Goal: Transaction & Acquisition: Purchase product/service

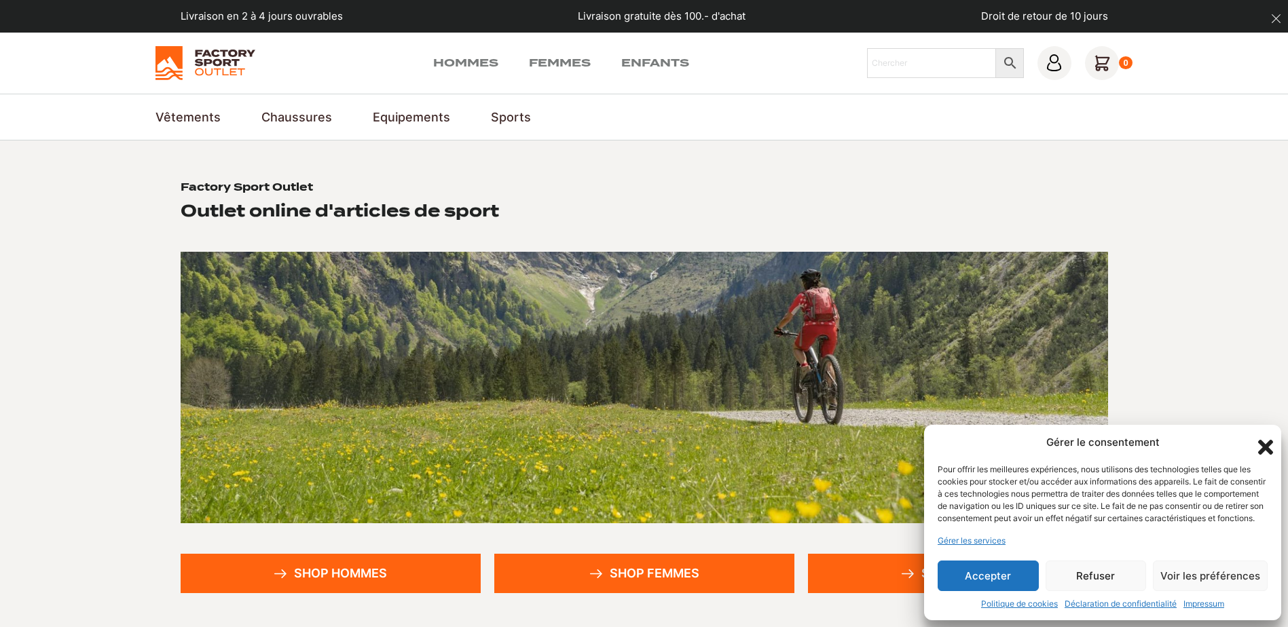
click at [1027, 586] on button "Accepter" at bounding box center [988, 576] width 101 height 31
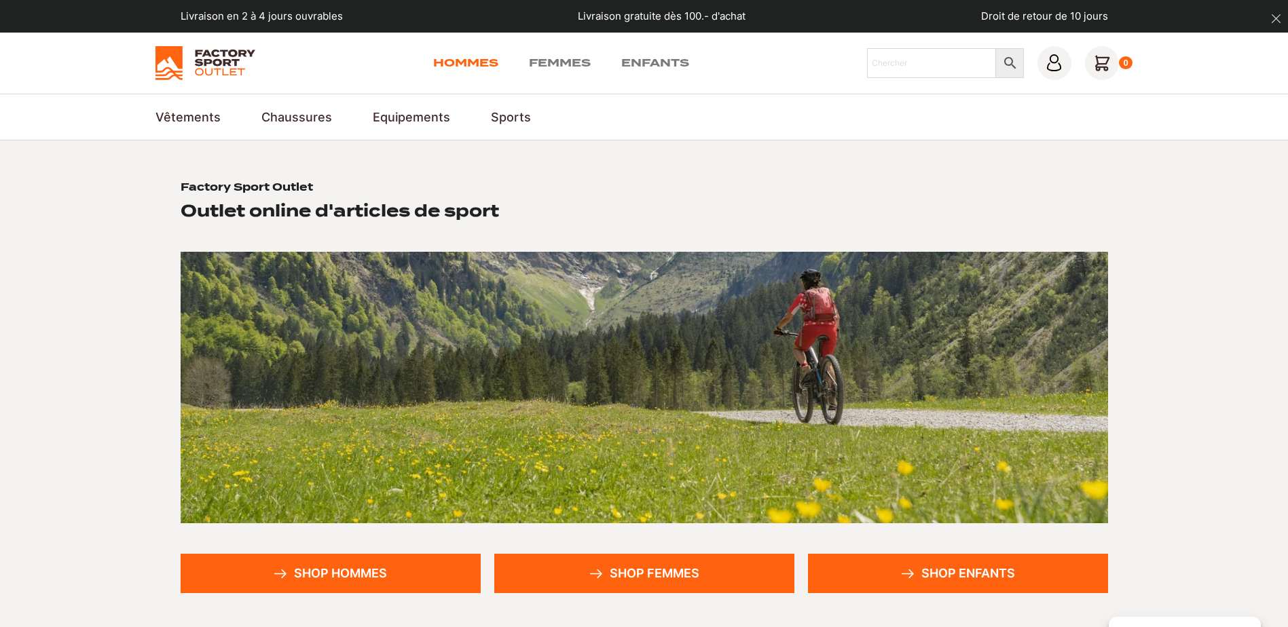
click at [474, 63] on link "Hommes" at bounding box center [465, 63] width 65 height 16
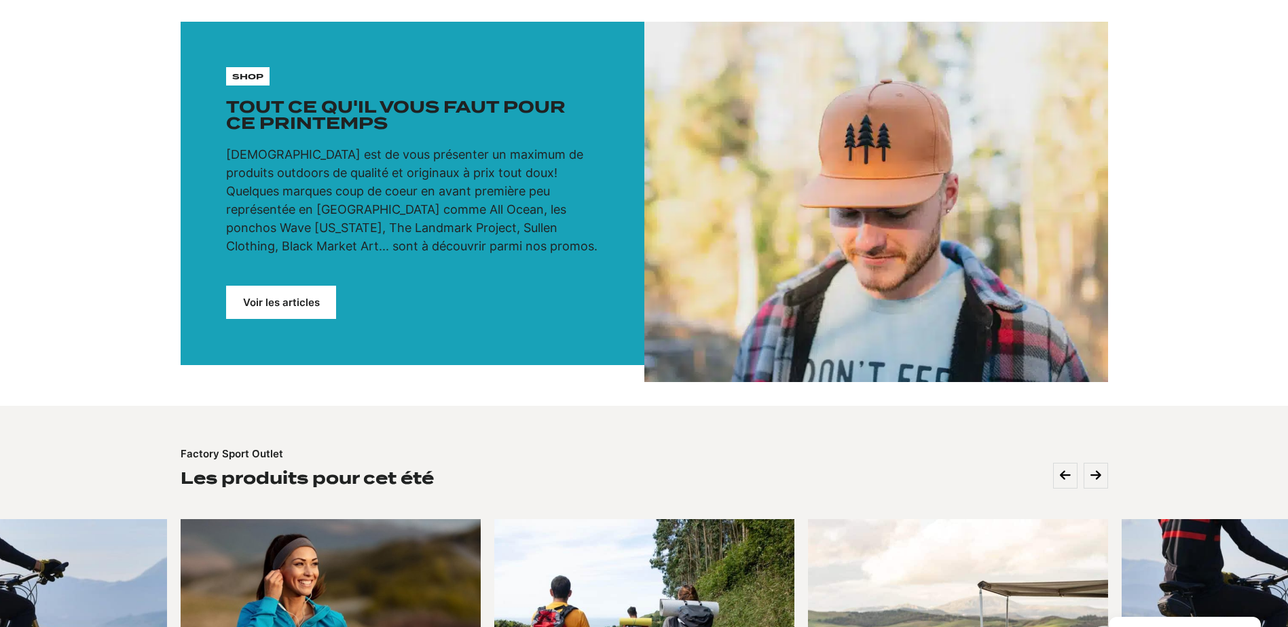
scroll to position [68, 0]
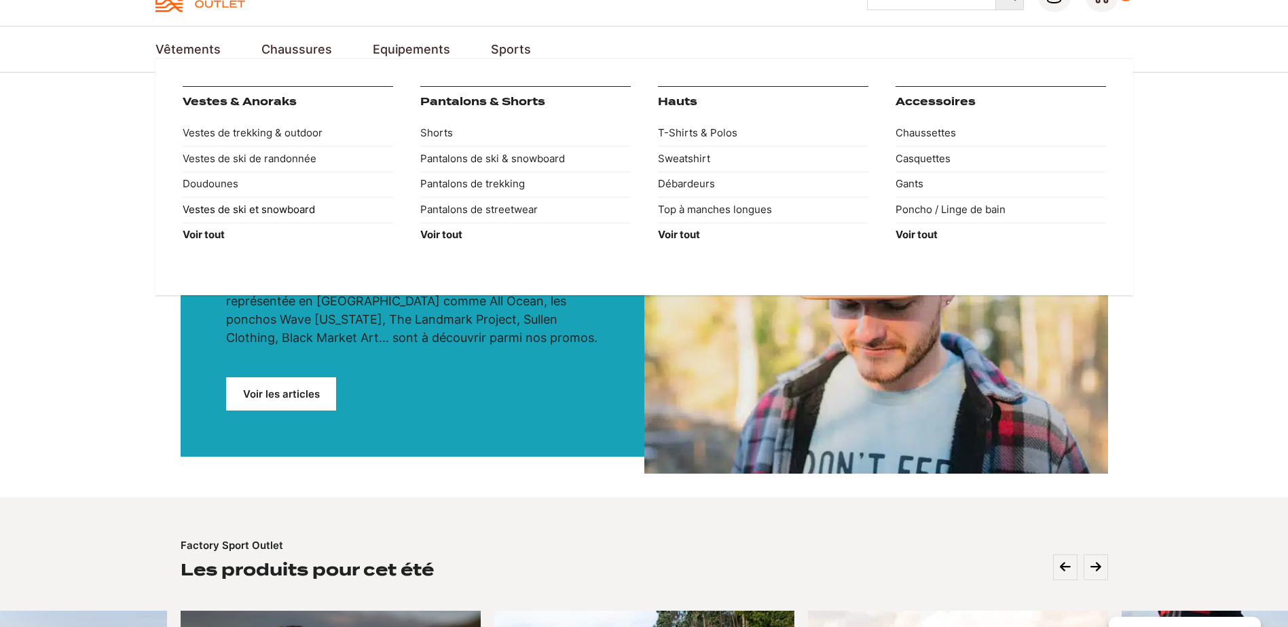
click at [270, 210] on link "Vestes de ski et snowboard" at bounding box center [288, 210] width 210 height 26
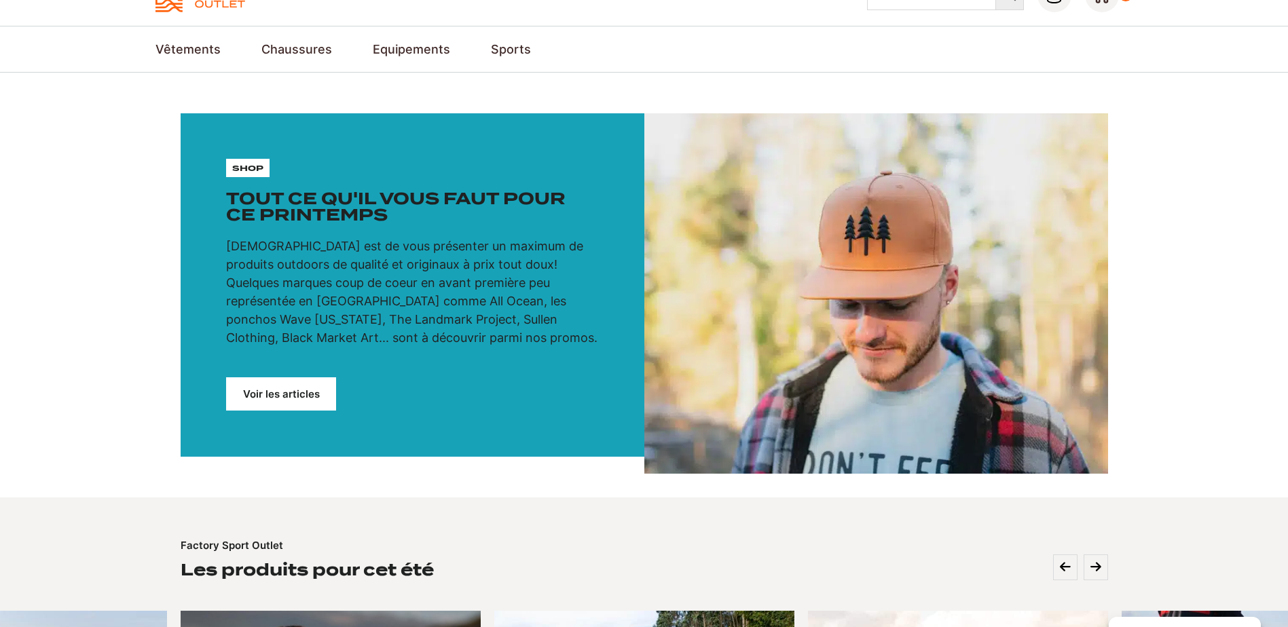
scroll to position [174, 0]
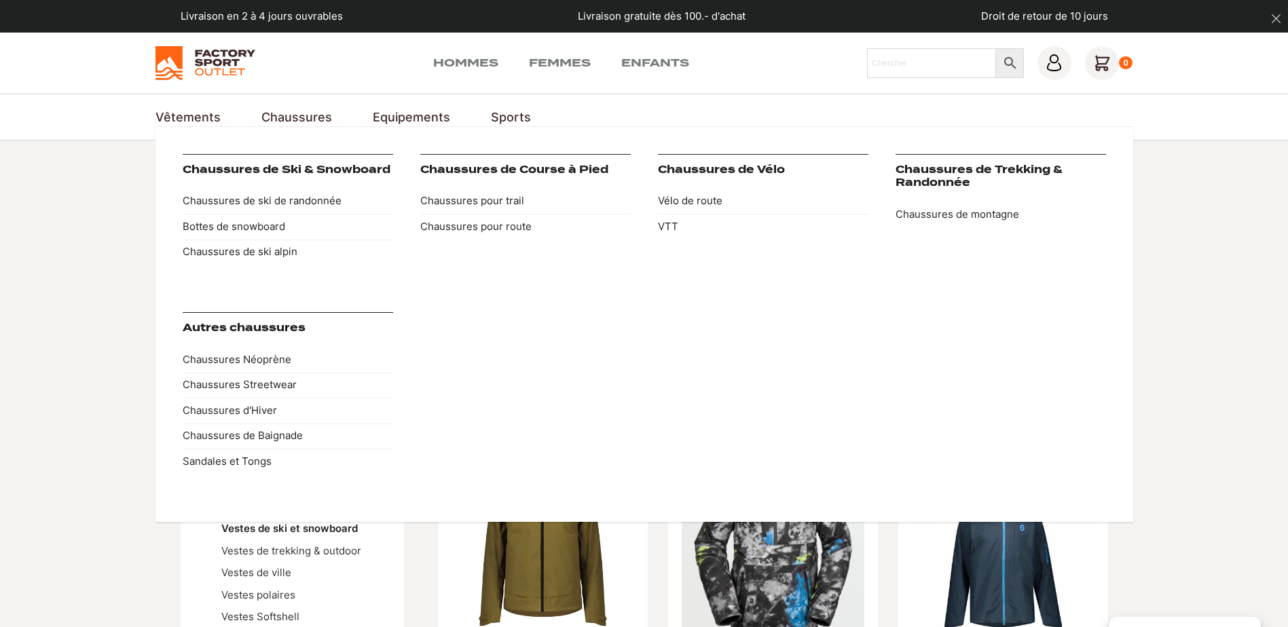
click at [291, 117] on link "Chaussures" at bounding box center [296, 117] width 71 height 18
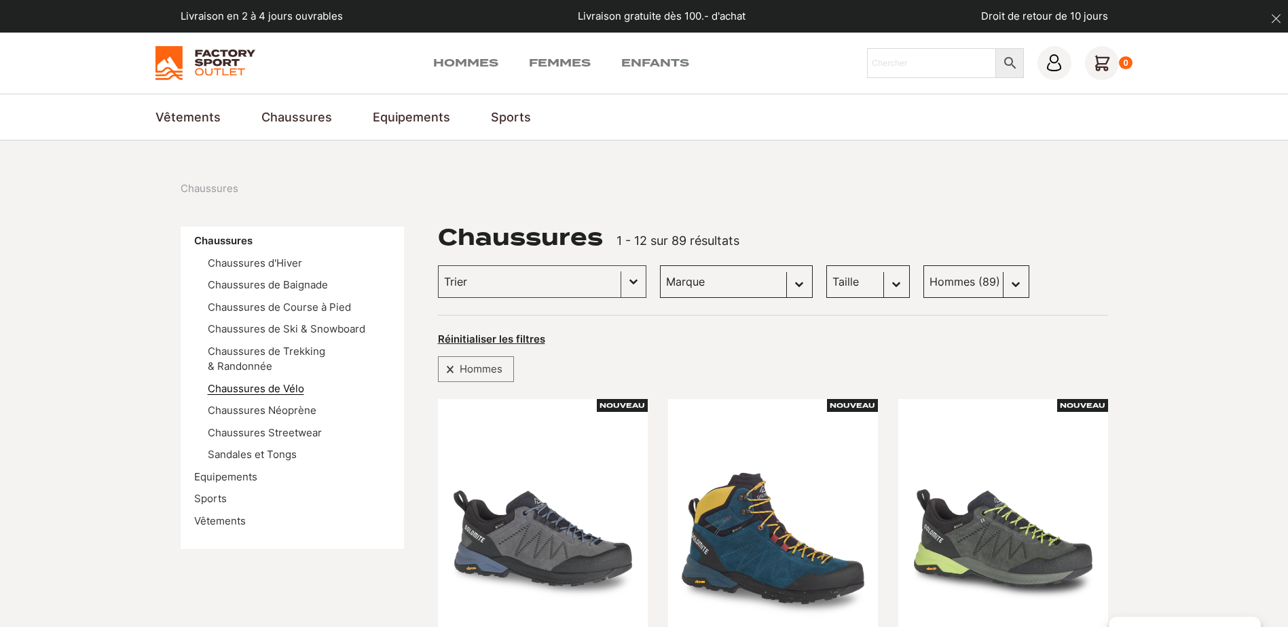
click at [291, 382] on link "Chaussures de Vélo" at bounding box center [256, 388] width 96 height 13
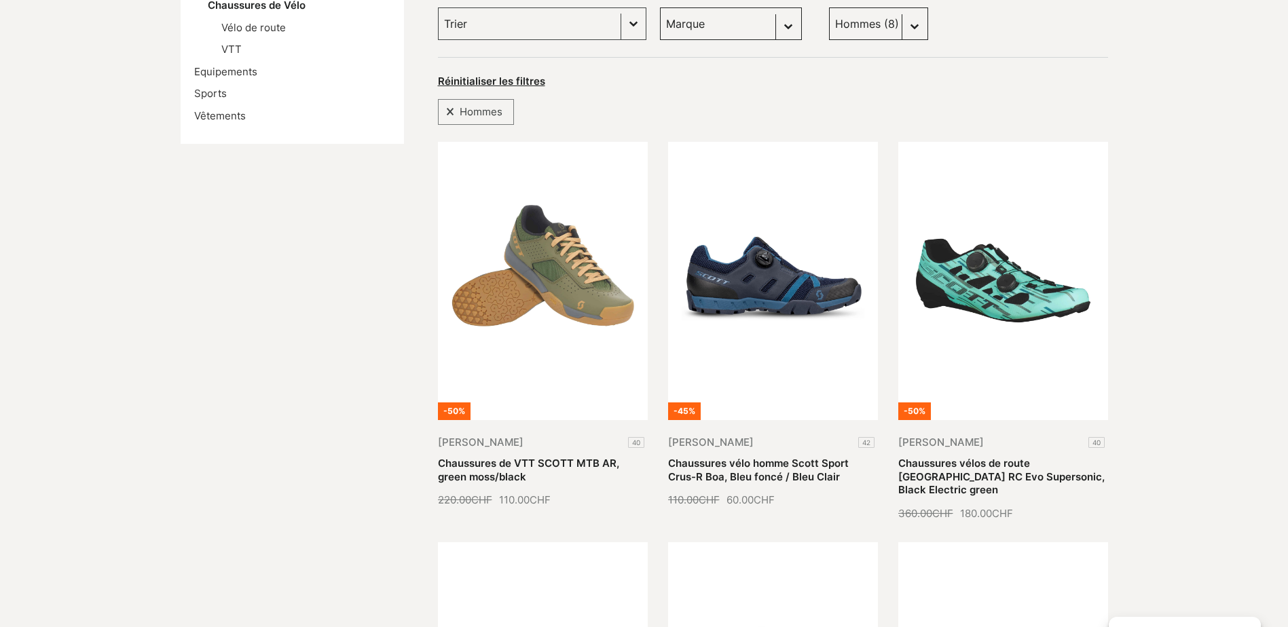
scroll to position [68, 0]
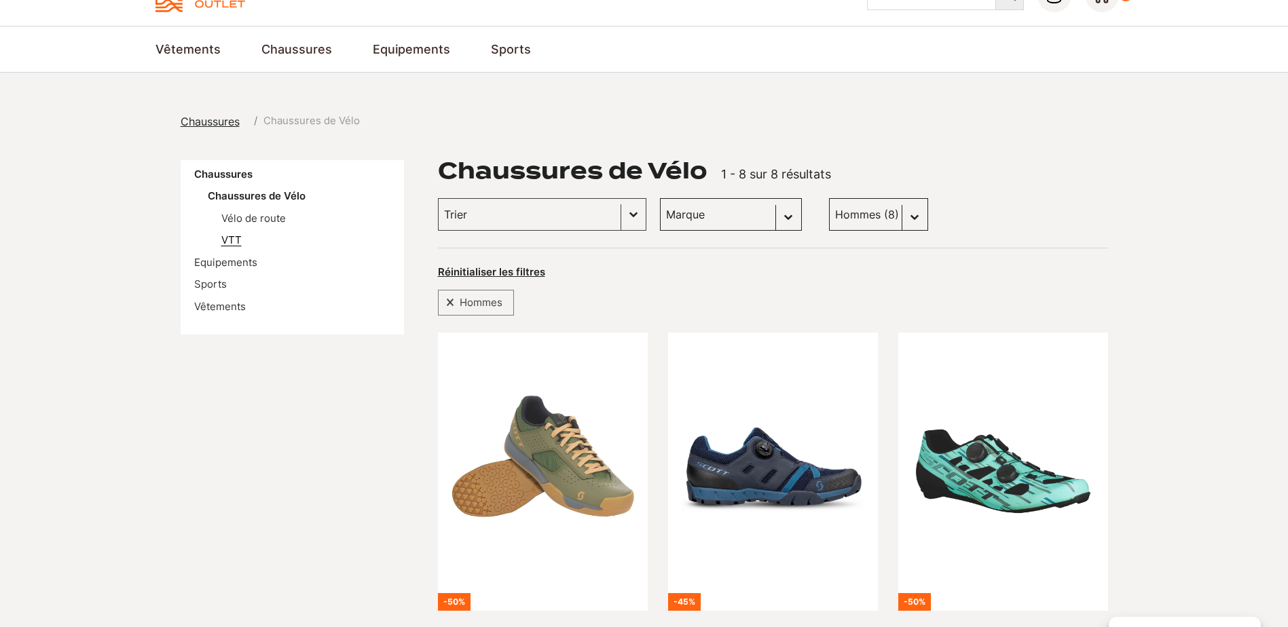
click at [225, 244] on link "VTT" at bounding box center [231, 240] width 20 height 13
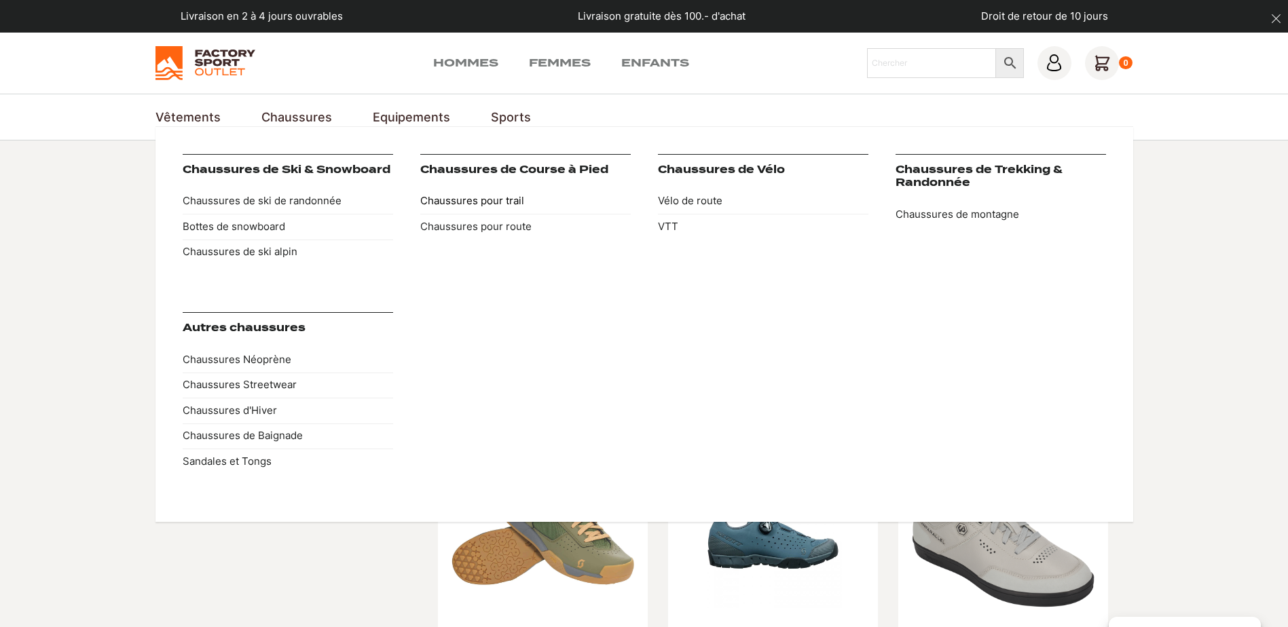
click at [497, 201] on link "Chaussures pour trail" at bounding box center [525, 202] width 210 height 26
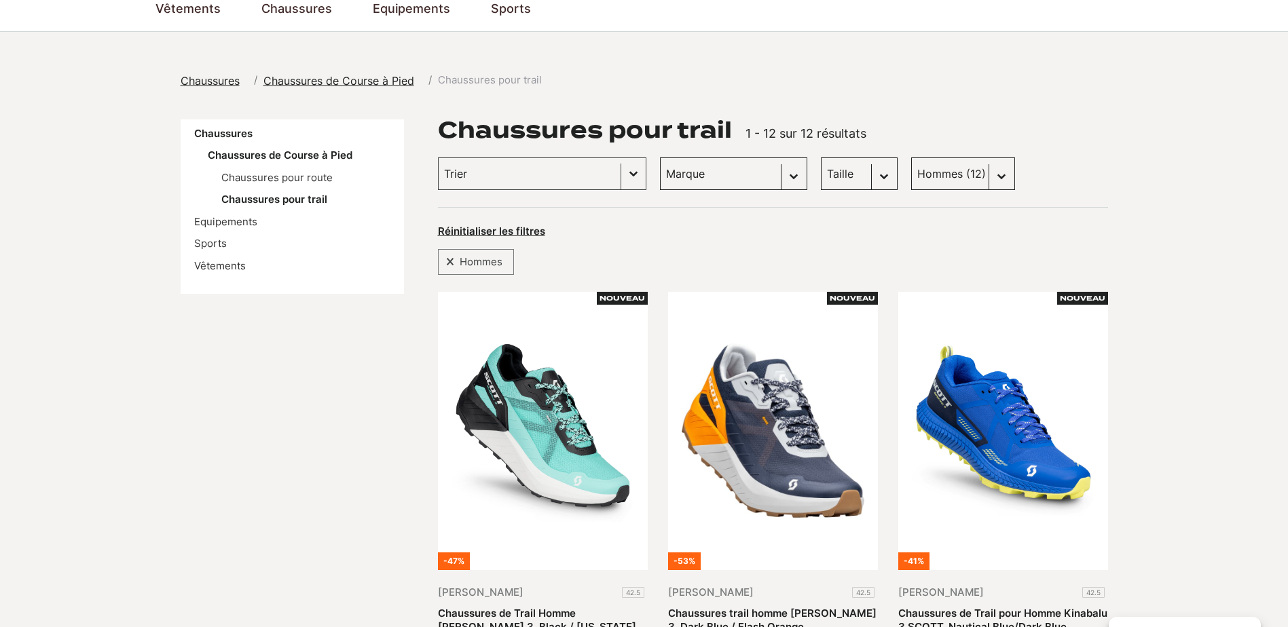
scroll to position [272, 0]
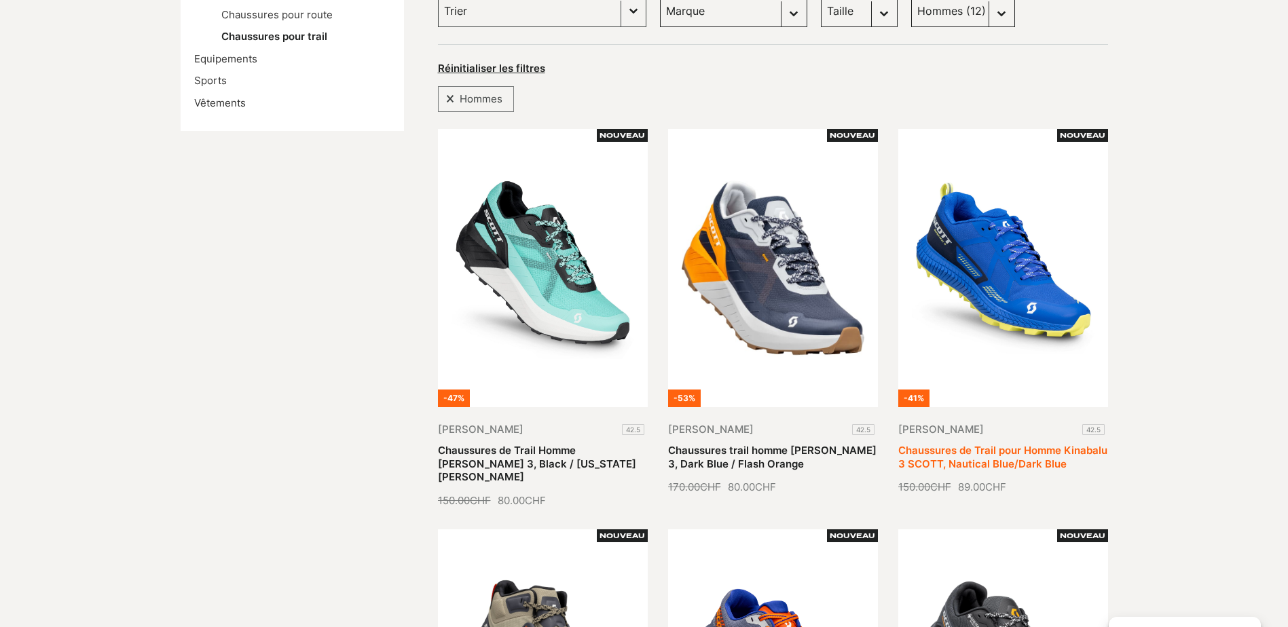
click at [1003, 444] on link "Chaussures de Trail pour Homme Kinabalu 3 SCOTT, Nautical Blue/Dark Blue" at bounding box center [1002, 457] width 209 height 26
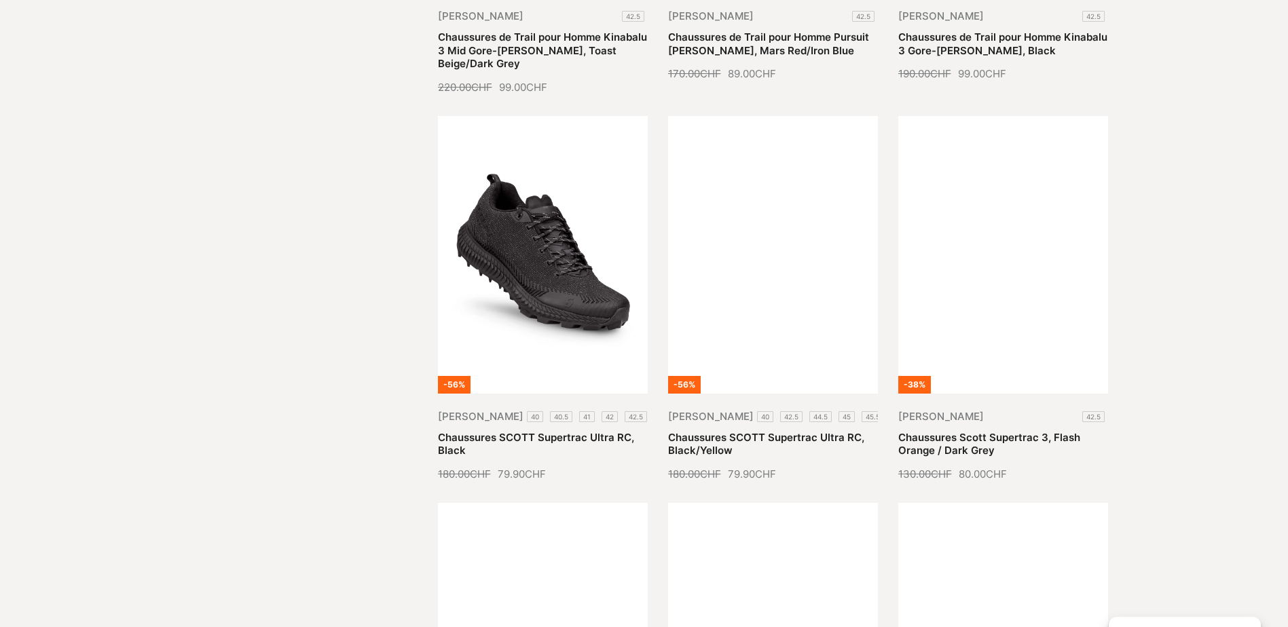
scroll to position [950, 0]
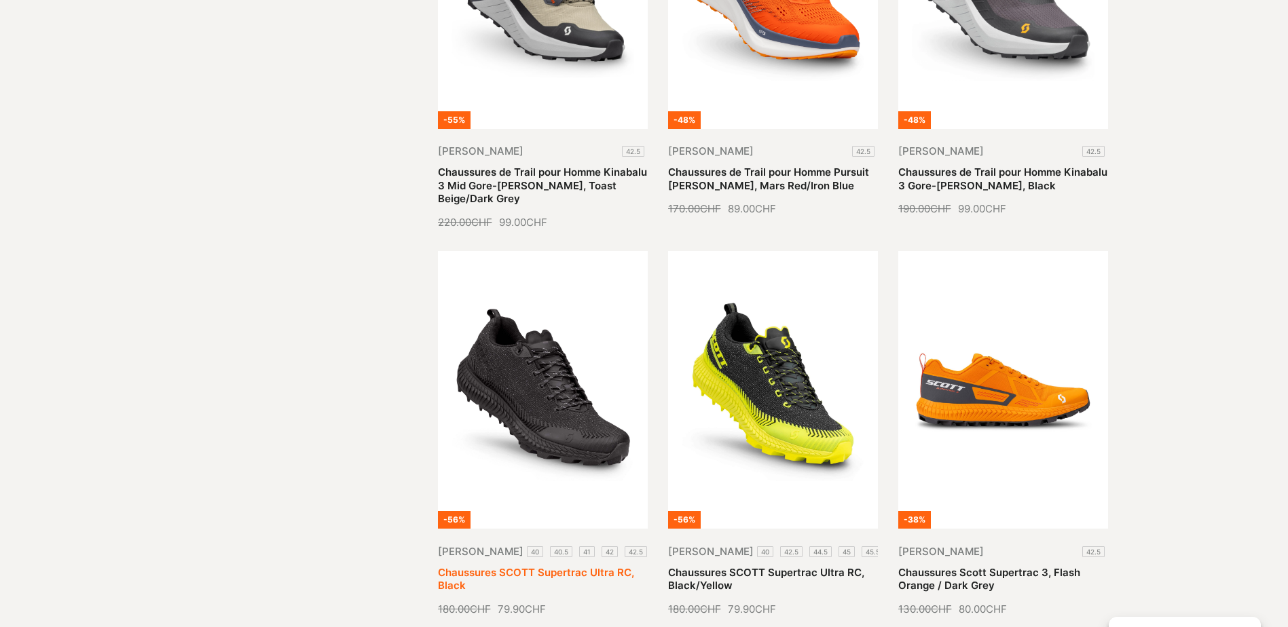
click at [525, 566] on link "Chaussures SCOTT Supertrac Ultra RC, Black" at bounding box center [536, 579] width 196 height 26
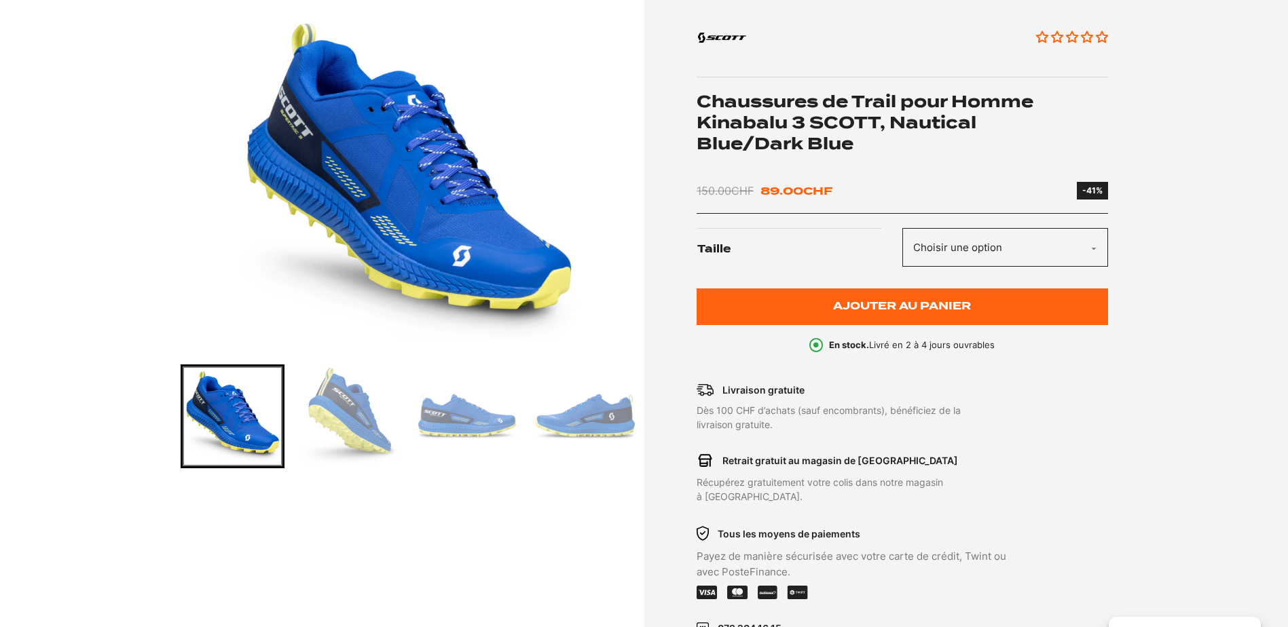
scroll to position [204, 0]
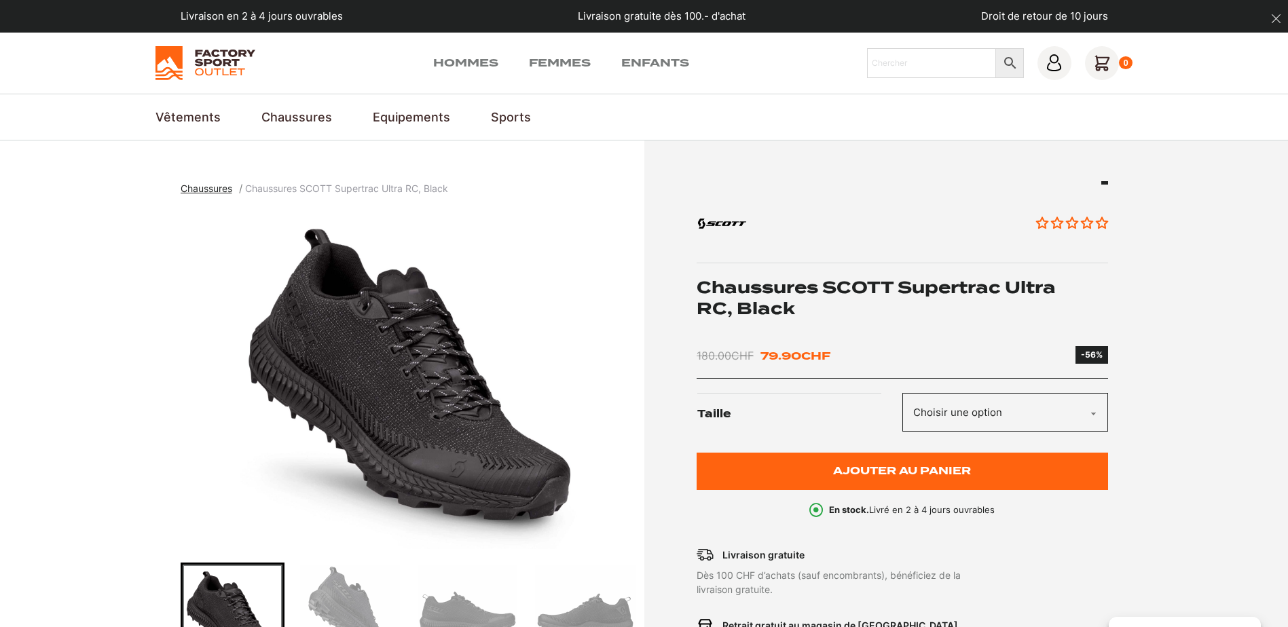
click at [466, 430] on img "1 of 6" at bounding box center [409, 379] width 457 height 339
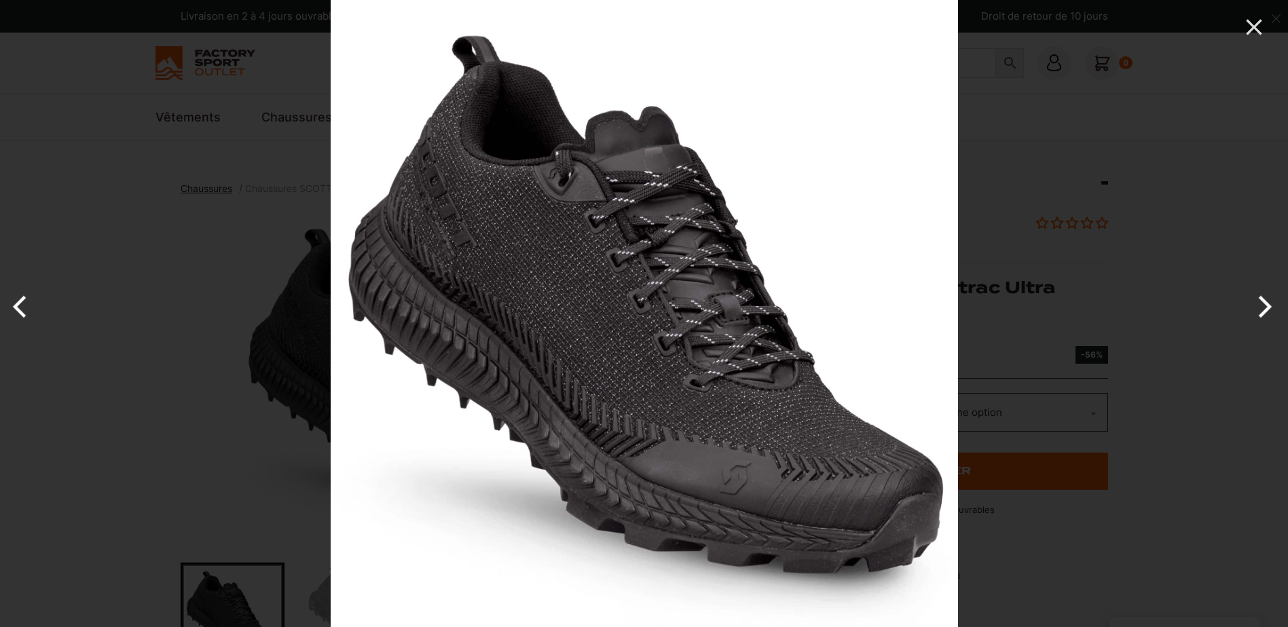
click at [1270, 308] on button "Next" at bounding box center [1262, 307] width 51 height 68
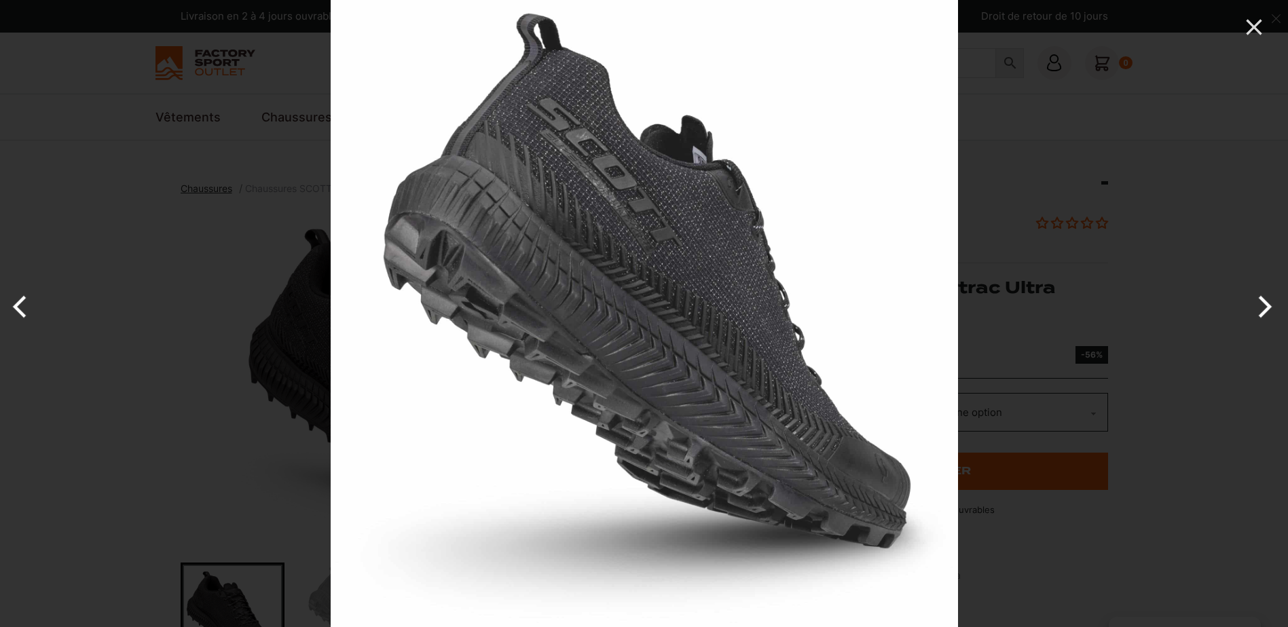
click at [1270, 308] on button "Next" at bounding box center [1262, 307] width 51 height 68
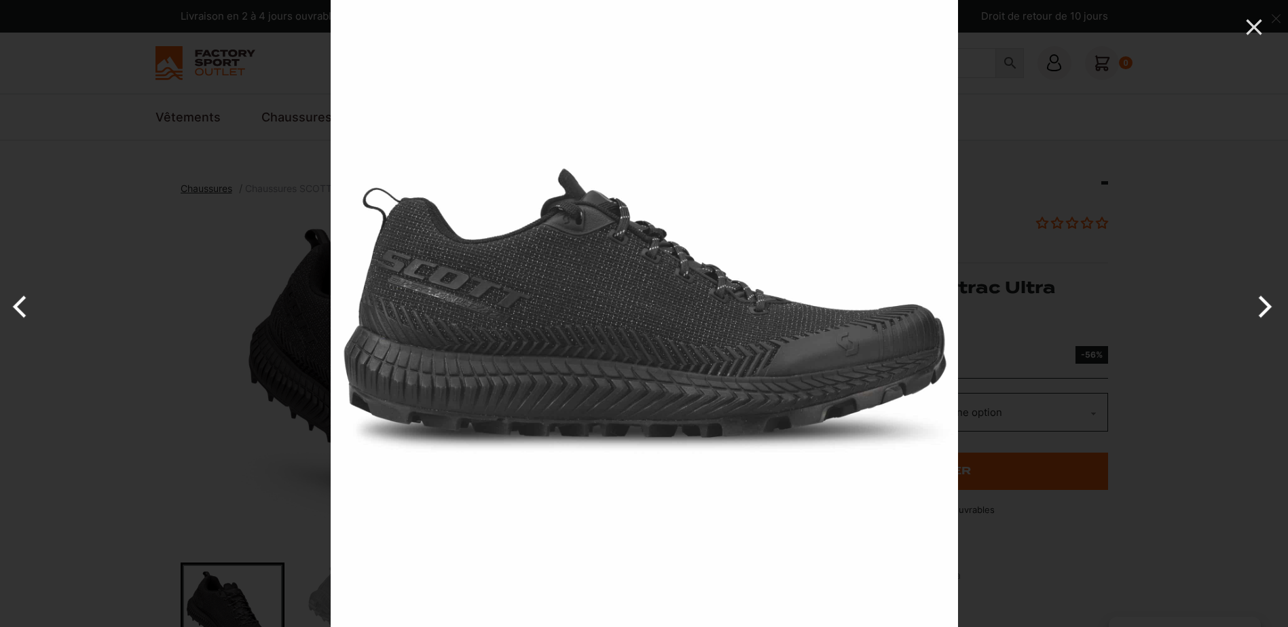
click at [1270, 308] on button "Next" at bounding box center [1262, 307] width 51 height 68
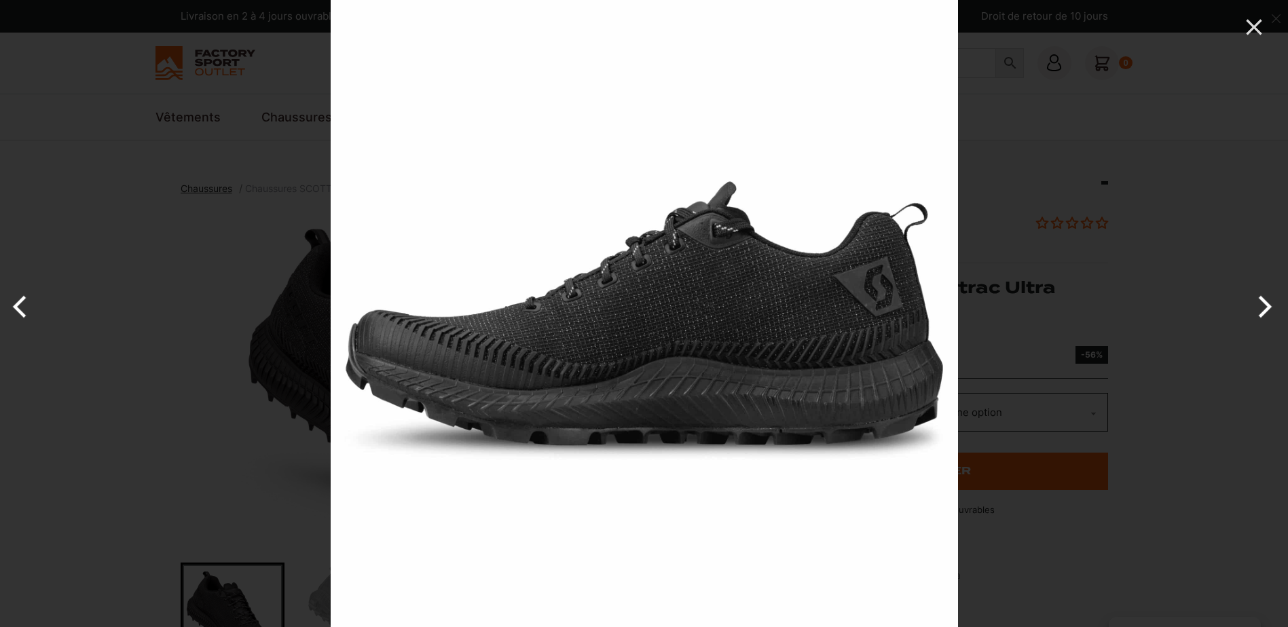
click at [1270, 308] on button "Next" at bounding box center [1262, 307] width 51 height 68
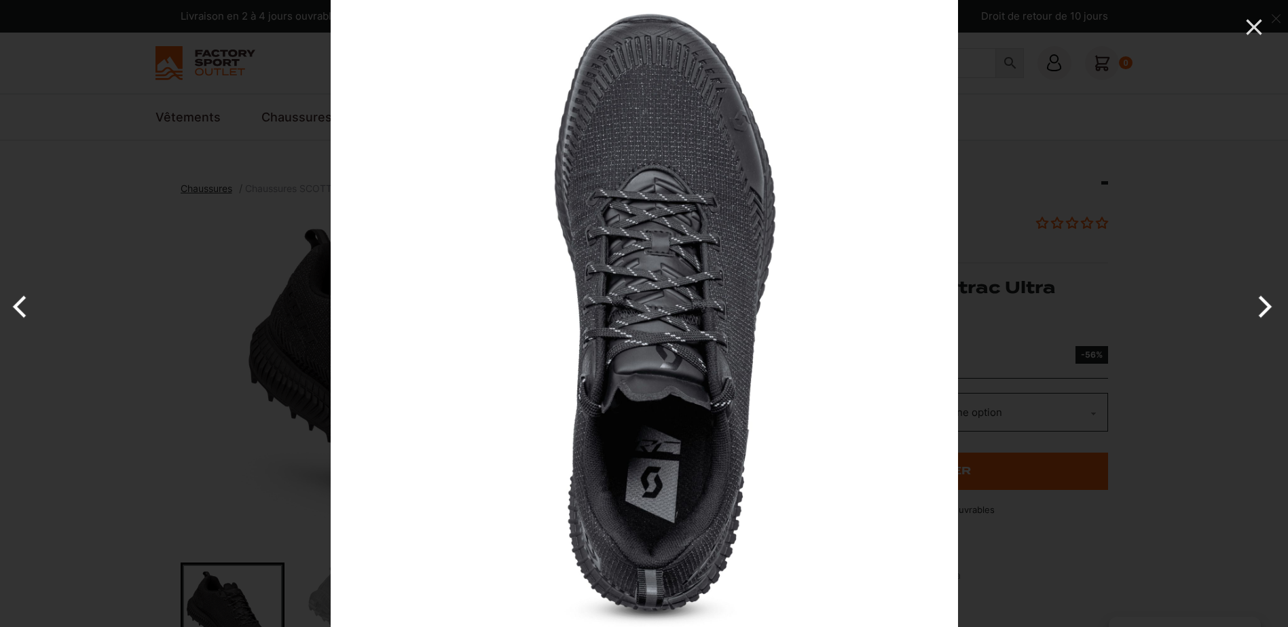
click at [1270, 308] on button "Next" at bounding box center [1262, 307] width 51 height 68
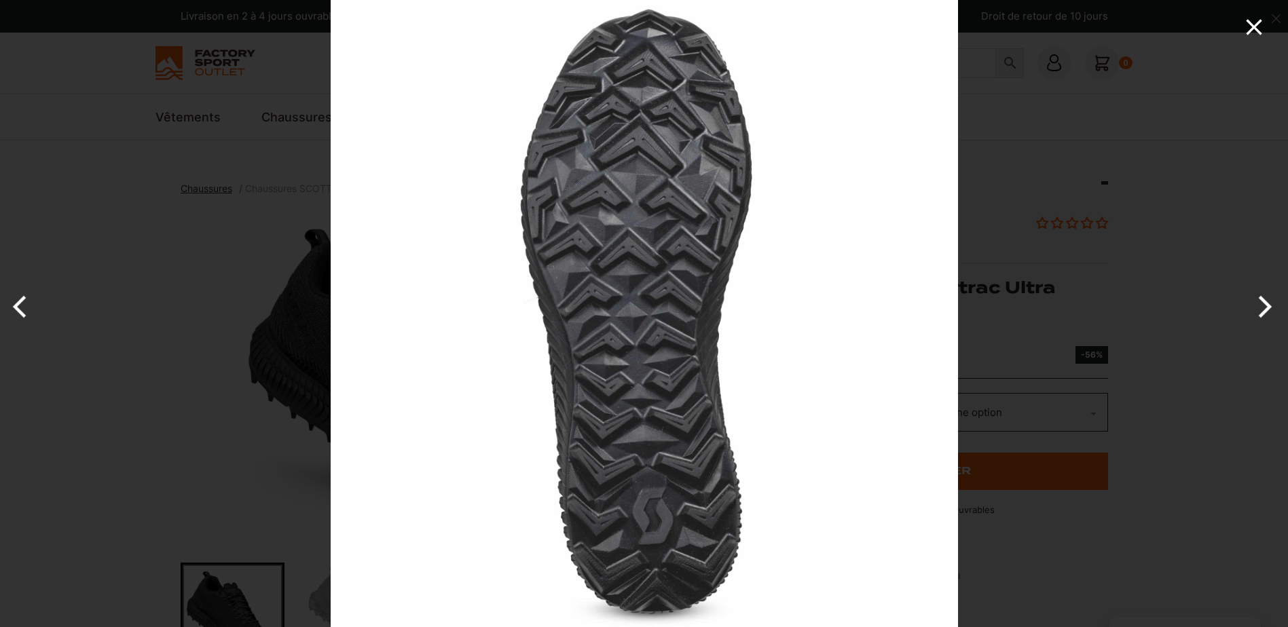
click at [1245, 31] on icon "Close" at bounding box center [1253, 27] width 27 height 27
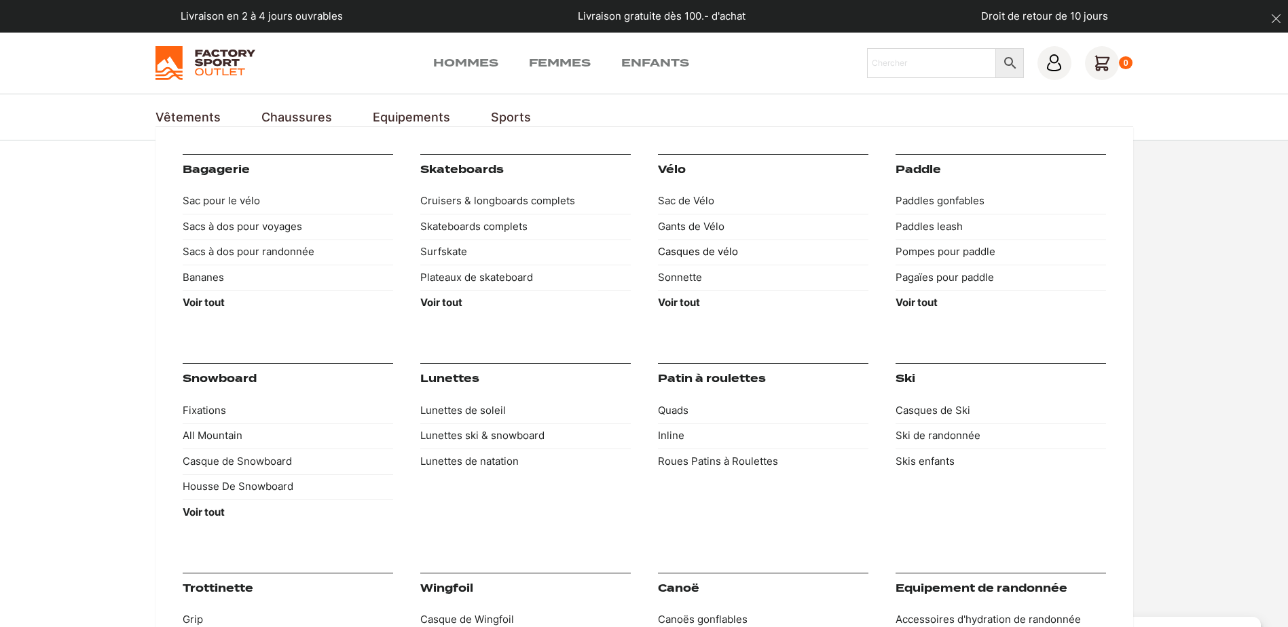
click at [678, 247] on link "Casques de vélo" at bounding box center [763, 253] width 210 height 26
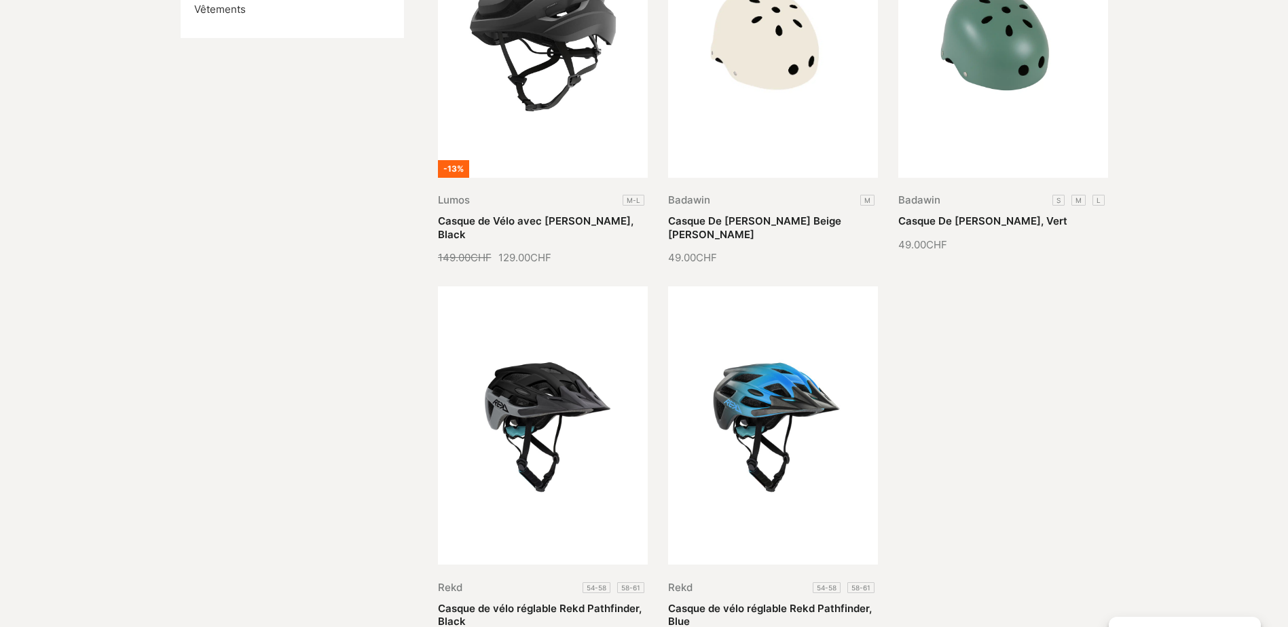
scroll to position [136, 0]
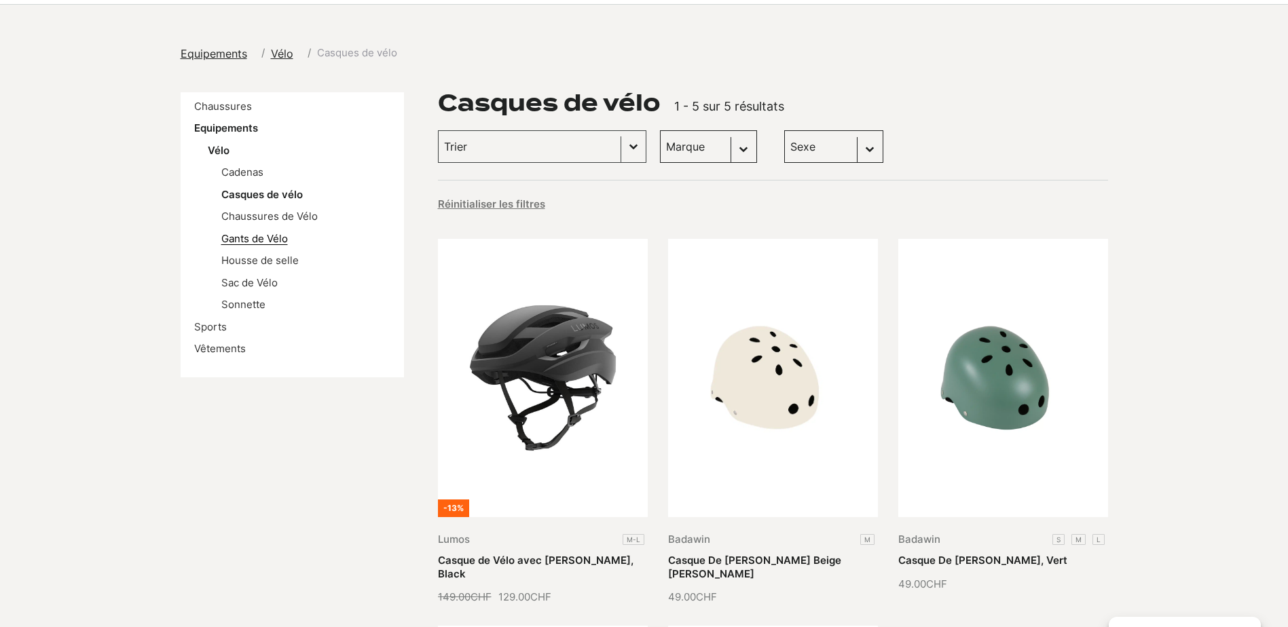
click at [250, 242] on link "Gants de Vélo" at bounding box center [254, 238] width 67 height 13
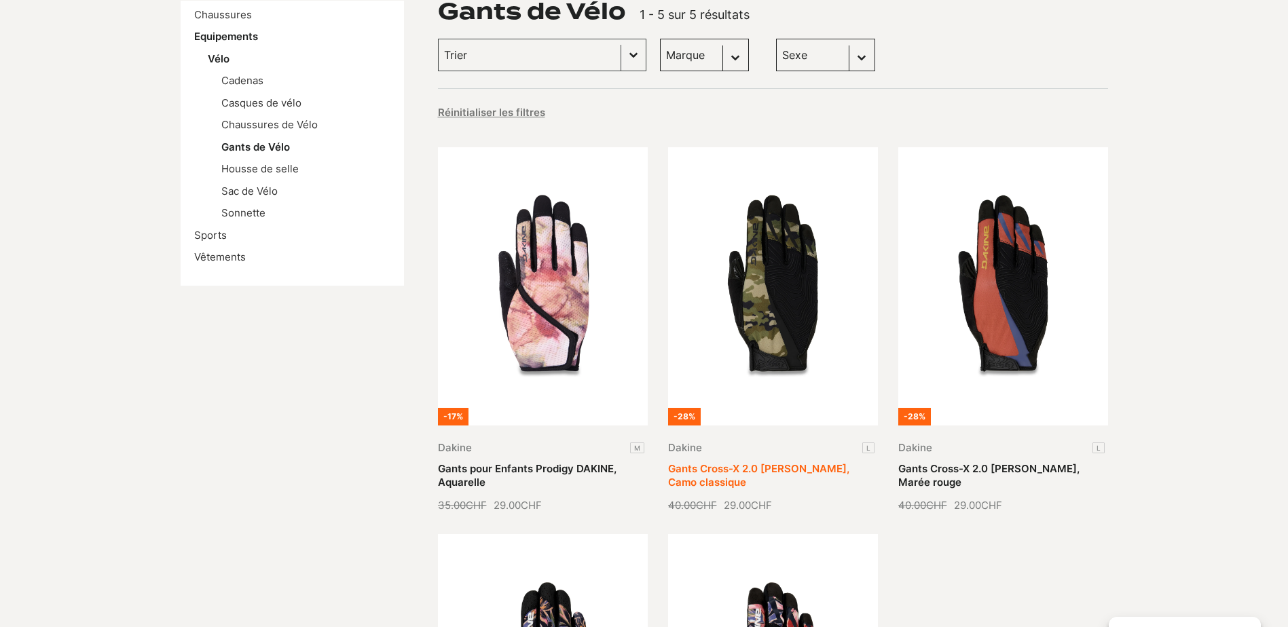
scroll to position [204, 0]
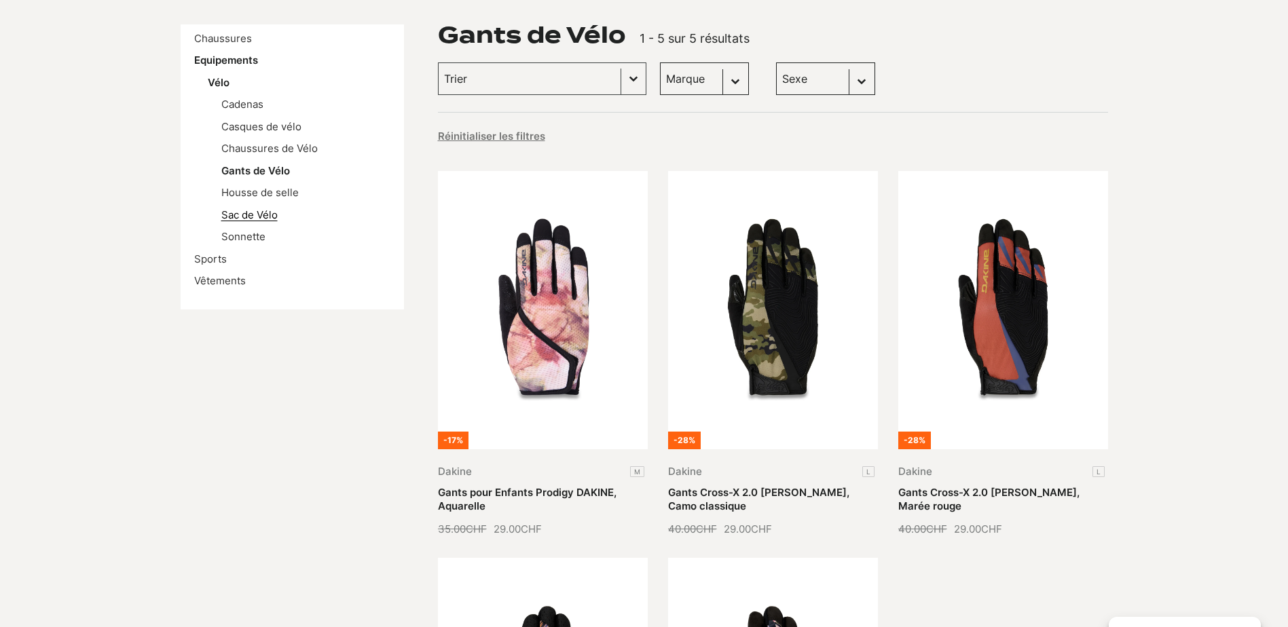
click at [248, 211] on link "Sac de Vélo" at bounding box center [249, 214] width 56 height 13
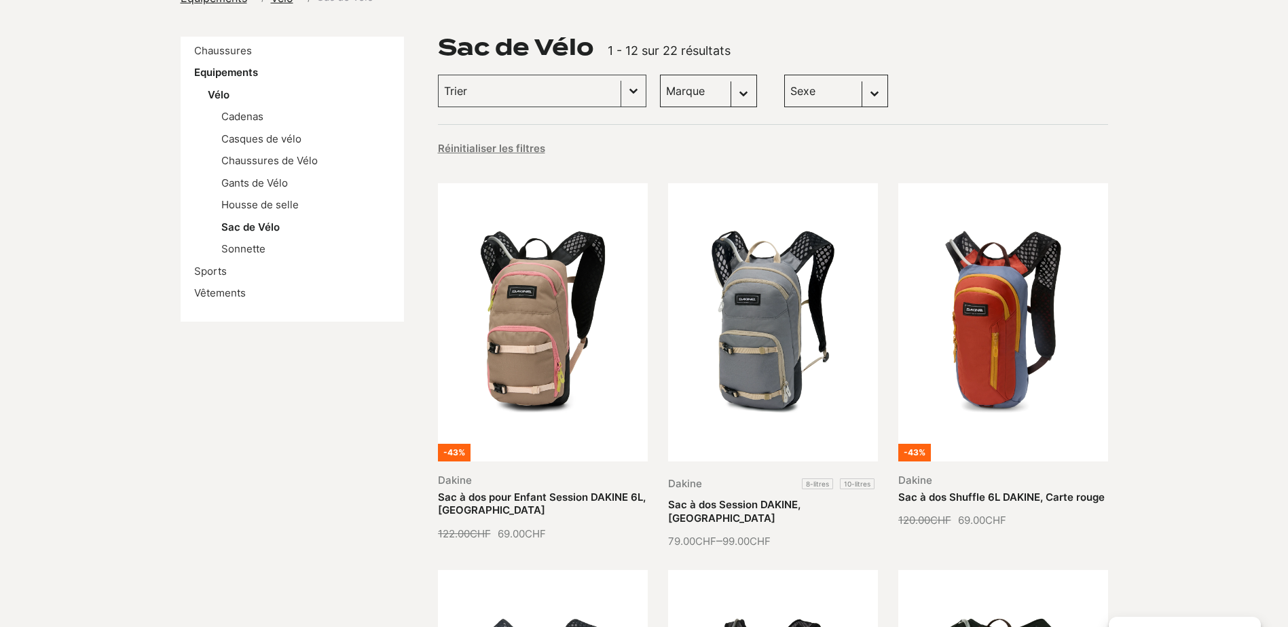
scroll to position [136, 0]
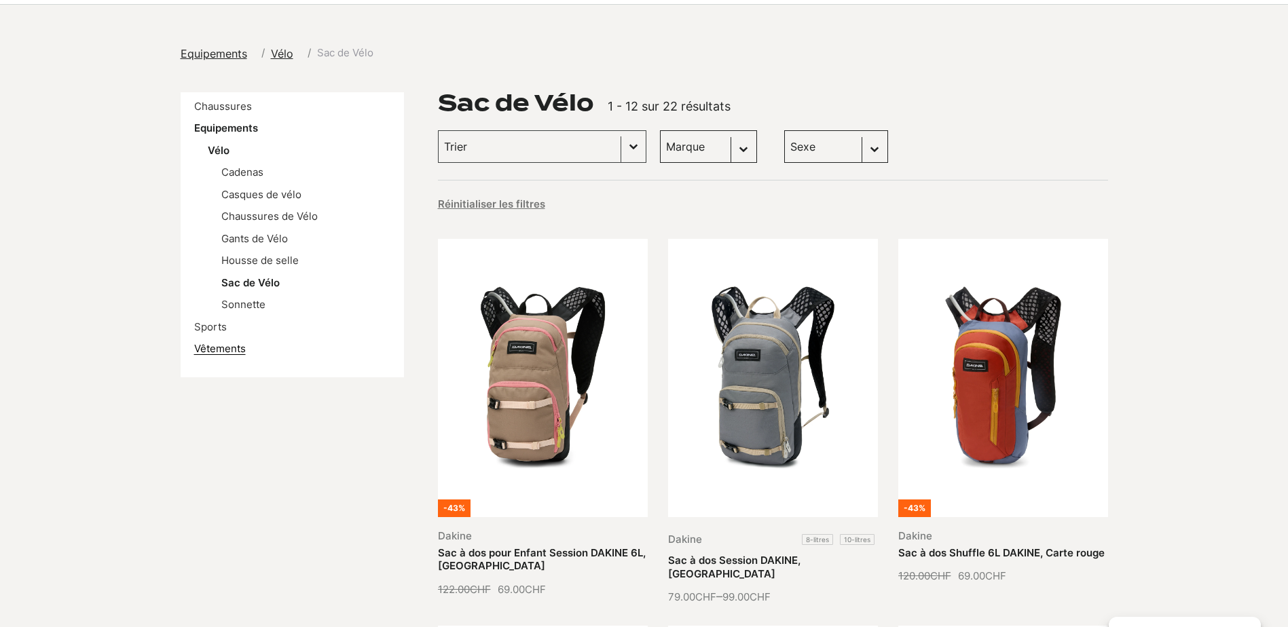
click at [223, 347] on link "Vêtements" at bounding box center [220, 348] width 52 height 13
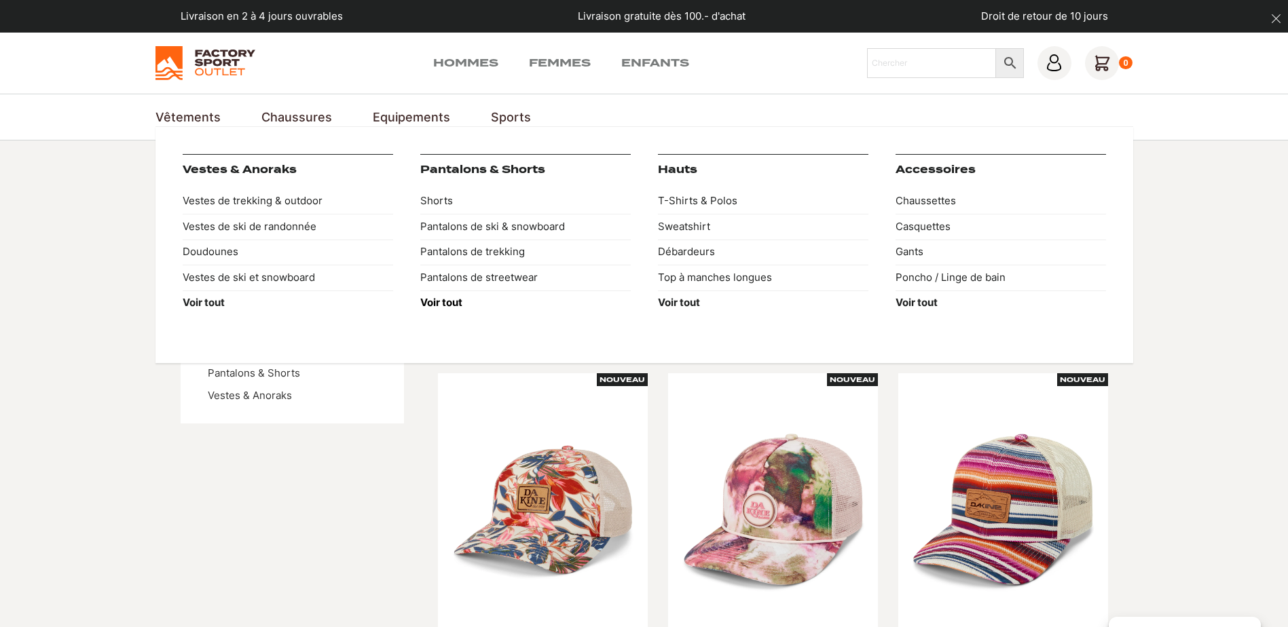
click at [437, 301] on strong "Voir tout" at bounding box center [441, 302] width 42 height 13
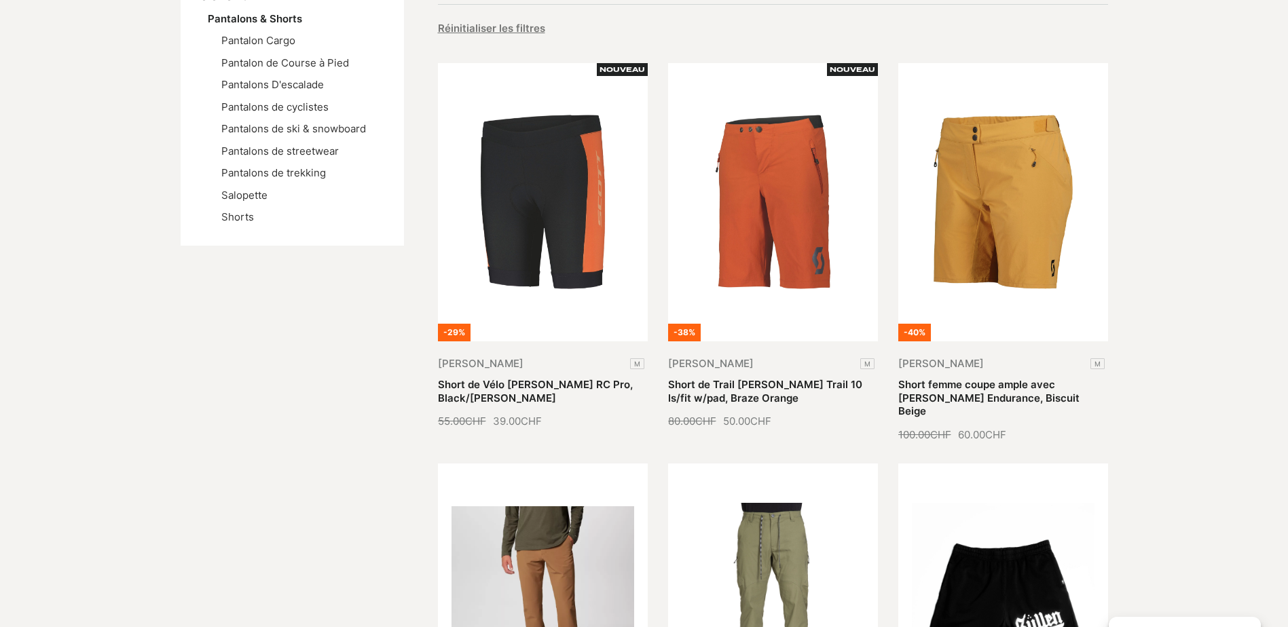
scroll to position [136, 0]
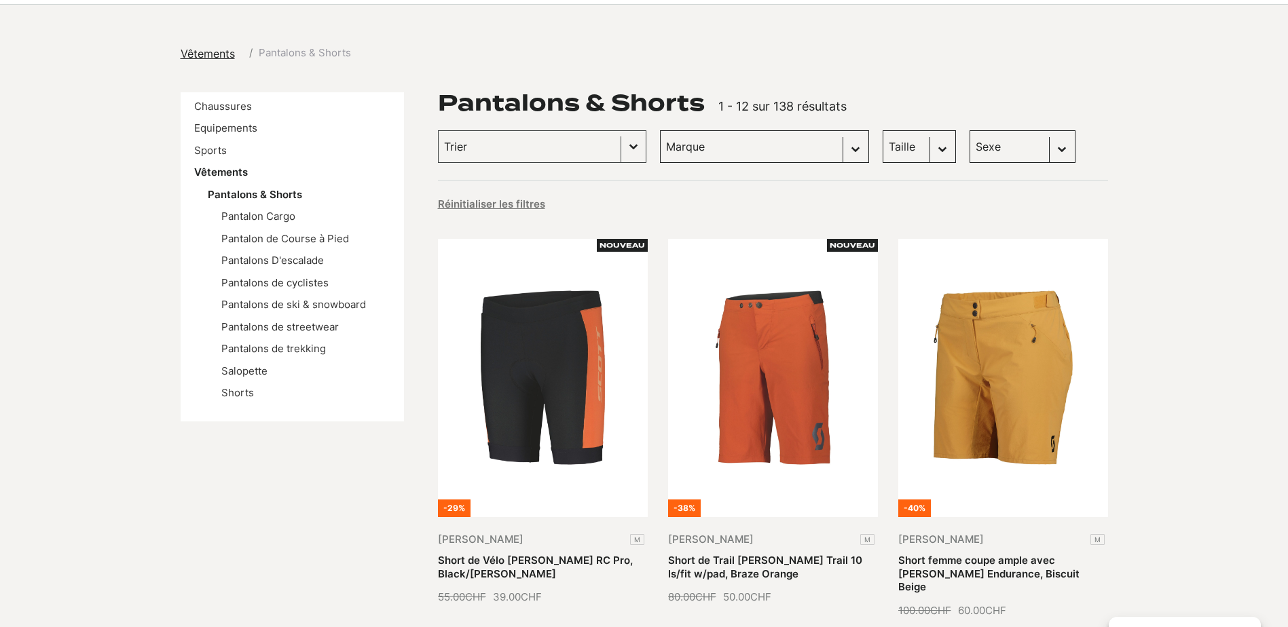
click at [775, 143] on select "Marque Scott (65) Craft (25) Columbia (12) Sullen Clothing (8) Dolomite (7) Jon…" at bounding box center [764, 146] width 209 height 33
select select "scott"
click at [660, 130] on select "Marque Scott (65) Craft (25) Columbia (12) Sullen Clothing (8) Dolomite (7) Jon…" at bounding box center [764, 146] width 209 height 33
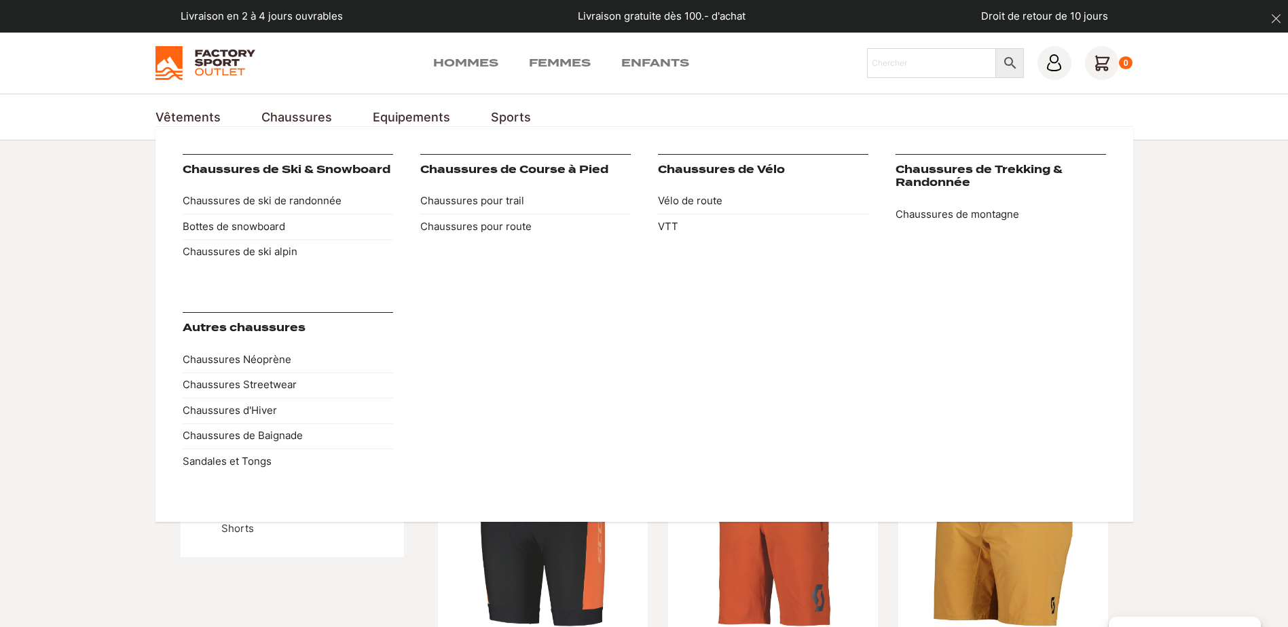
click at [292, 114] on link "Chaussures" at bounding box center [296, 117] width 71 height 18
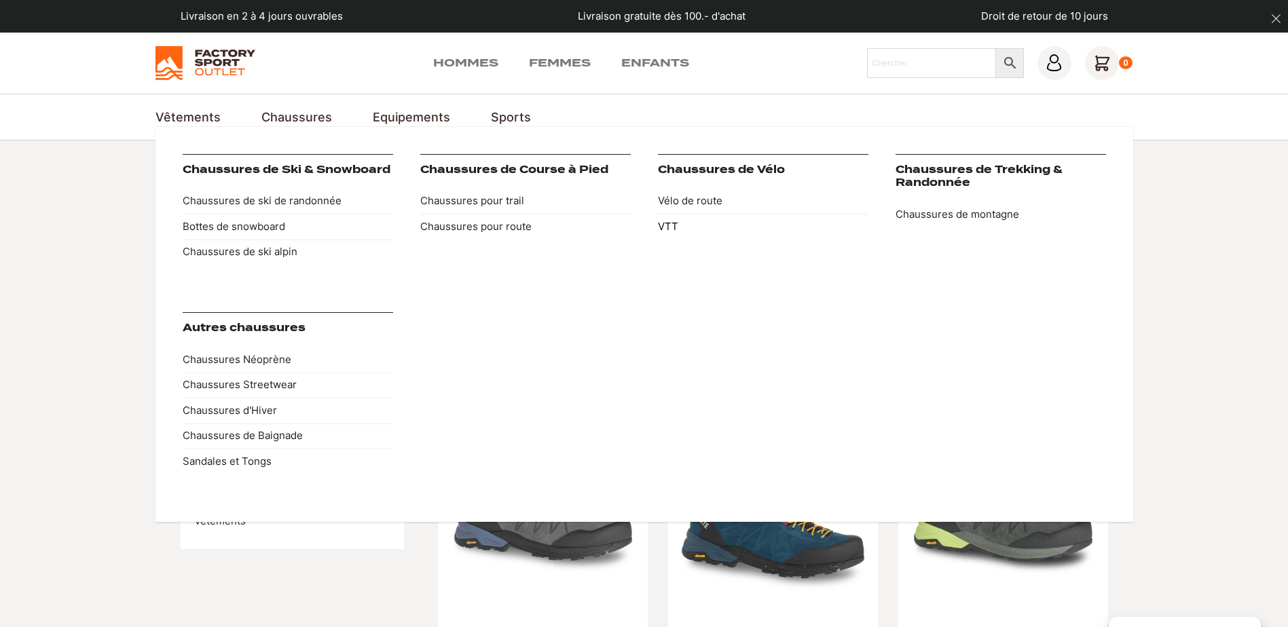
click at [672, 229] on link "VTT" at bounding box center [763, 227] width 210 height 26
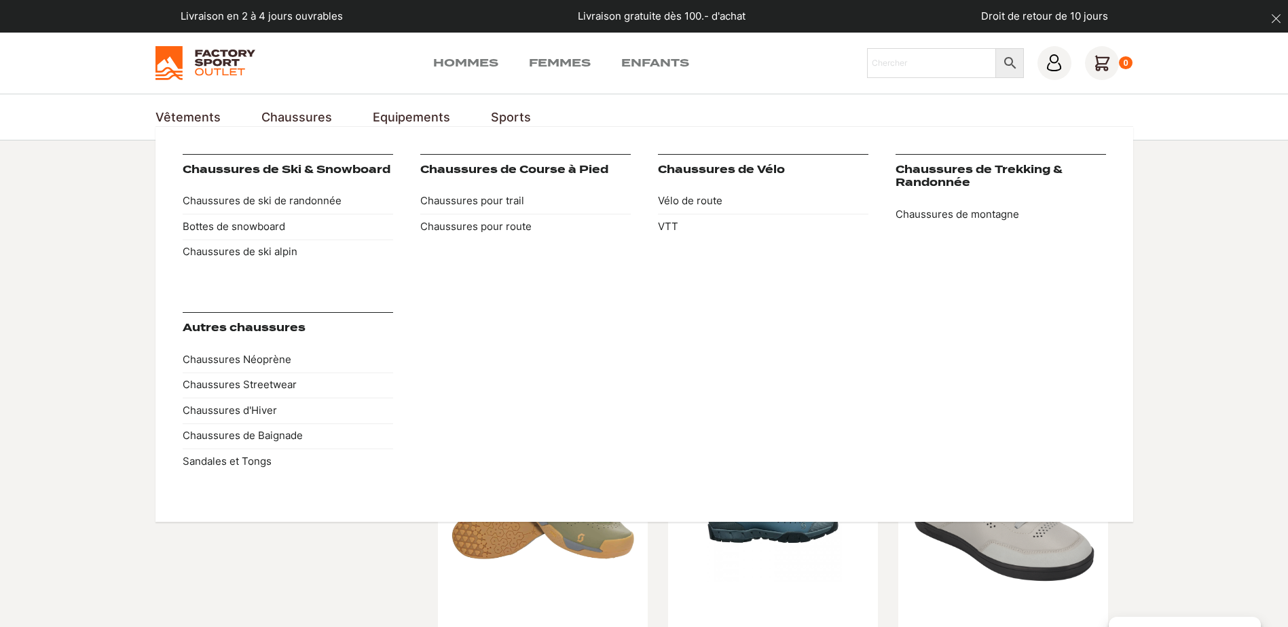
click at [306, 116] on link "Chaussures" at bounding box center [296, 117] width 71 height 18
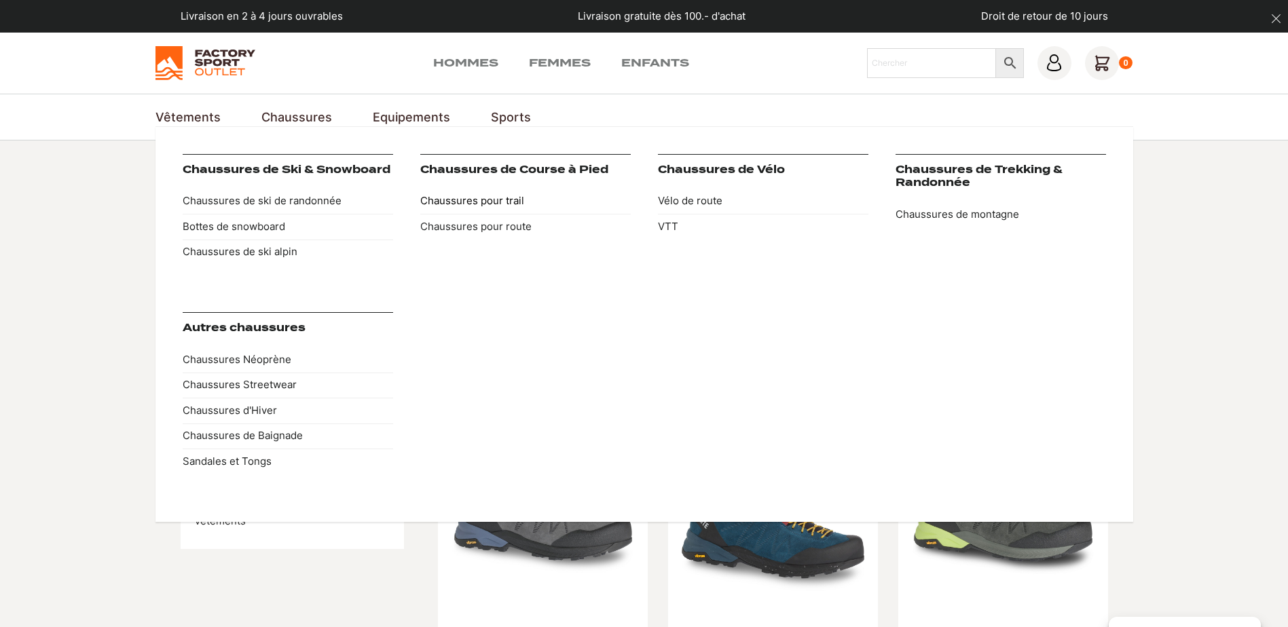
click at [470, 201] on link "Chaussures pour trail" at bounding box center [525, 202] width 210 height 26
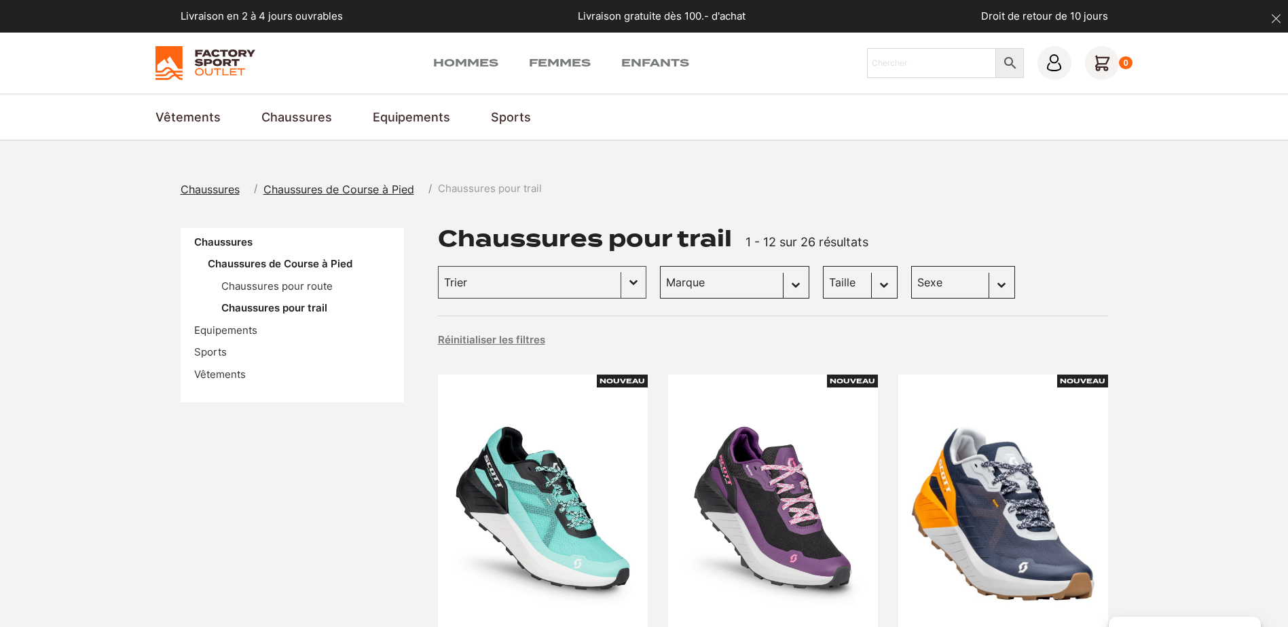
click at [687, 280] on select "Marque Scott (26)" at bounding box center [734, 282] width 149 height 33
select select "scott"
click at [660, 266] on select "Marque Scott (26)" at bounding box center [734, 282] width 149 height 33
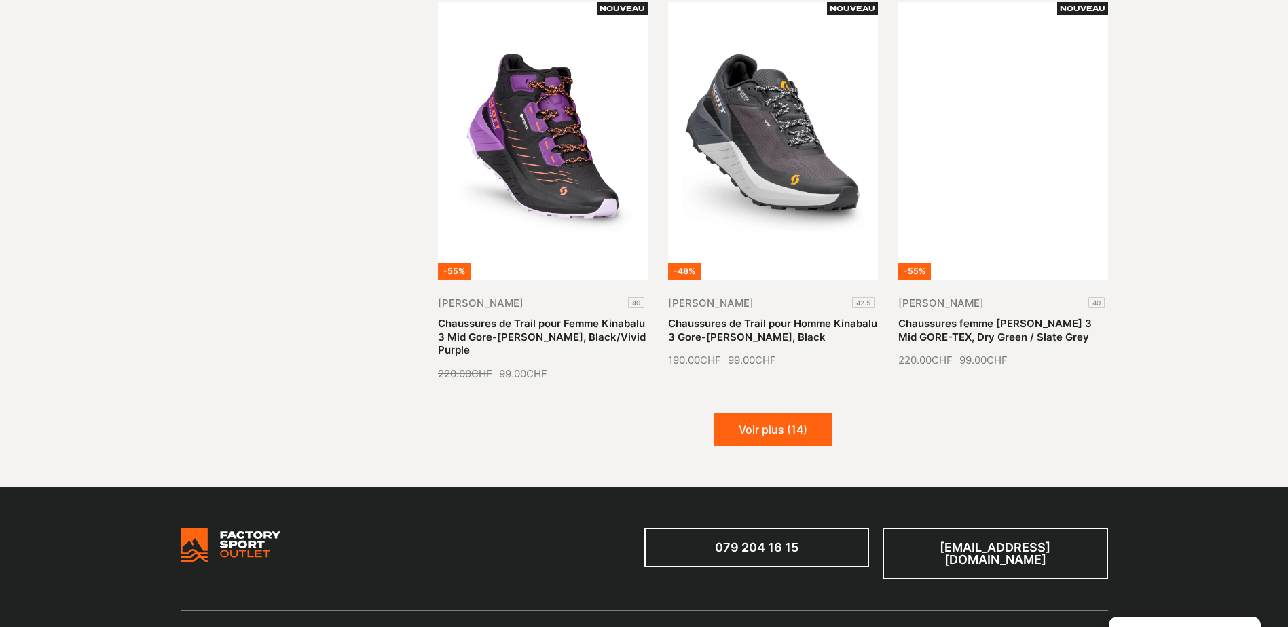
scroll to position [1587, 0]
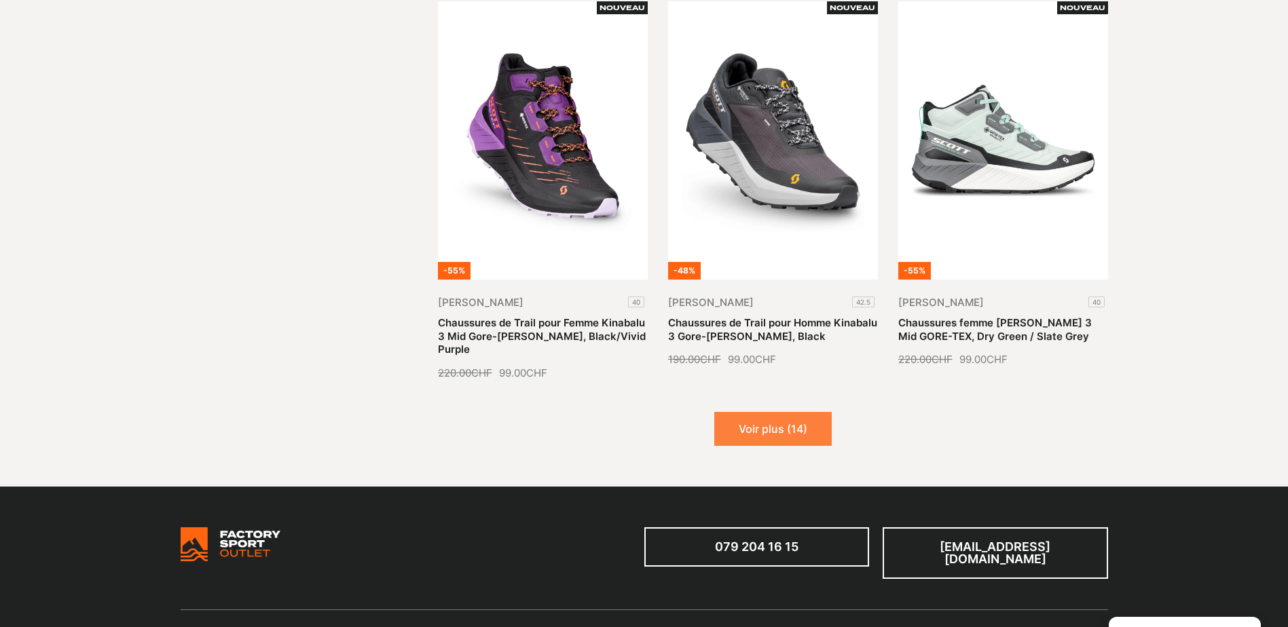
click at [773, 412] on button "Voir plus (14)" at bounding box center [772, 429] width 117 height 34
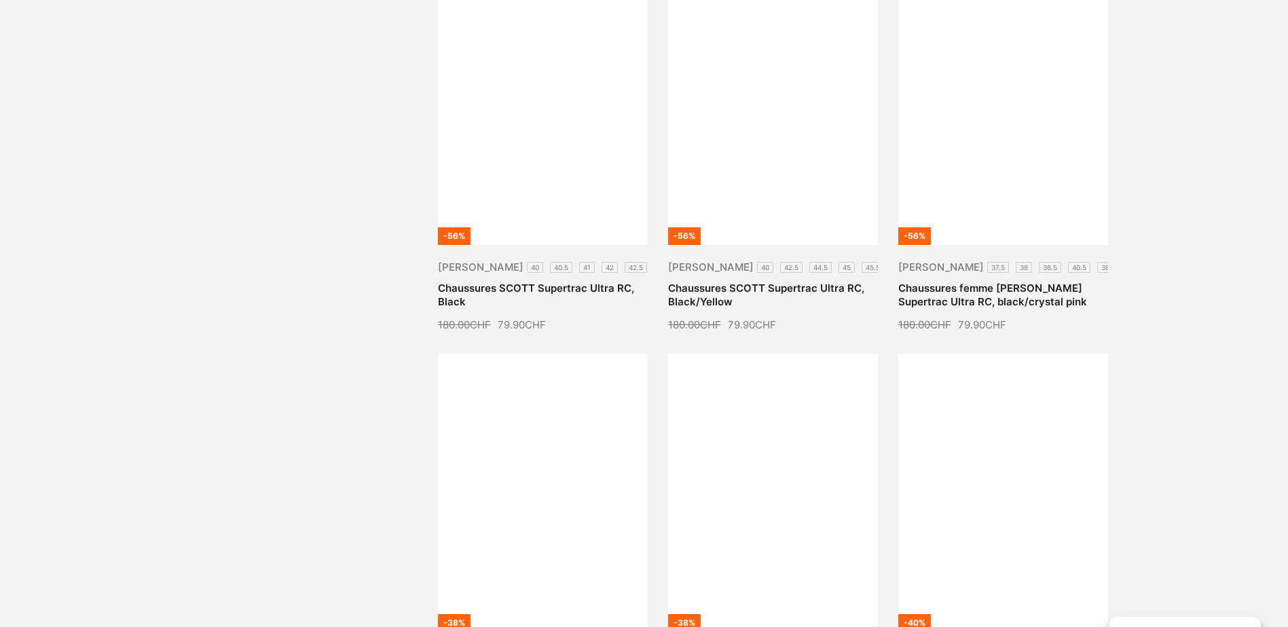
scroll to position [1995, 0]
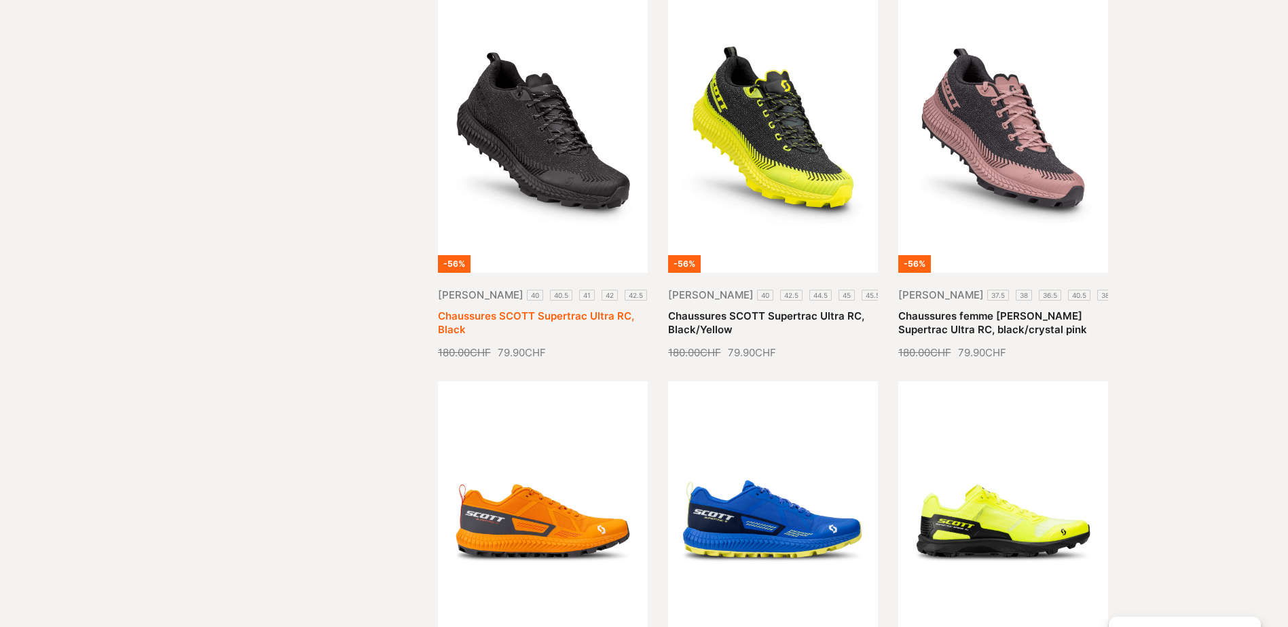
click at [523, 310] on link "Chaussures SCOTT Supertrac Ultra RC, Black" at bounding box center [536, 323] width 196 height 26
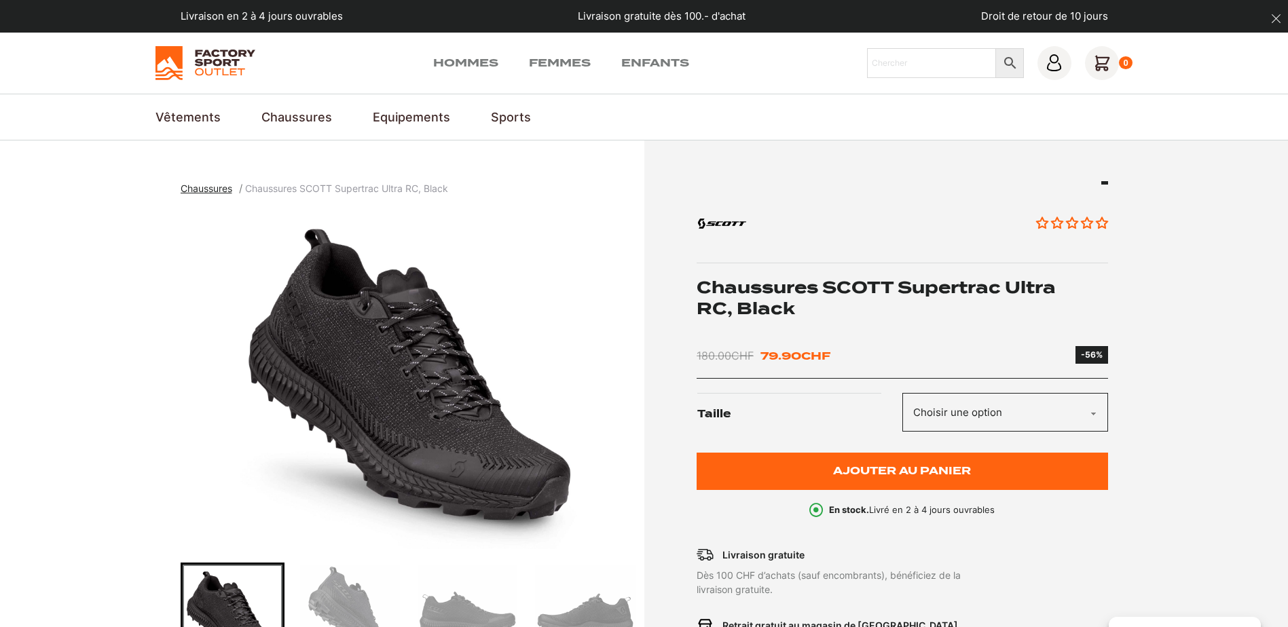
click at [963, 420] on select "Choisir une option 40 40.5 41 42 42.5 43 44 44.5 45 45.5 46 47" at bounding box center [1005, 412] width 206 height 39
click at [902, 393] on select "Choisir une option 40 40.5 41 42 42.5 43 44 44.5 45 45.5 46 47" at bounding box center [1005, 412] width 206 height 39
select select "43"
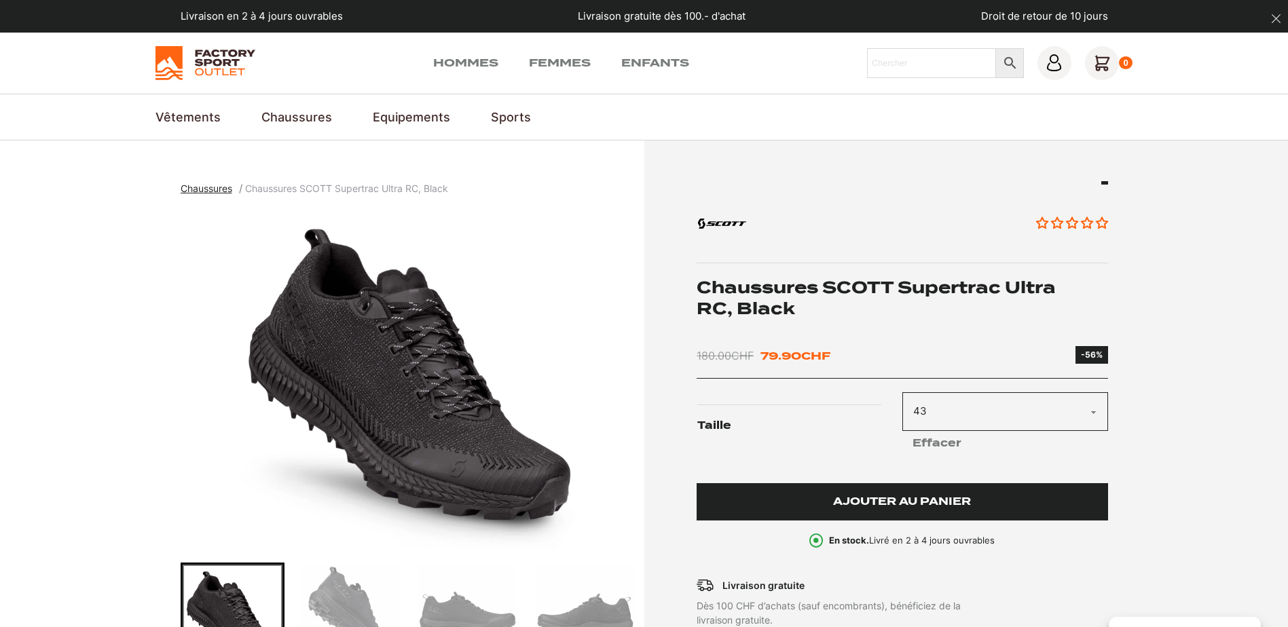
click at [929, 504] on span "Ajouter au panier" at bounding box center [902, 502] width 138 height 12
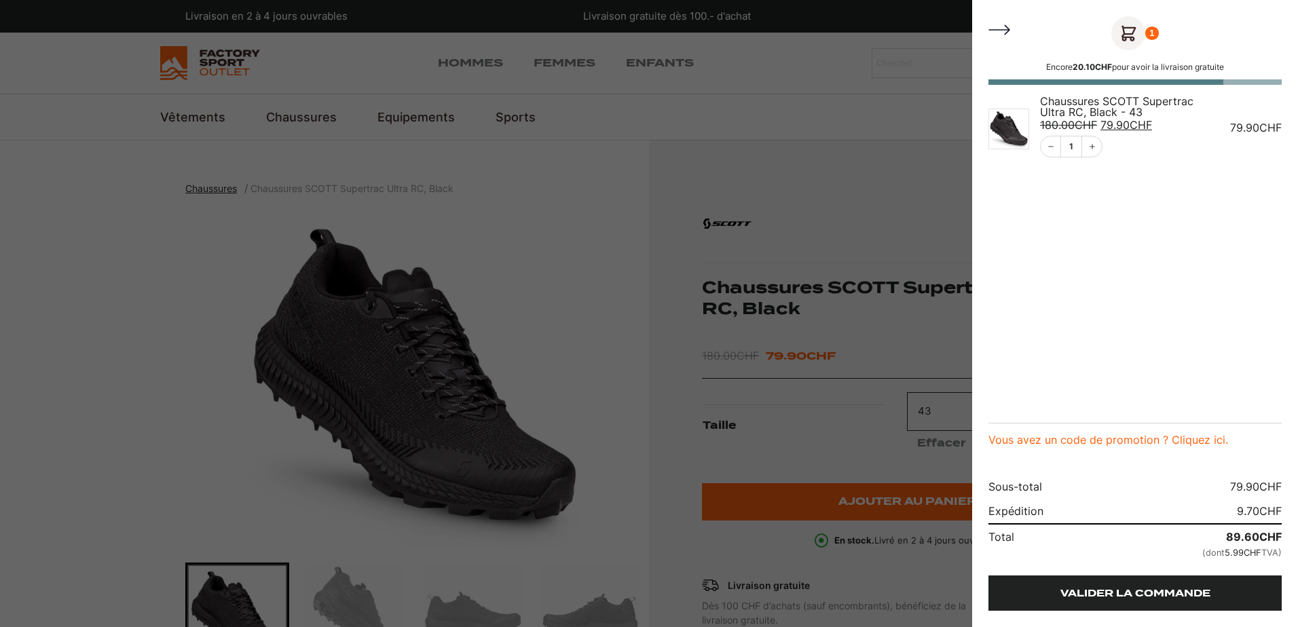
click at [1189, 593] on link "Valider la commande" at bounding box center [1135, 593] width 293 height 35
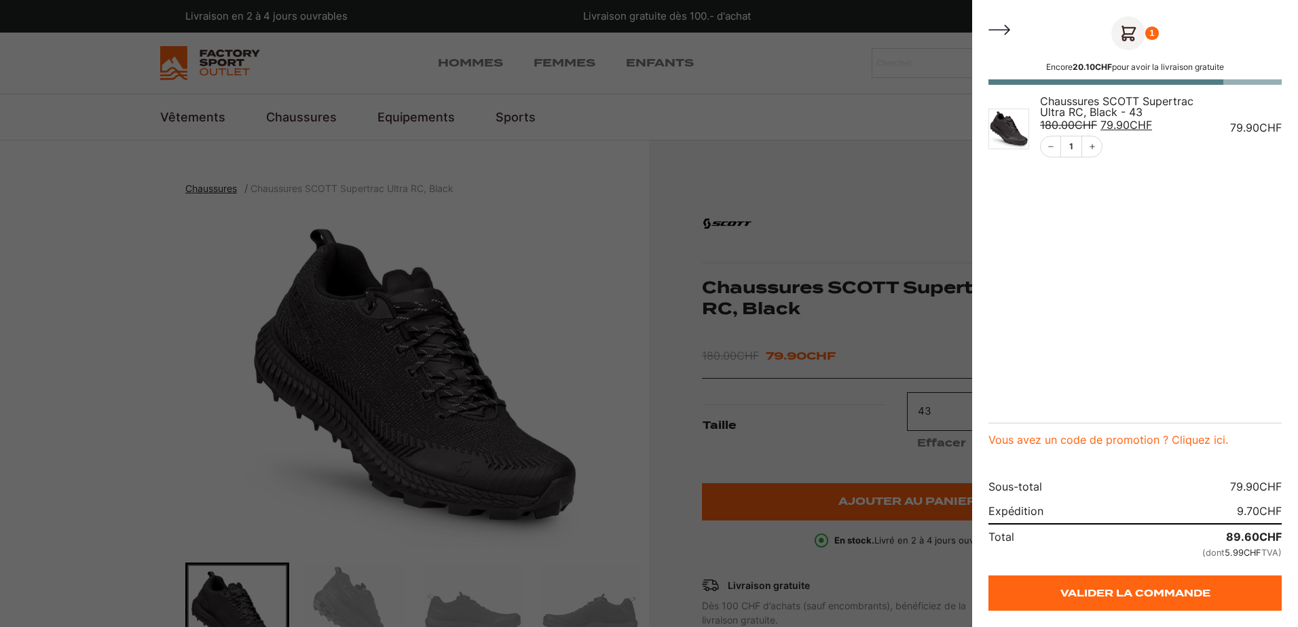
click at [376, 230] on div at bounding box center [649, 313] width 1298 height 627
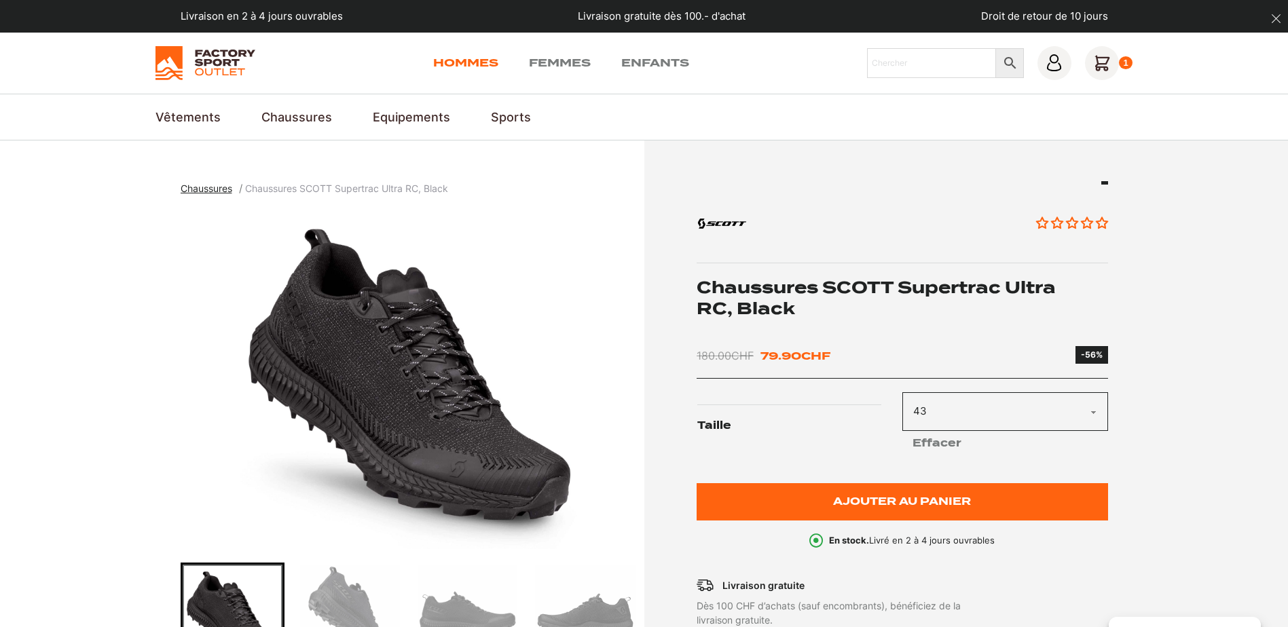
click at [461, 67] on link "Hommes" at bounding box center [465, 63] width 65 height 16
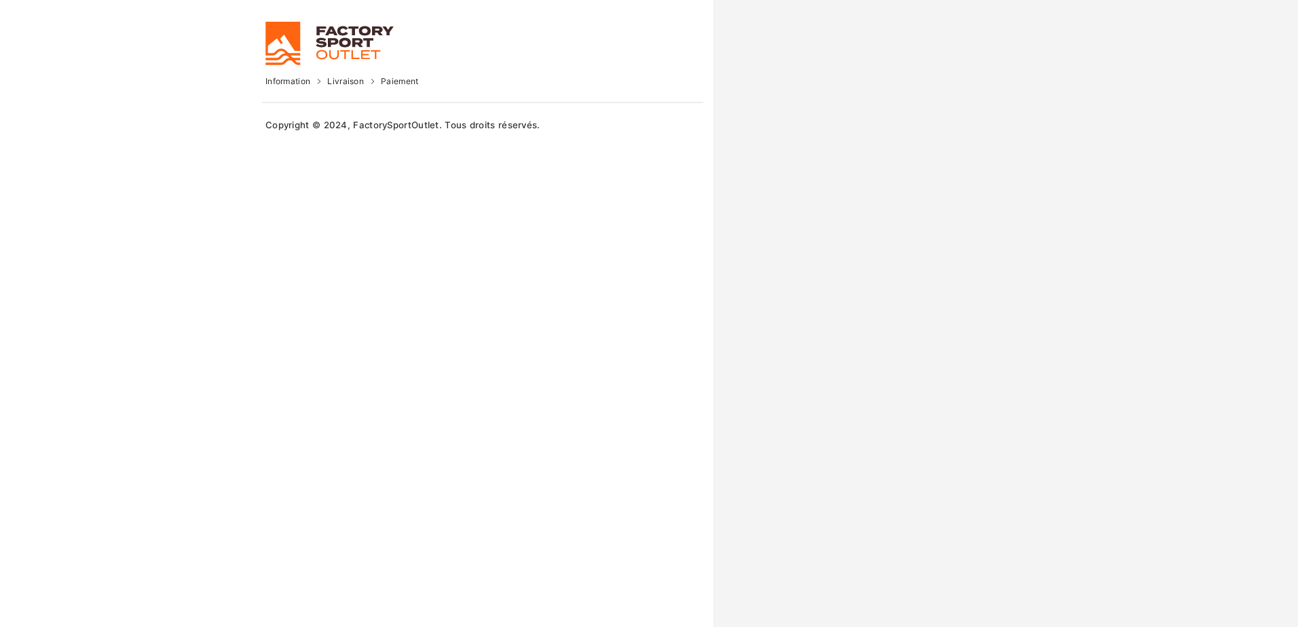
select select "NE"
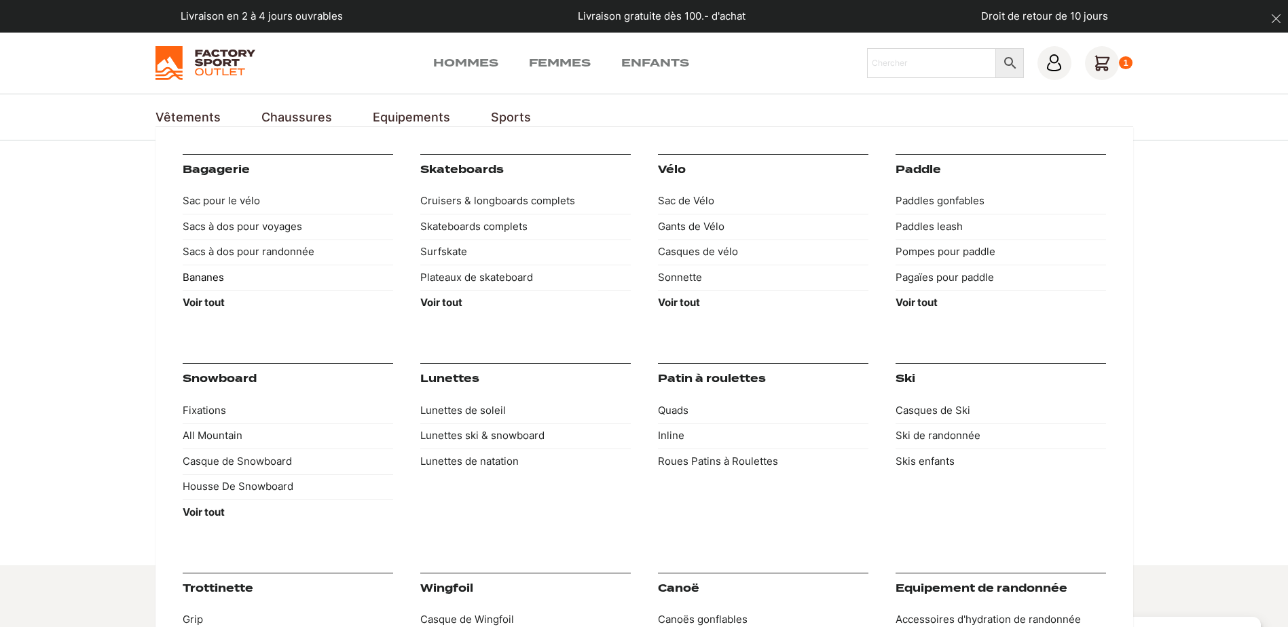
click at [206, 278] on link "Bananes" at bounding box center [288, 278] width 210 height 26
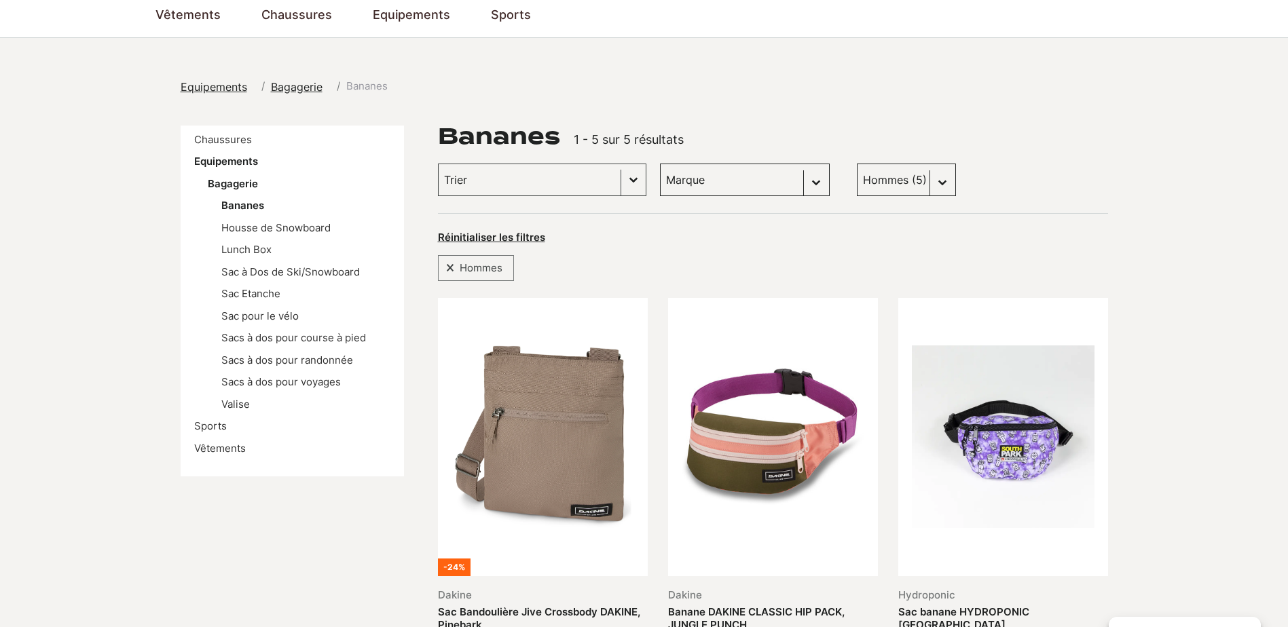
scroll to position [68, 0]
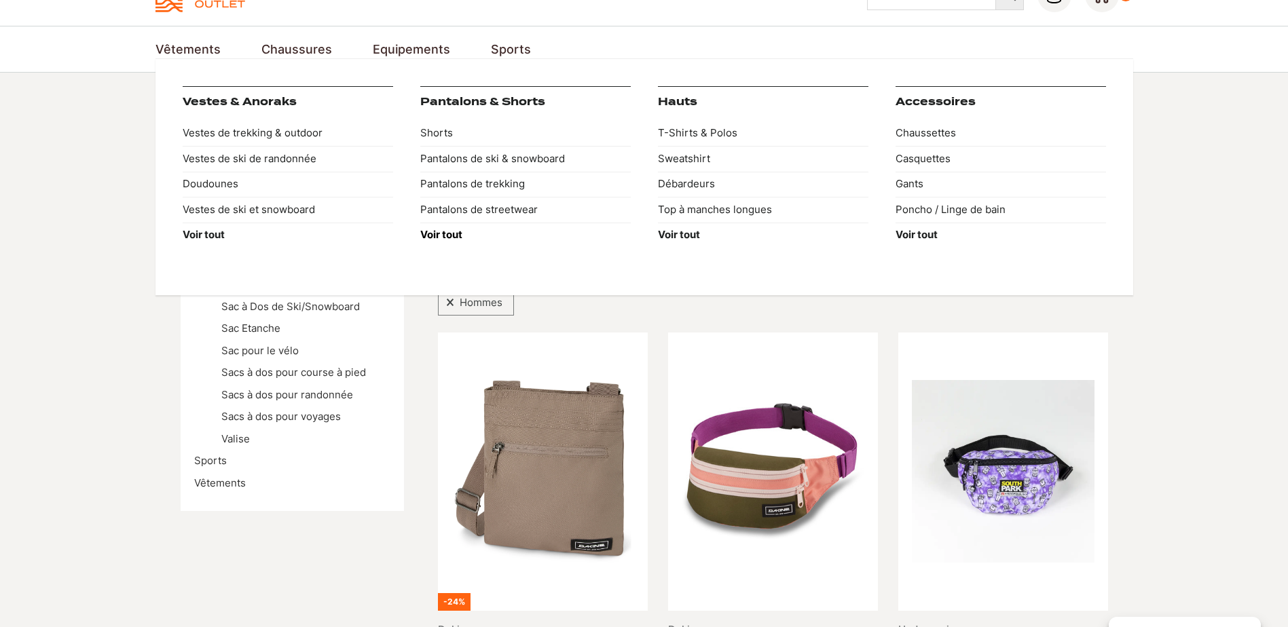
click at [441, 235] on strong "Voir tout" at bounding box center [441, 234] width 42 height 13
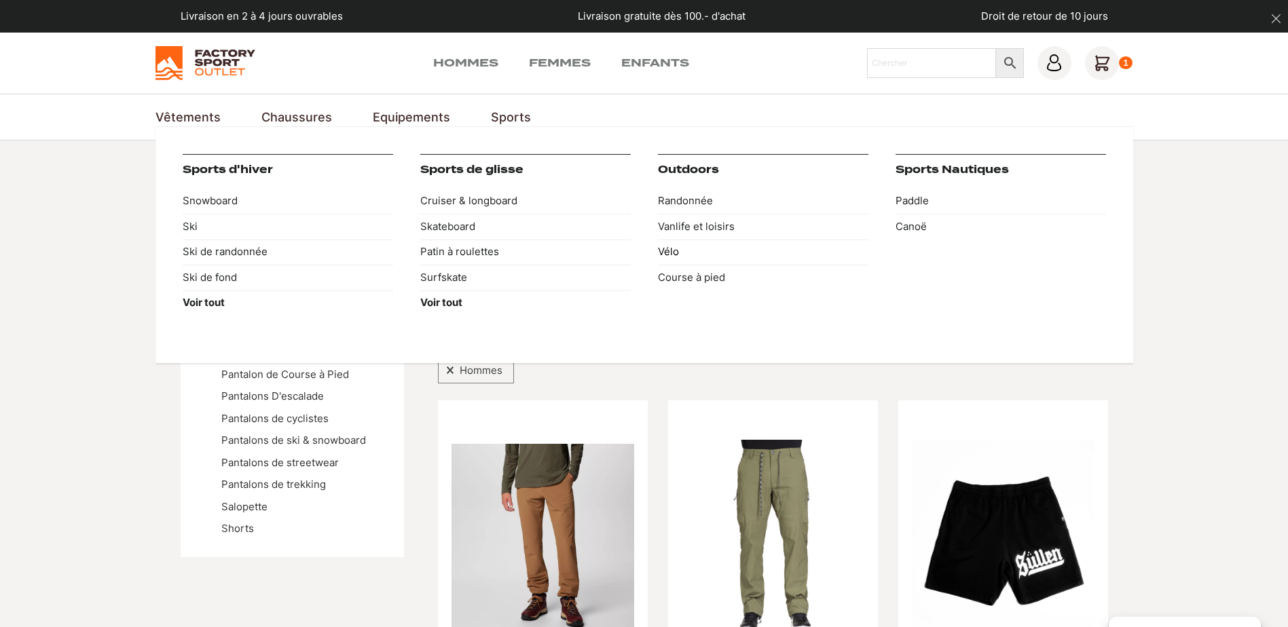
click at [669, 253] on link "Vélo" at bounding box center [763, 253] width 210 height 26
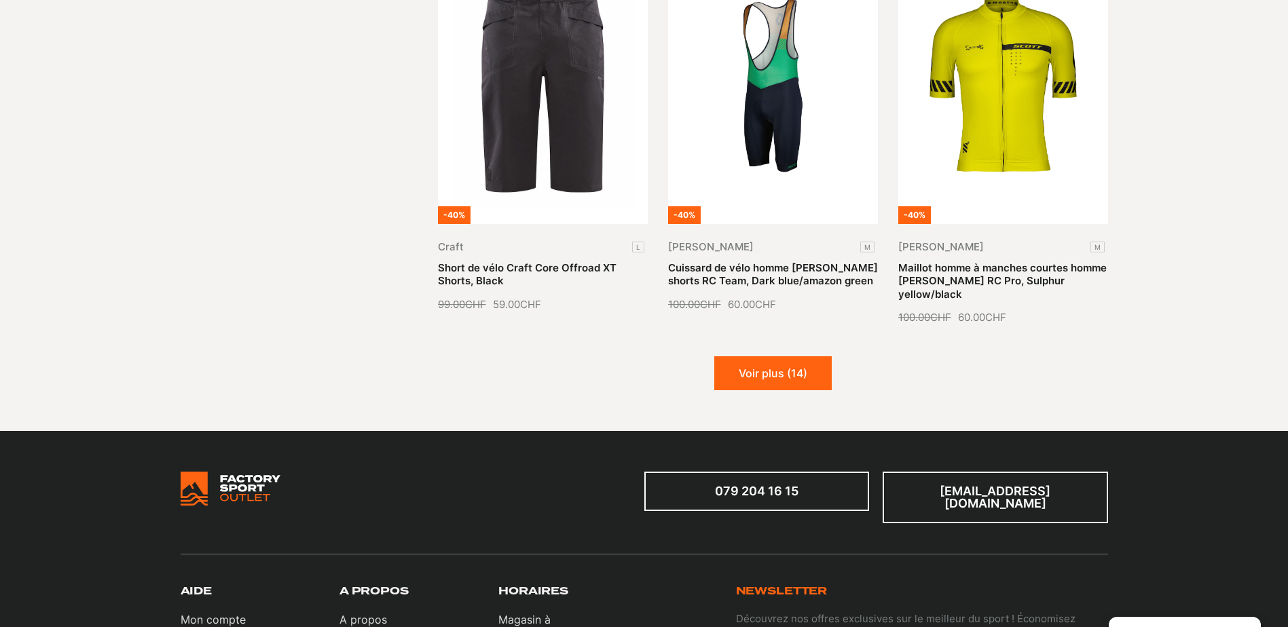
scroll to position [1562, 0]
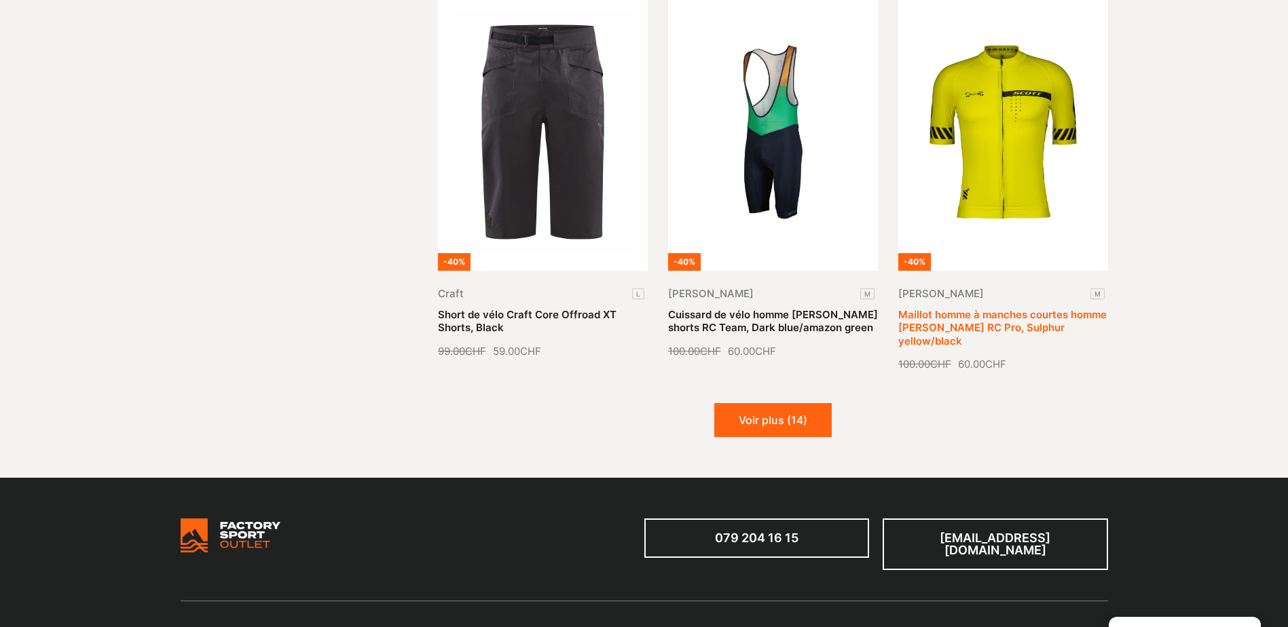
click at [979, 308] on link "Maillot homme à manches courtes homme [PERSON_NAME] RC Pro, Sulphur yellow/black" at bounding box center [1002, 327] width 208 height 39
click at [761, 411] on button "Voir plus (14)" at bounding box center [772, 420] width 117 height 34
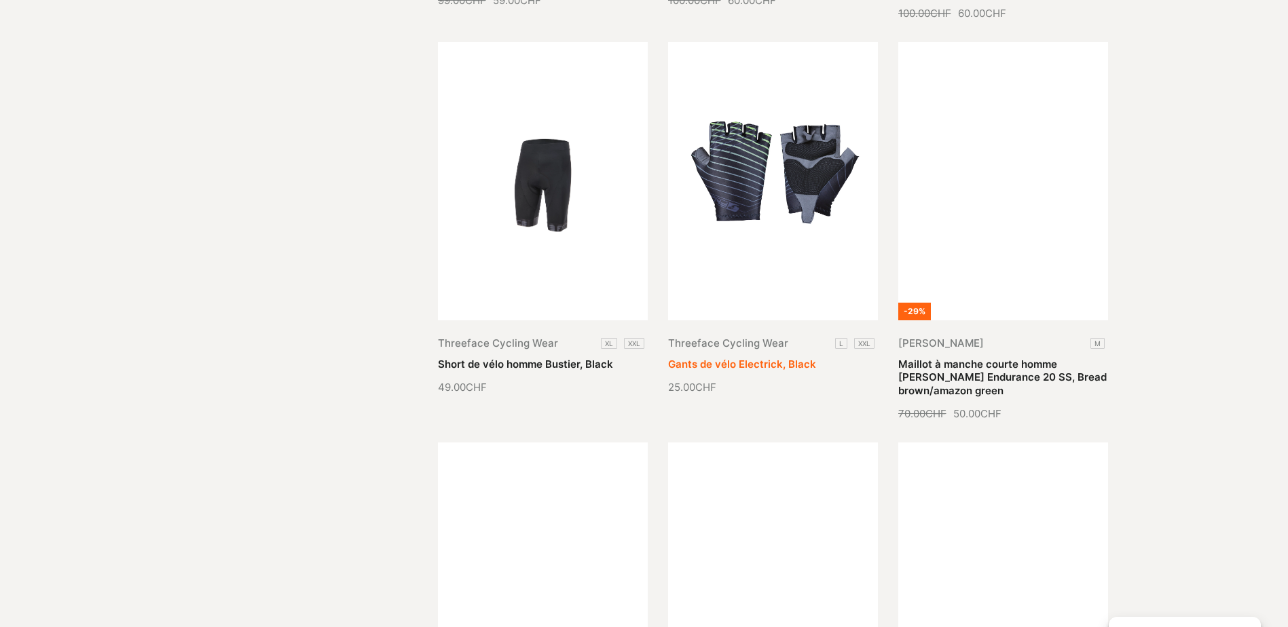
scroll to position [1901, 0]
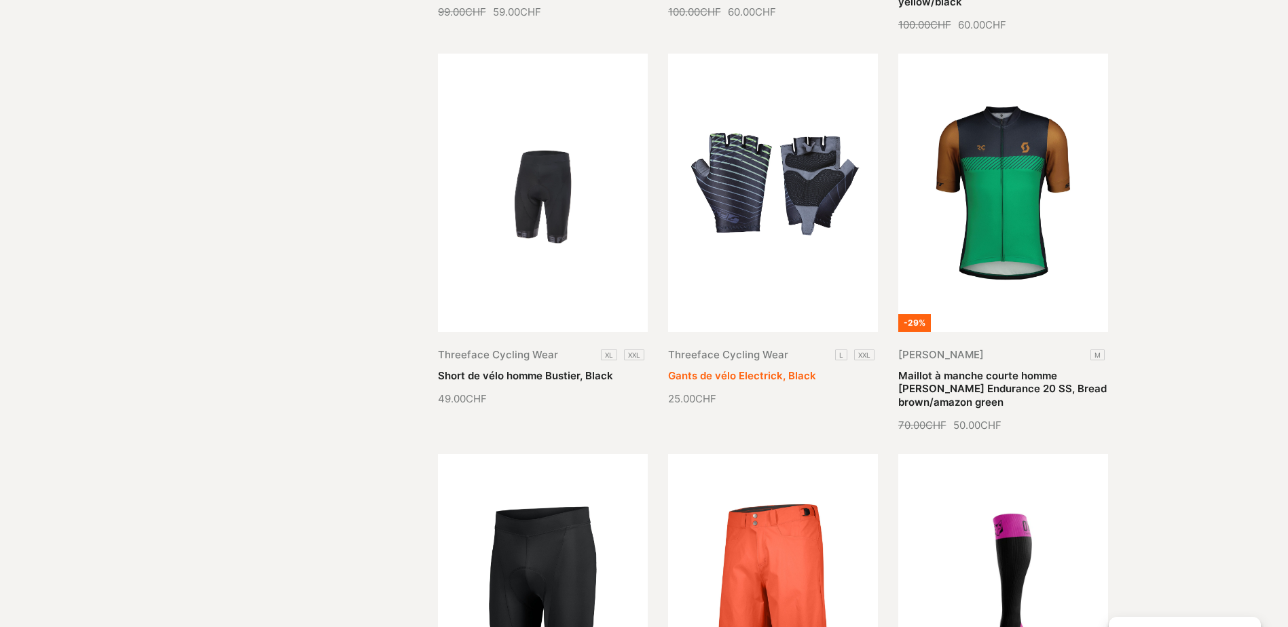
click at [733, 369] on link "Gants de vélo Electrick, Black" at bounding box center [742, 375] width 148 height 13
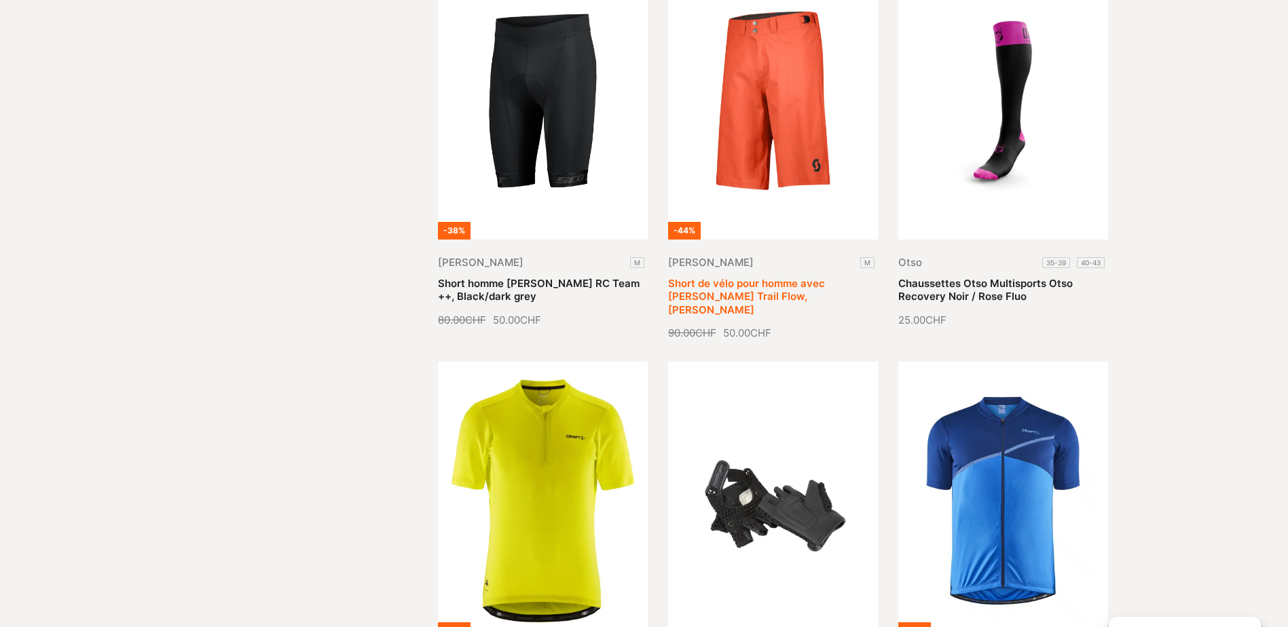
scroll to position [2512, 0]
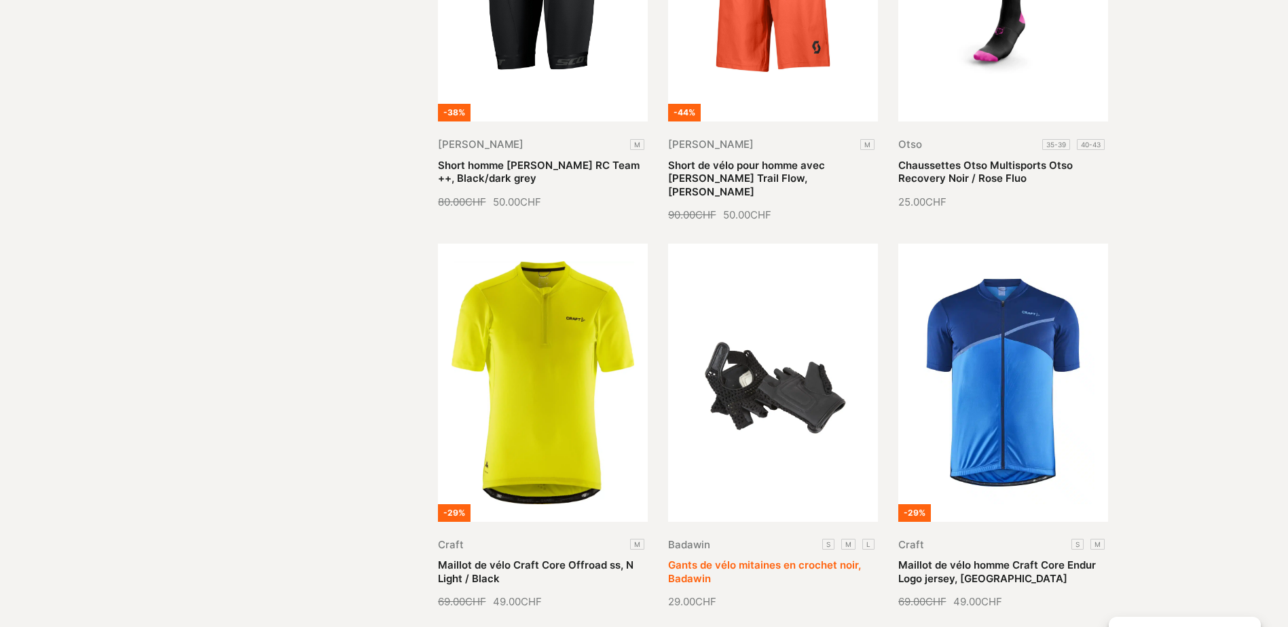
click at [792, 559] on link "Gants de vélo mitaines en crochet noir, Badawin" at bounding box center [764, 572] width 193 height 26
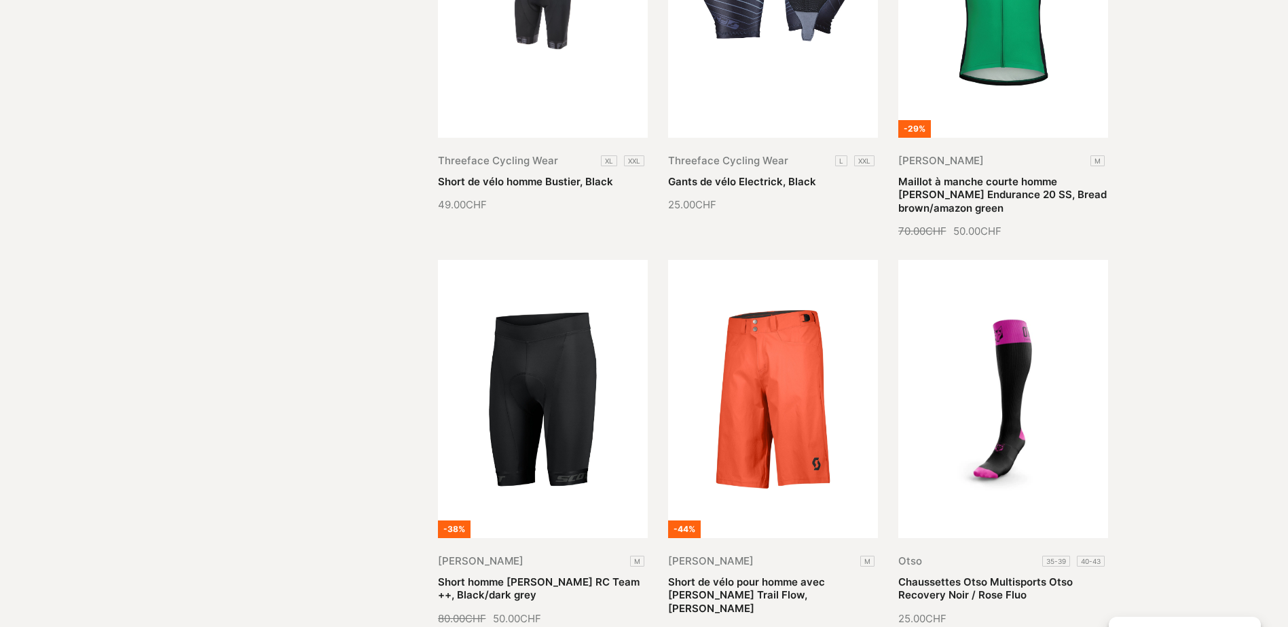
scroll to position [1901, 0]
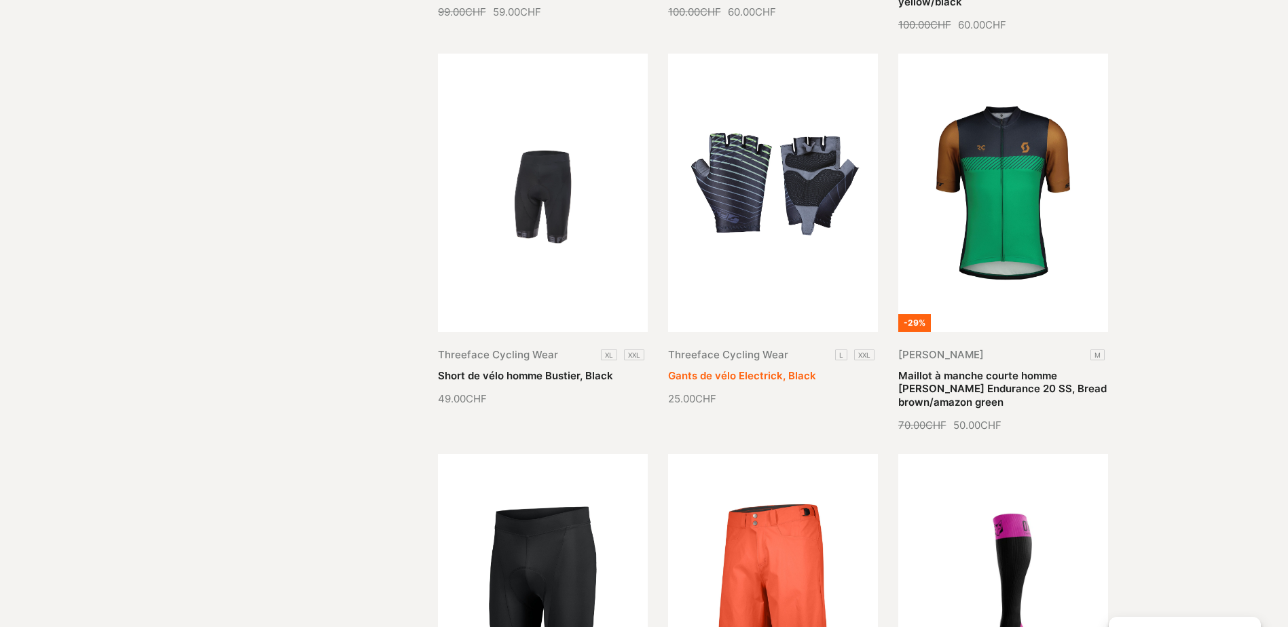
click at [816, 369] on link "Gants de vélo Electrick, Black" at bounding box center [742, 375] width 148 height 13
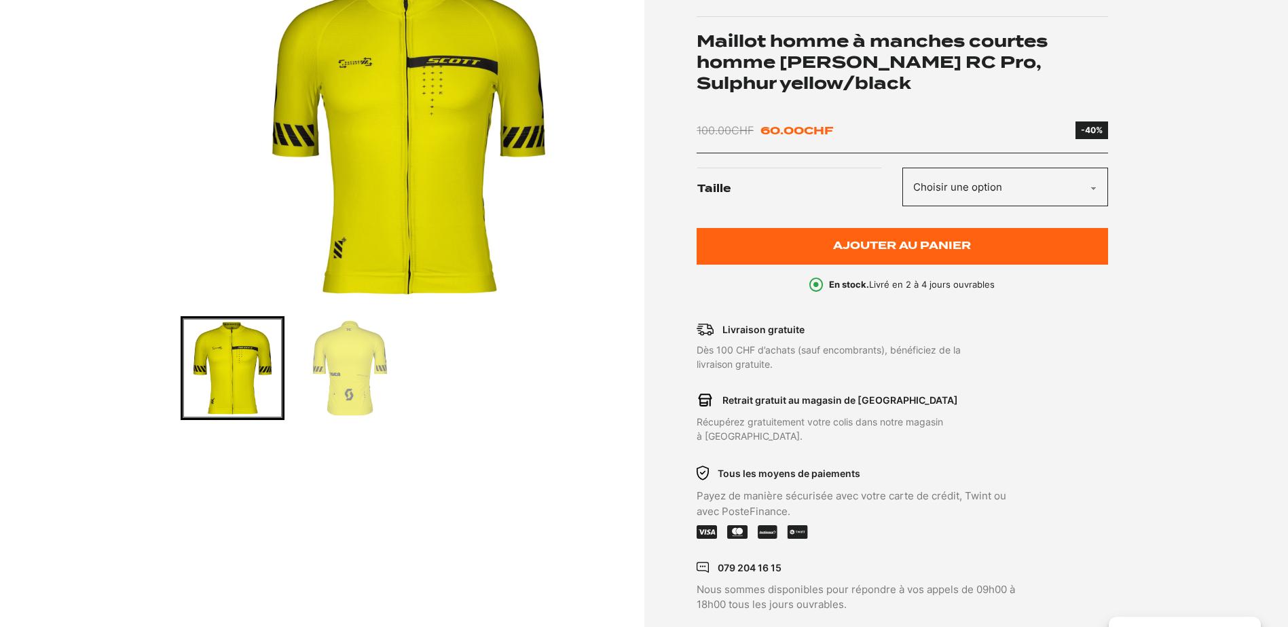
scroll to position [272, 0]
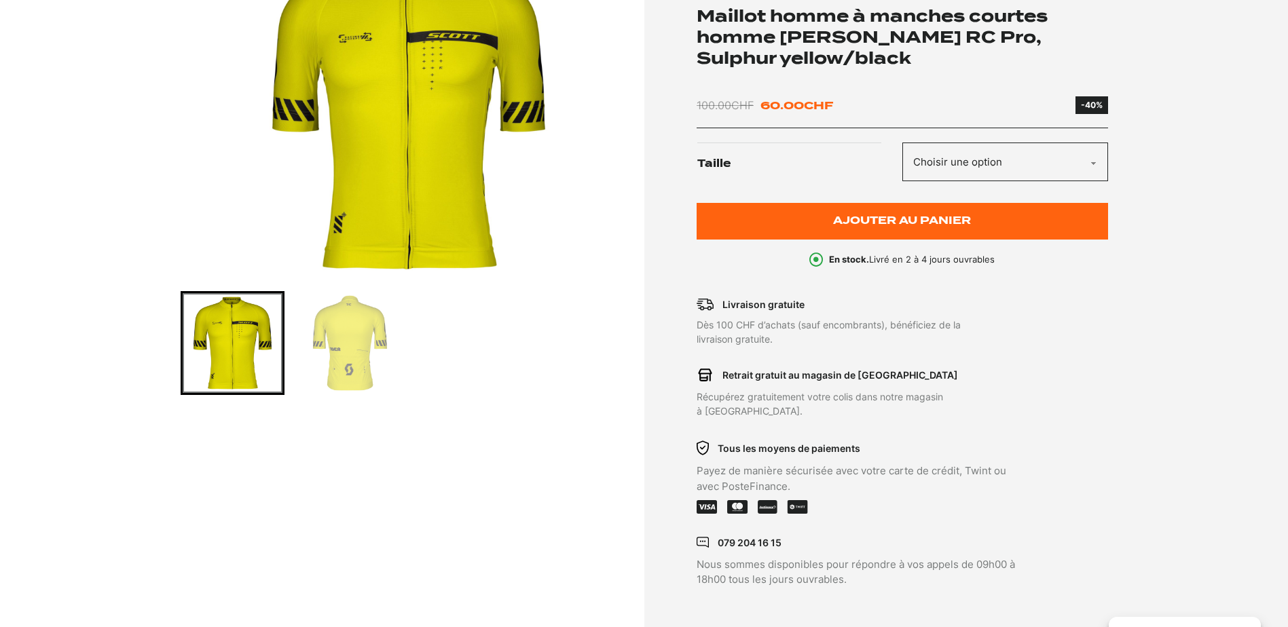
click at [356, 359] on img "Go to slide 2" at bounding box center [350, 343] width 100 height 100
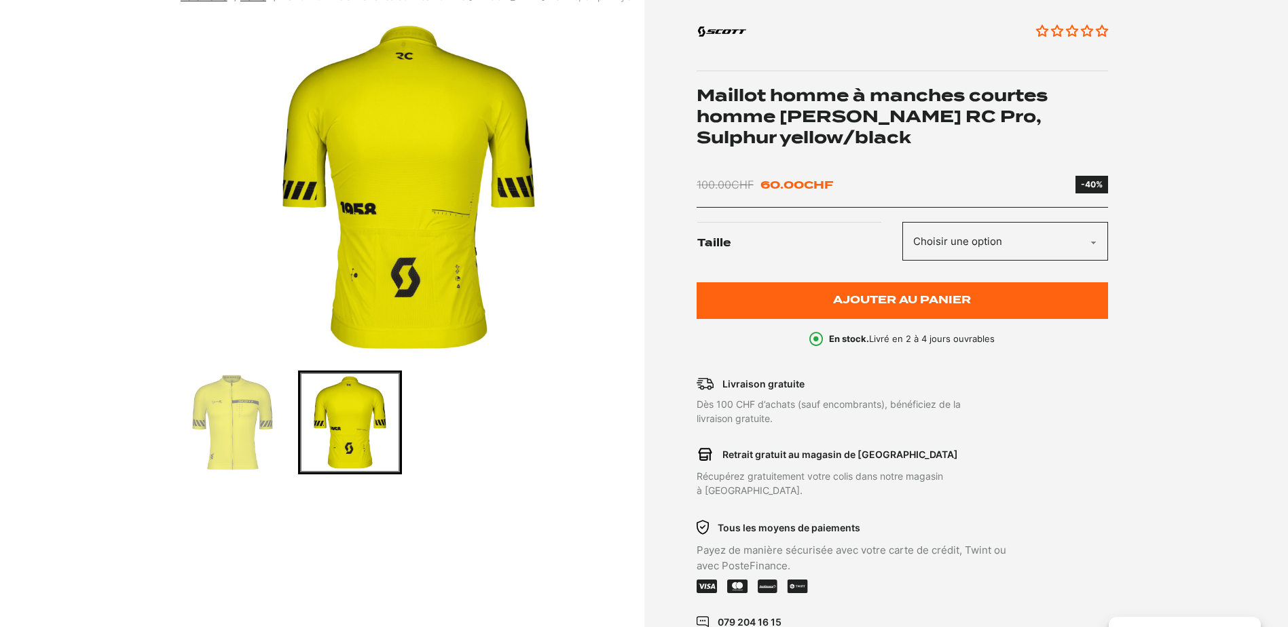
scroll to position [68, 0]
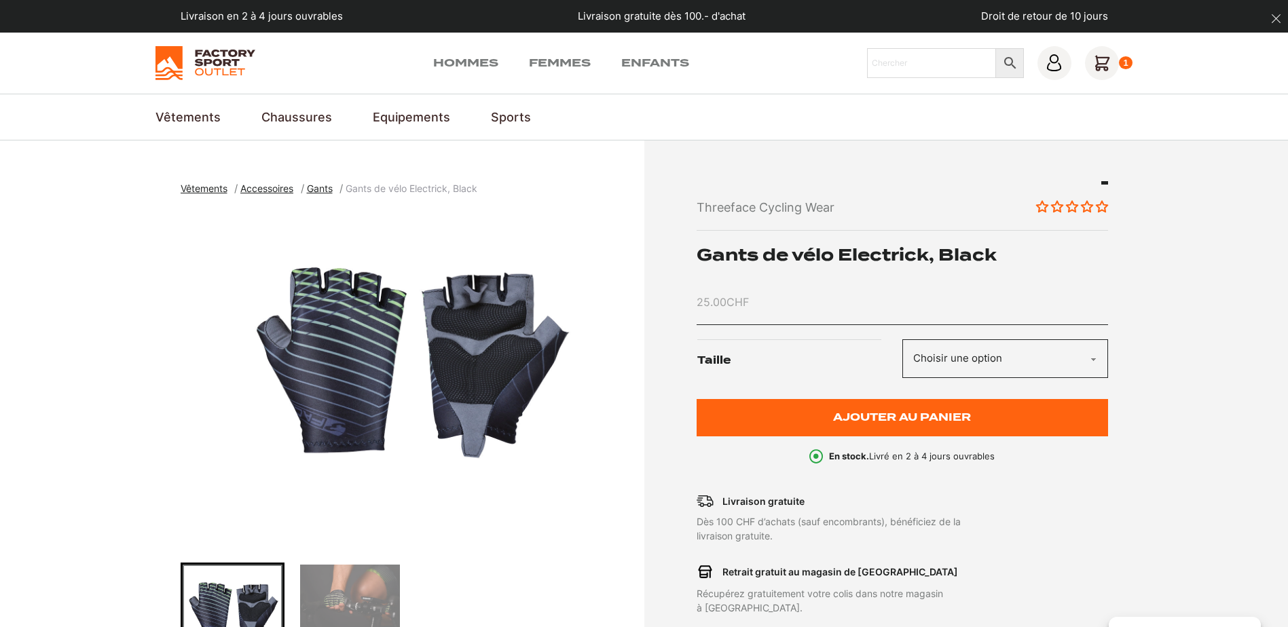
click at [328, 393] on img "1 of 2" at bounding box center [409, 379] width 457 height 339
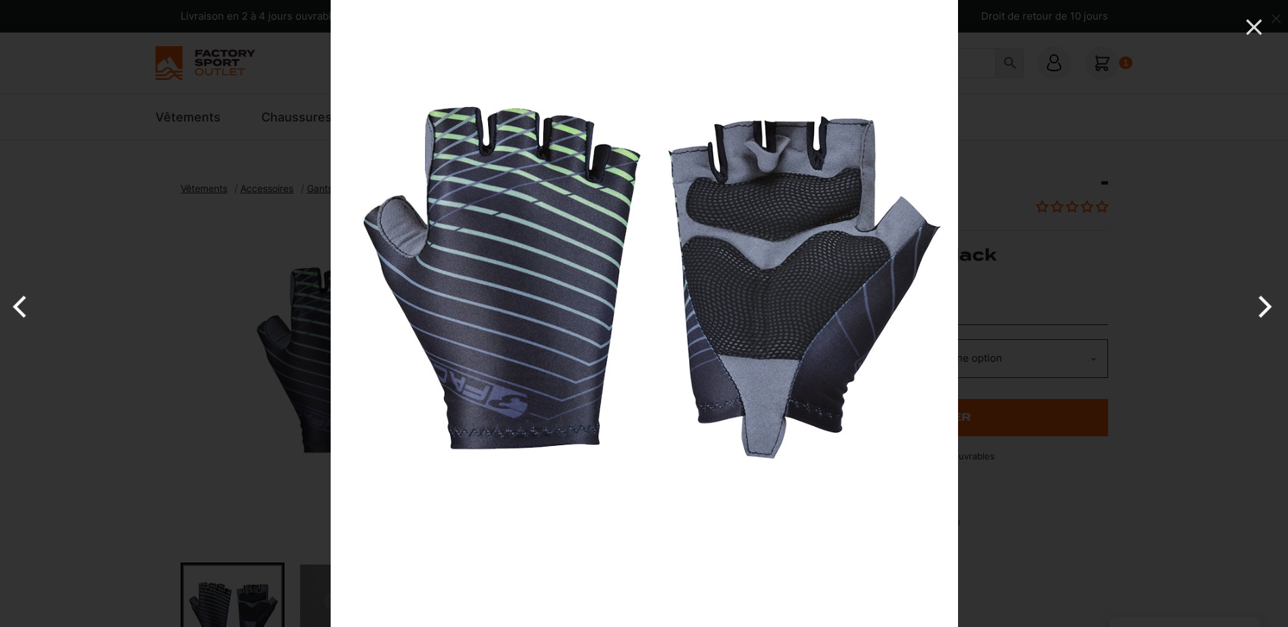
click at [1260, 310] on button "Next" at bounding box center [1262, 307] width 51 height 68
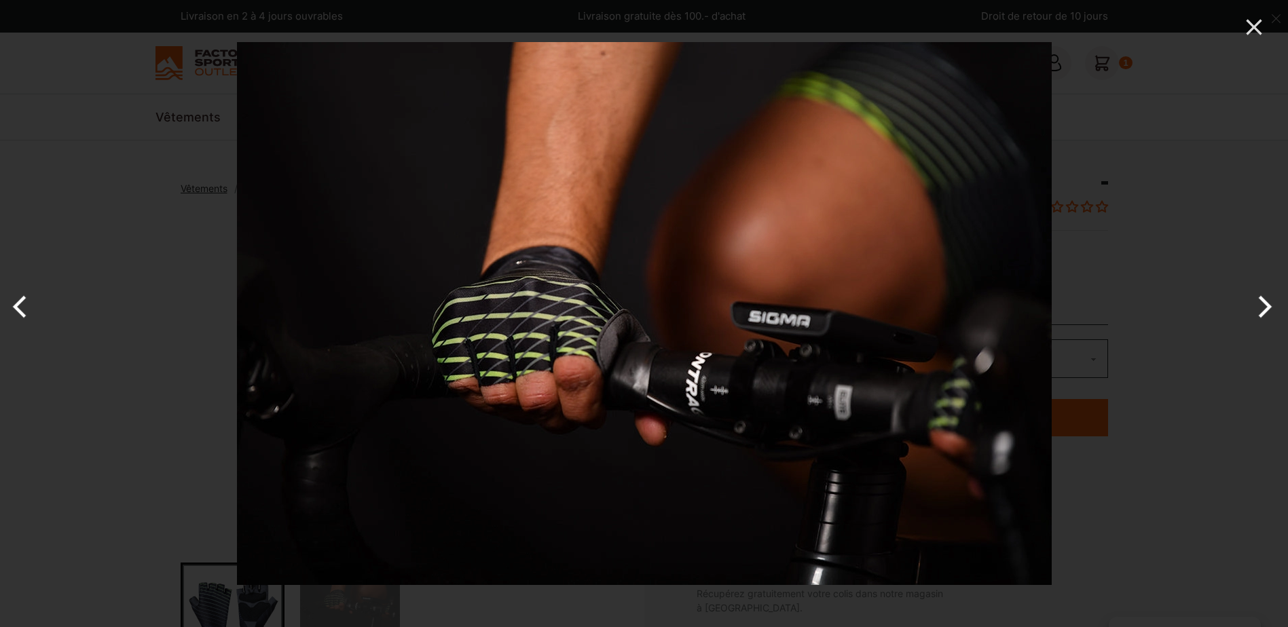
click at [1260, 310] on button "Next" at bounding box center [1262, 307] width 51 height 68
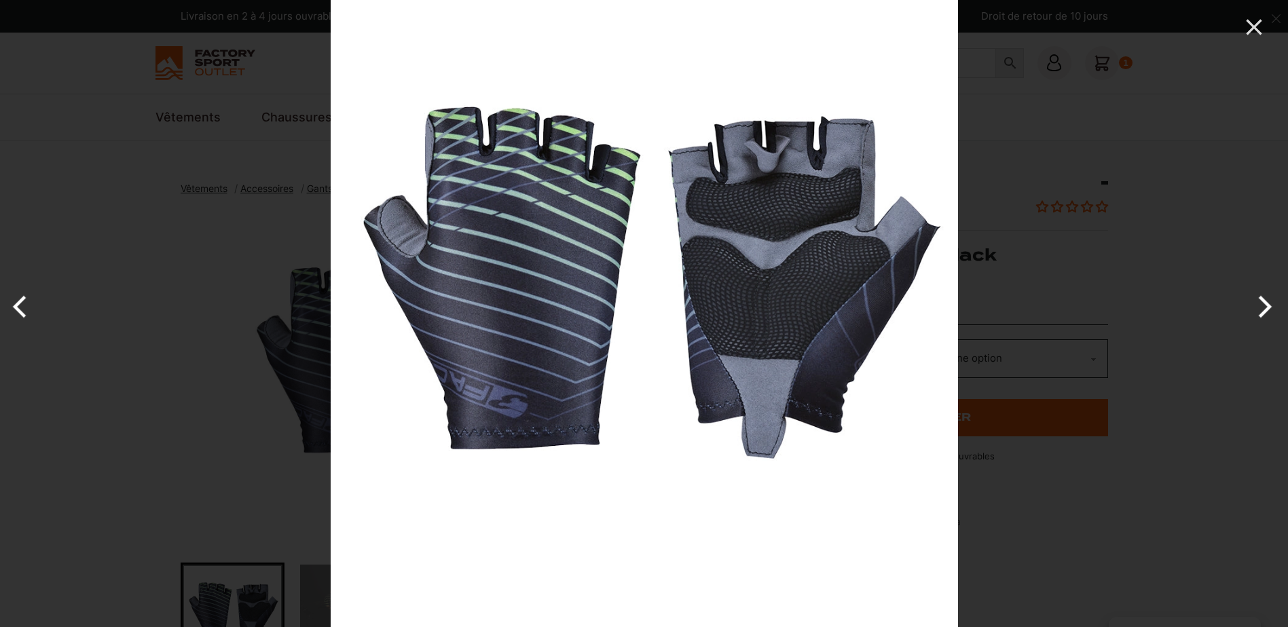
click at [1260, 310] on button "Next" at bounding box center [1262, 307] width 51 height 68
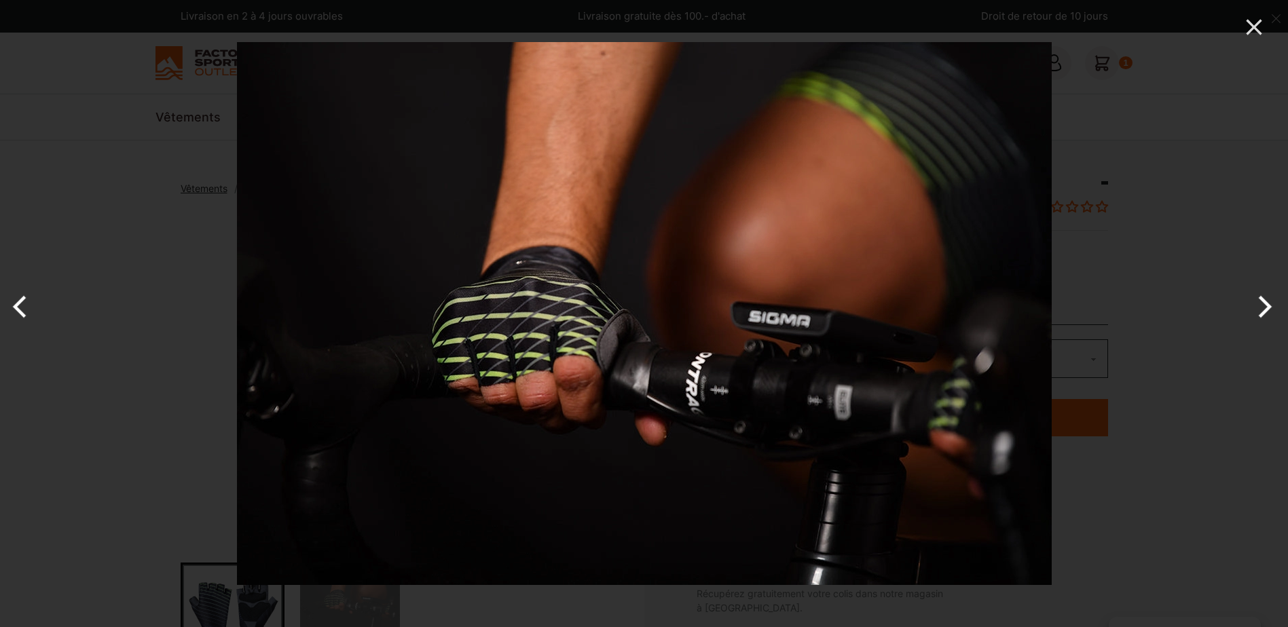
click at [1260, 310] on button "Next" at bounding box center [1262, 307] width 51 height 68
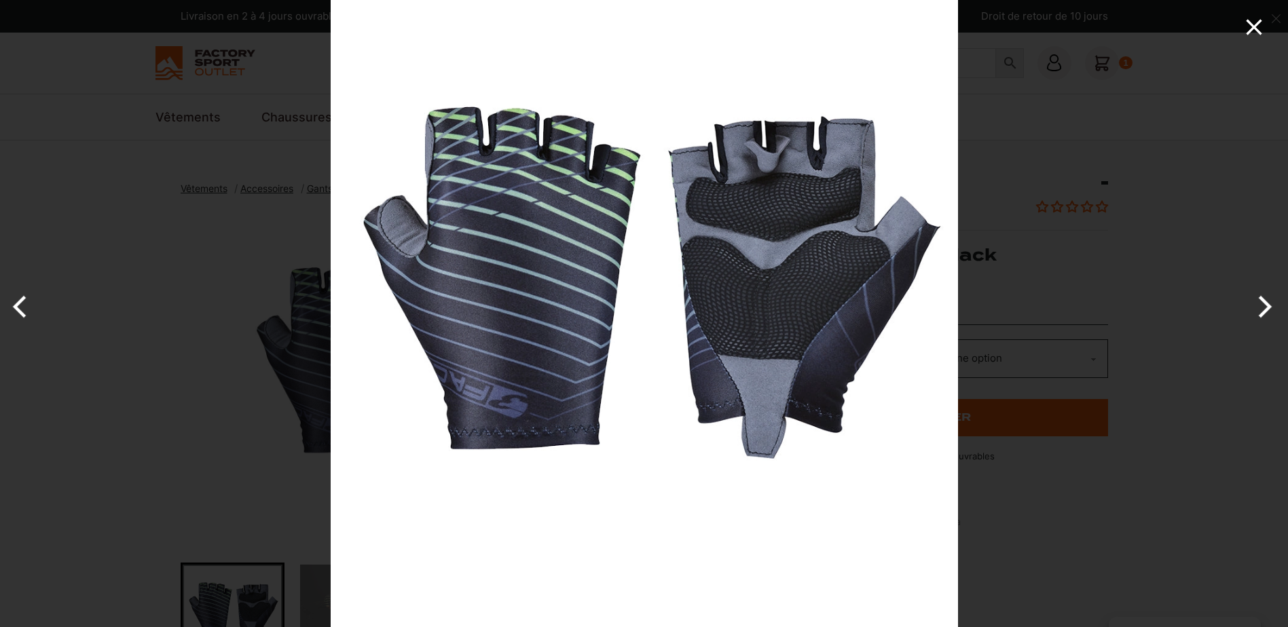
click at [1253, 26] on icon "Close" at bounding box center [1254, 27] width 16 height 16
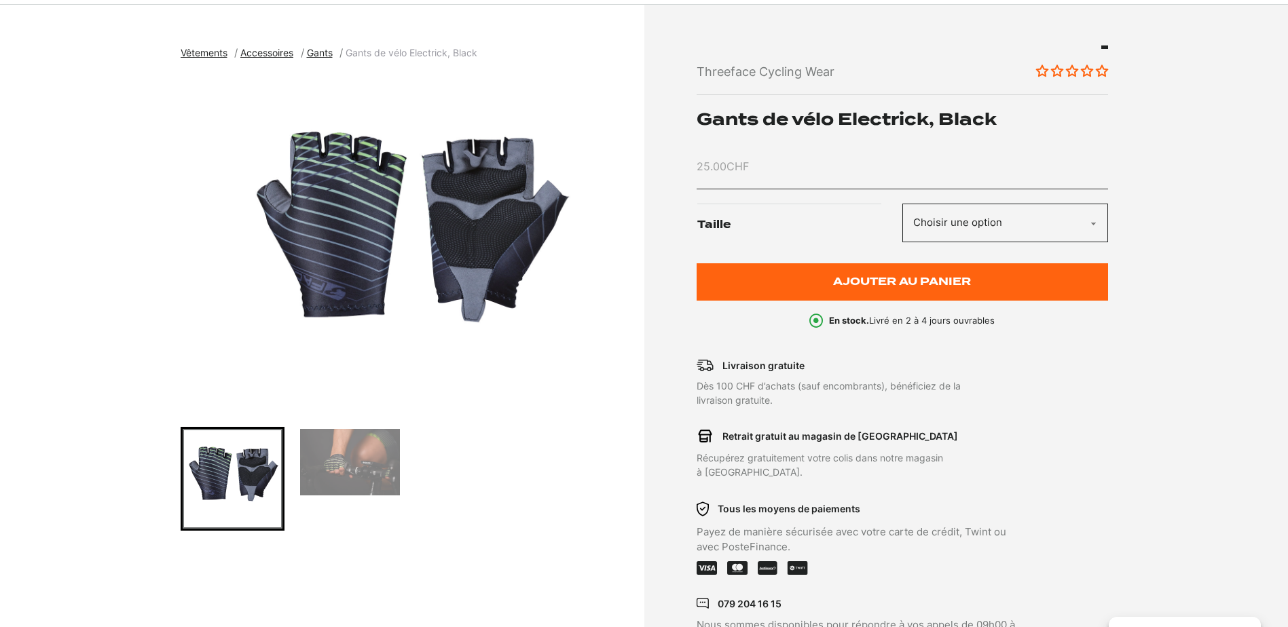
scroll to position [204, 0]
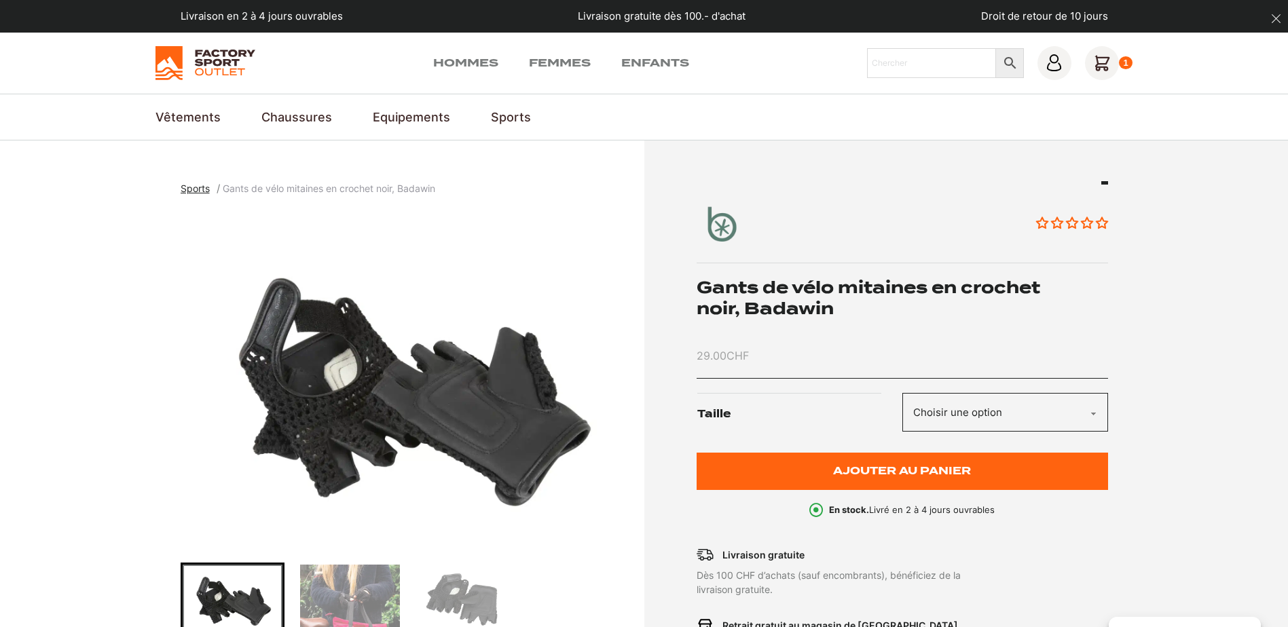
click at [251, 597] on img "Go to slide 1" at bounding box center [233, 599] width 100 height 68
click at [504, 396] on img "1 of 3" at bounding box center [409, 379] width 457 height 339
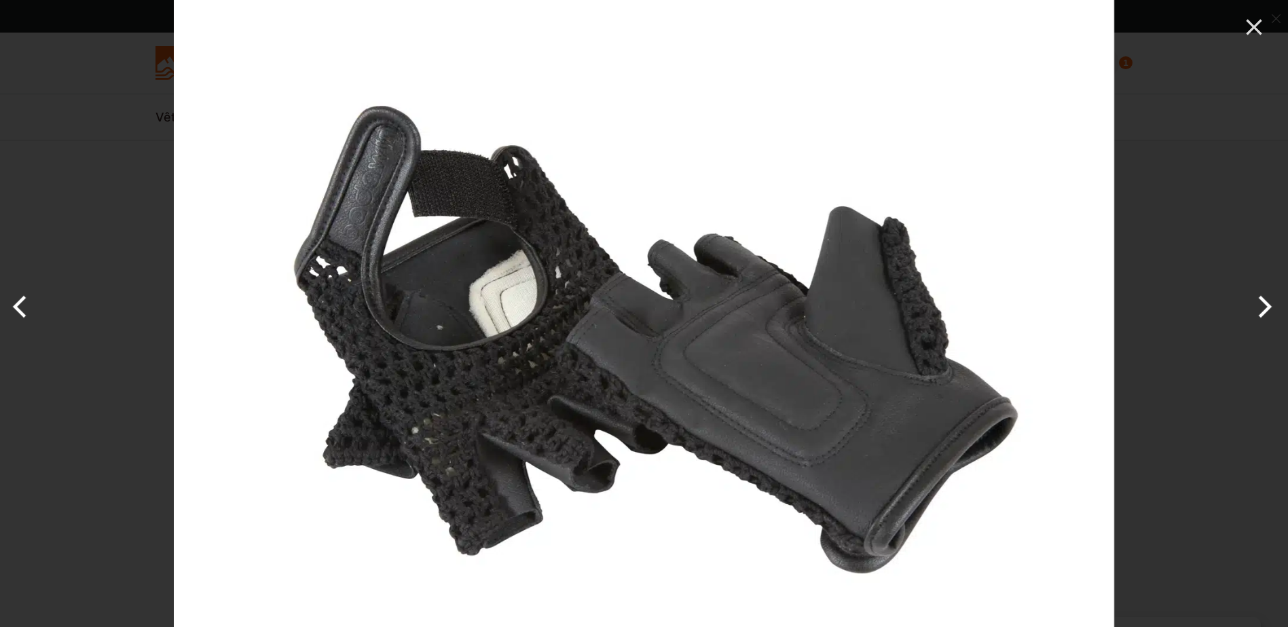
click at [1268, 312] on button "Next" at bounding box center [1262, 307] width 51 height 68
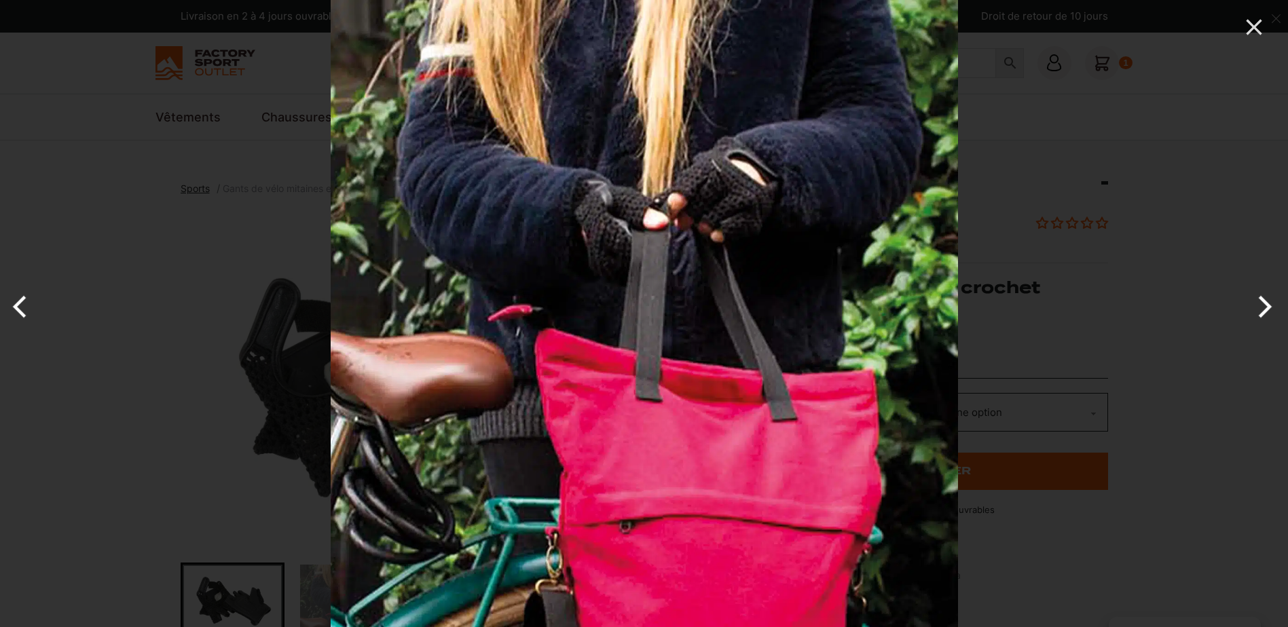
click at [1268, 312] on button "Next" at bounding box center [1262, 307] width 51 height 68
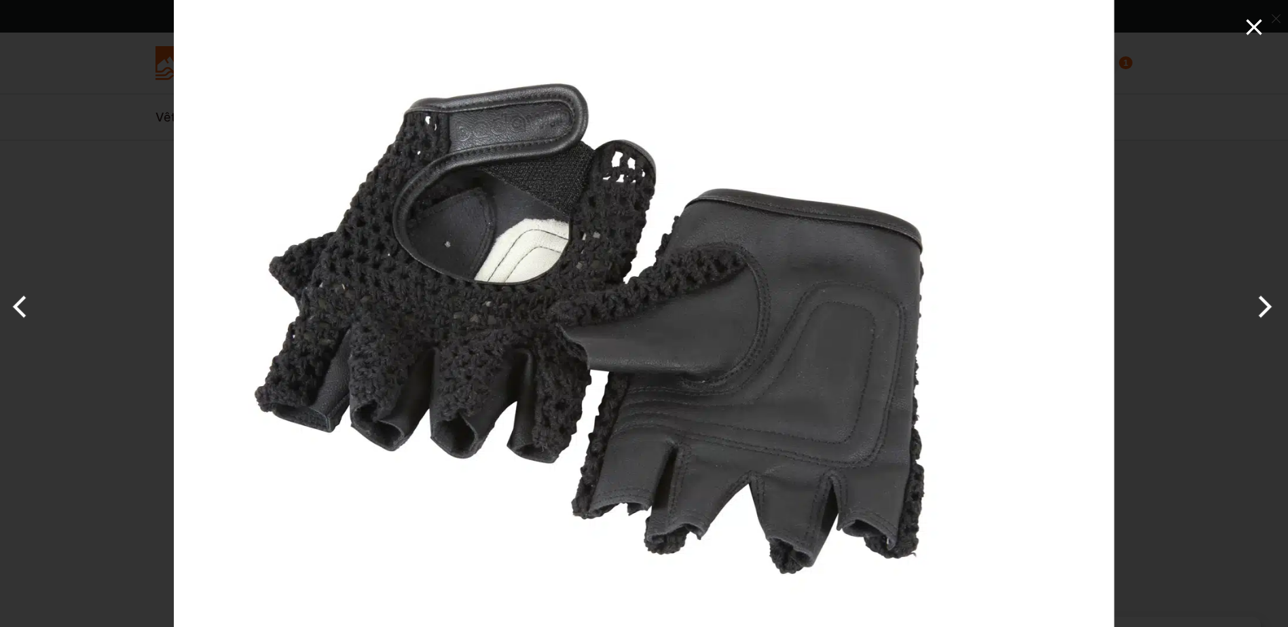
click at [1256, 22] on icon "Close" at bounding box center [1253, 27] width 27 height 27
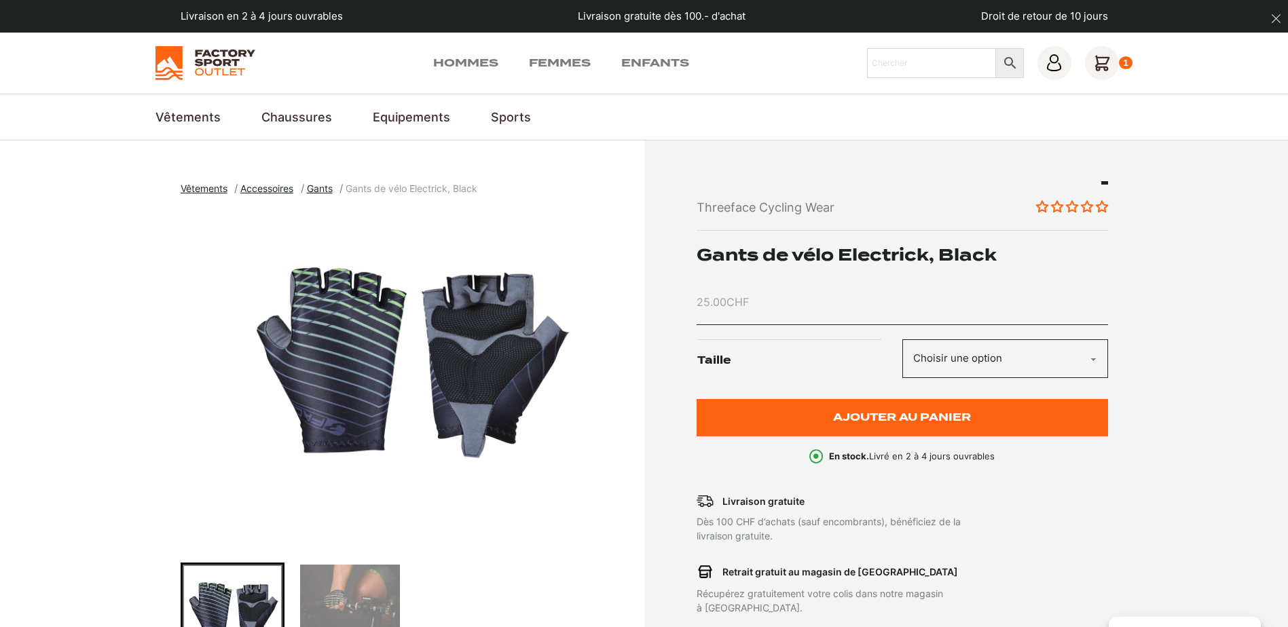
click at [345, 404] on img "1 of 2" at bounding box center [409, 379] width 457 height 339
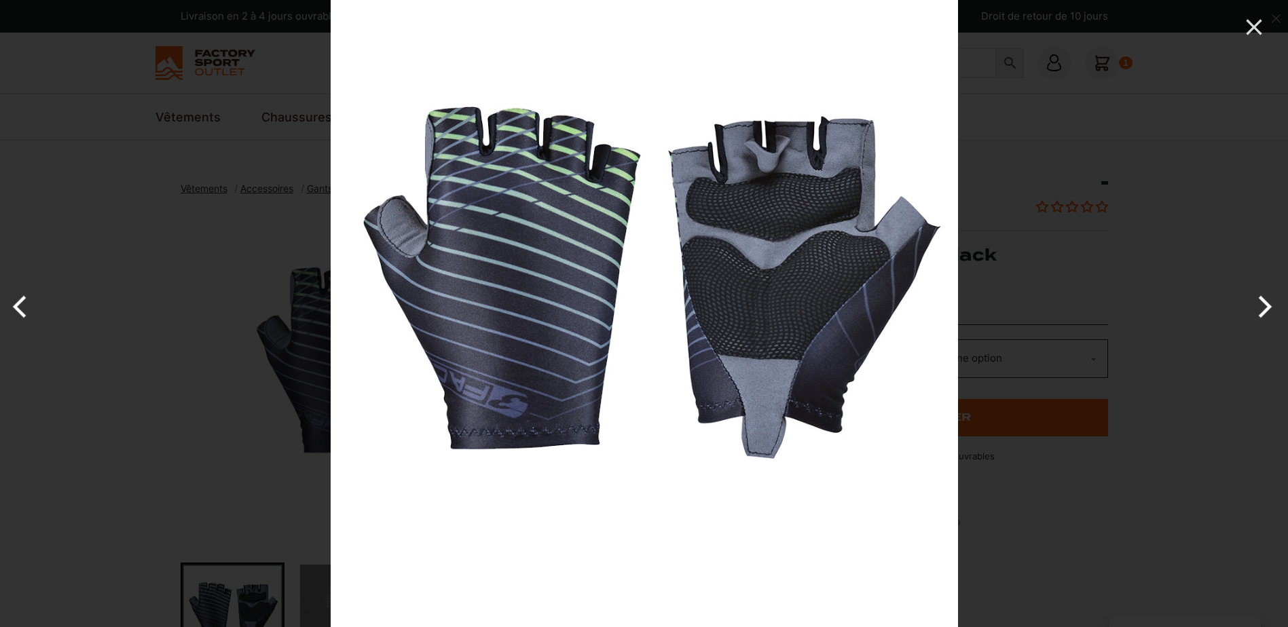
click at [836, 346] on img at bounding box center [644, 313] width 627 height 627
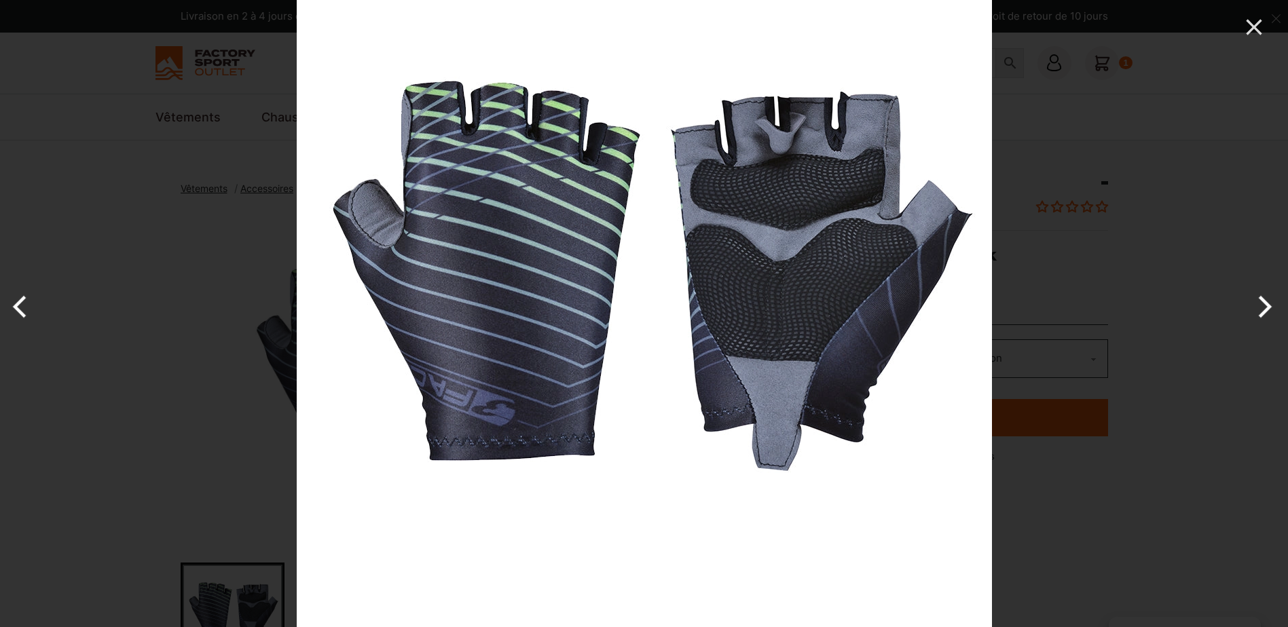
click at [1263, 308] on button "Next" at bounding box center [1262, 307] width 51 height 68
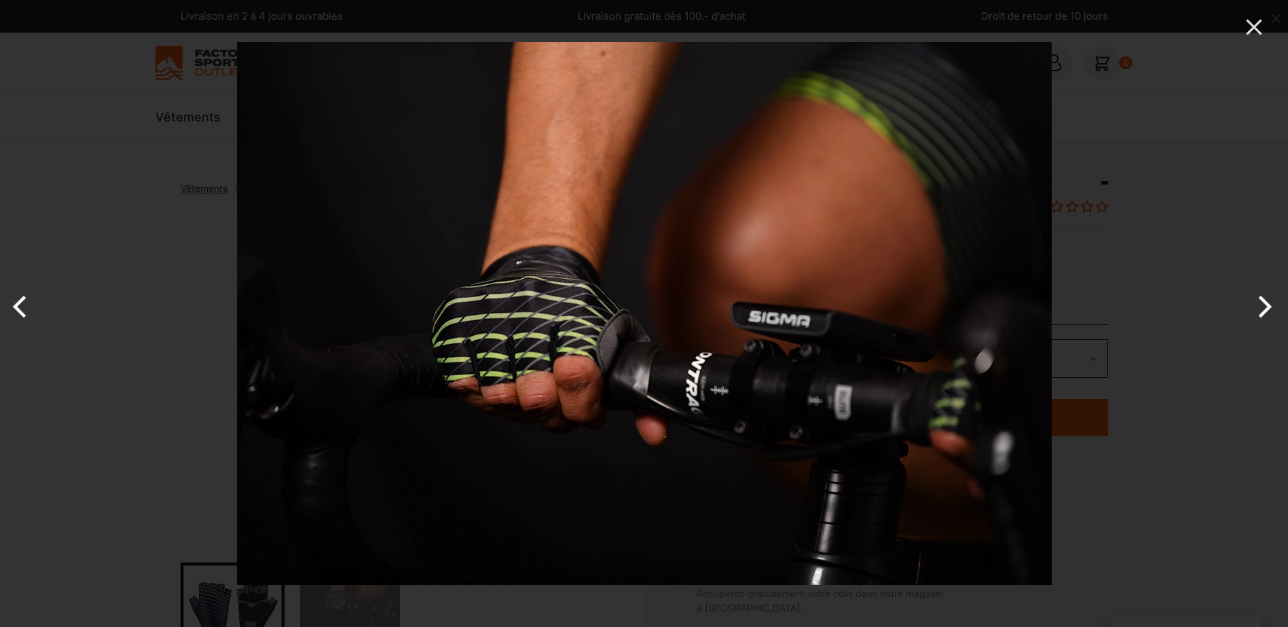
click at [1257, 301] on button "Next" at bounding box center [1262, 307] width 51 height 68
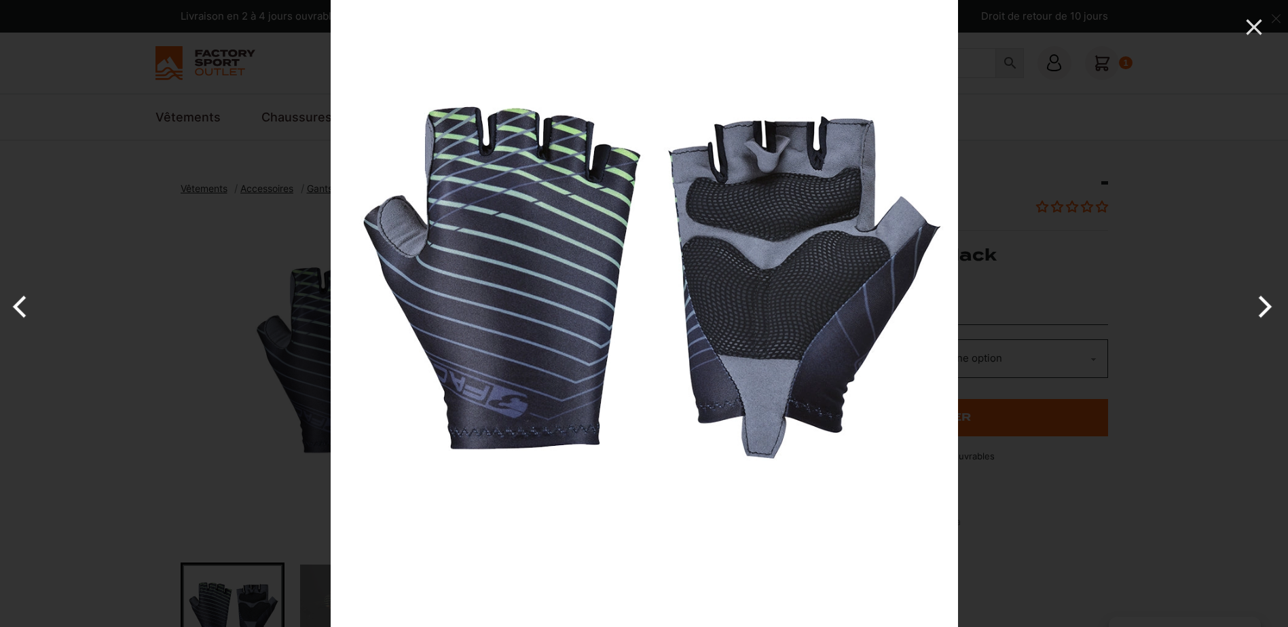
click at [1257, 301] on button "Next" at bounding box center [1262, 307] width 51 height 68
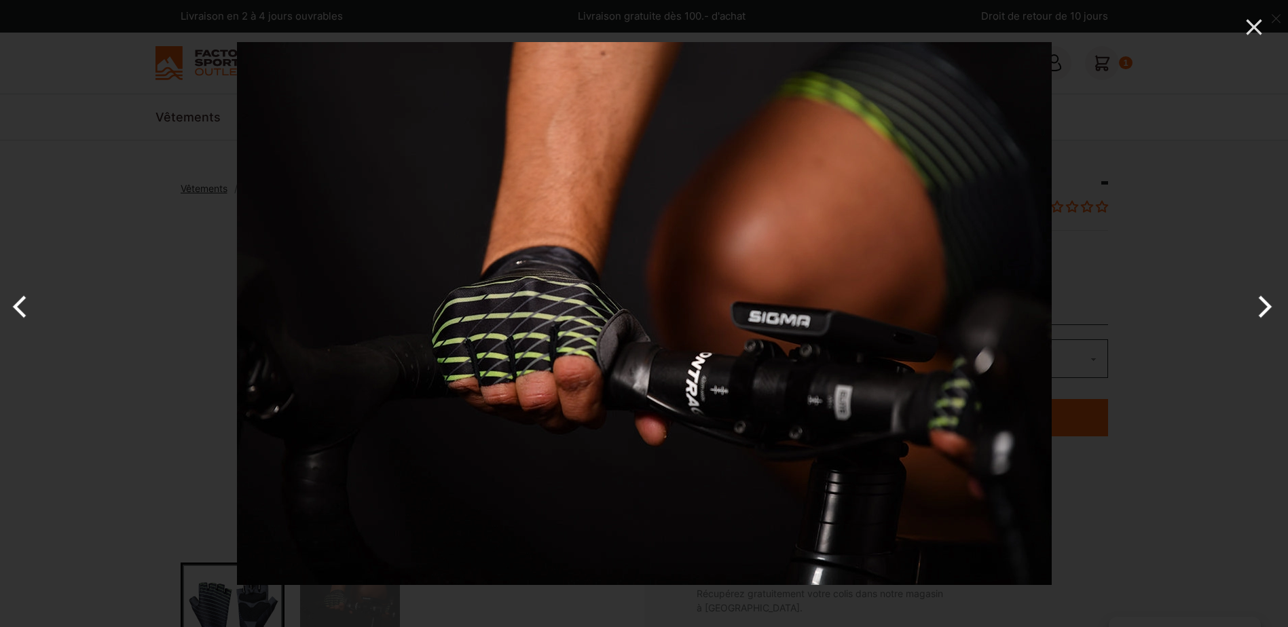
click at [1257, 298] on button "Next" at bounding box center [1262, 307] width 51 height 68
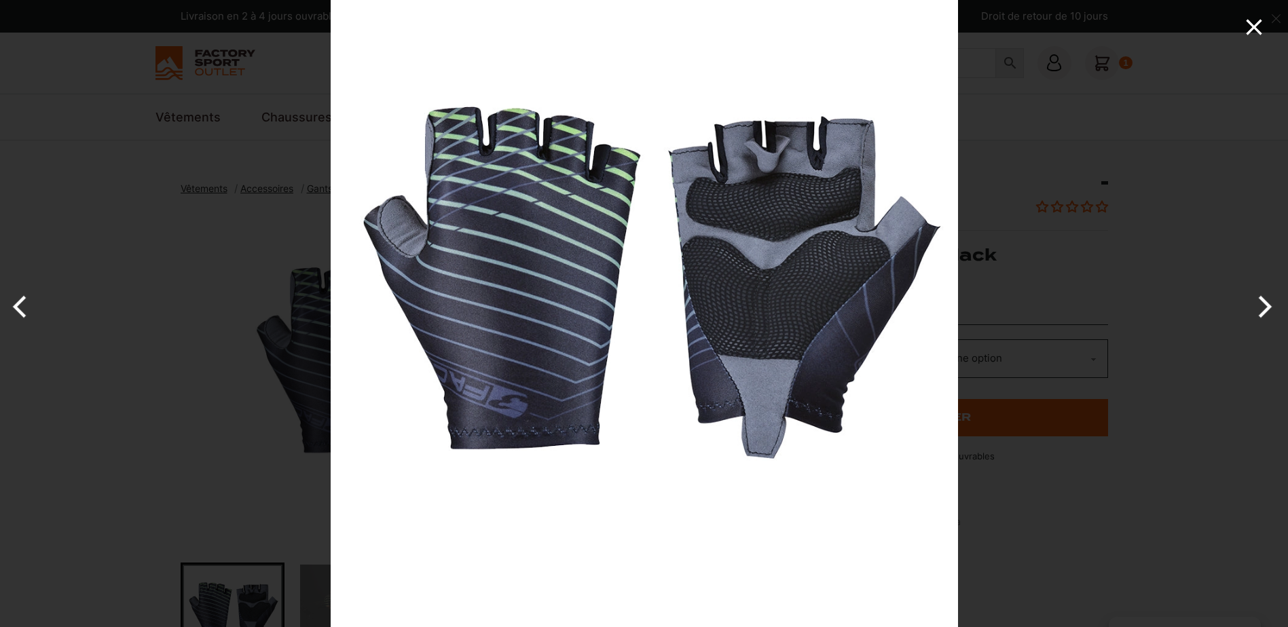
click at [1249, 25] on icon "Close" at bounding box center [1253, 27] width 27 height 27
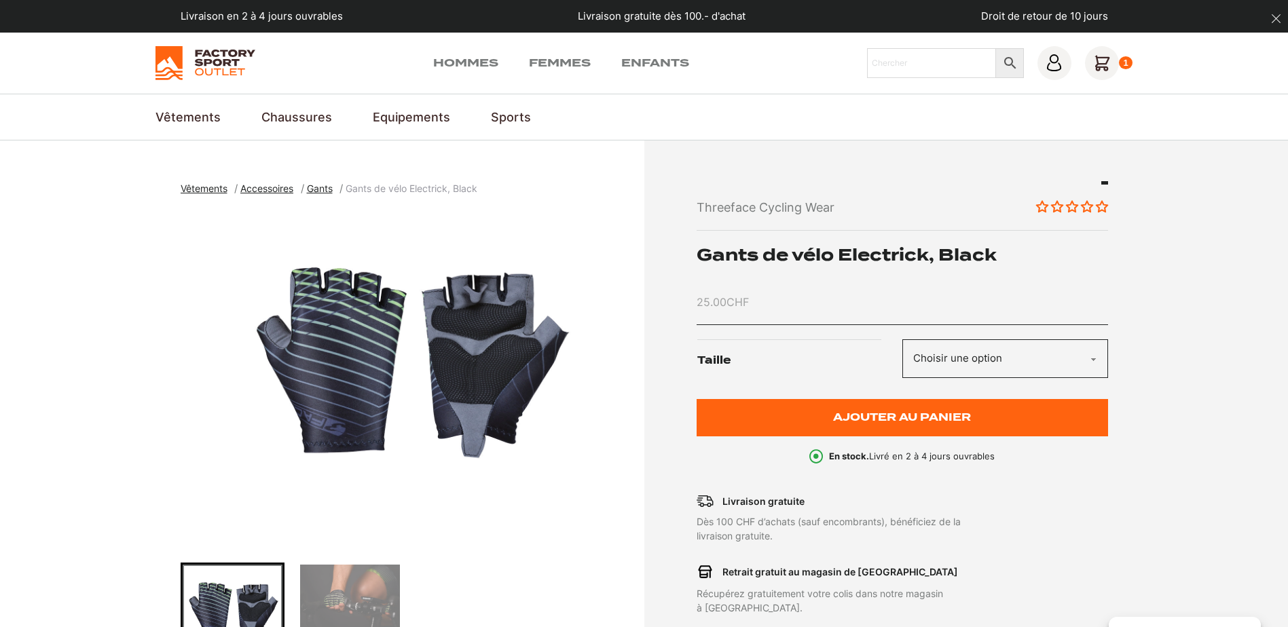
click at [948, 363] on select "Choisir une option L XXL" at bounding box center [1005, 358] width 206 height 39
click at [902, 339] on select "Choisir une option L XXL" at bounding box center [1005, 358] width 206 height 39
select select "L"
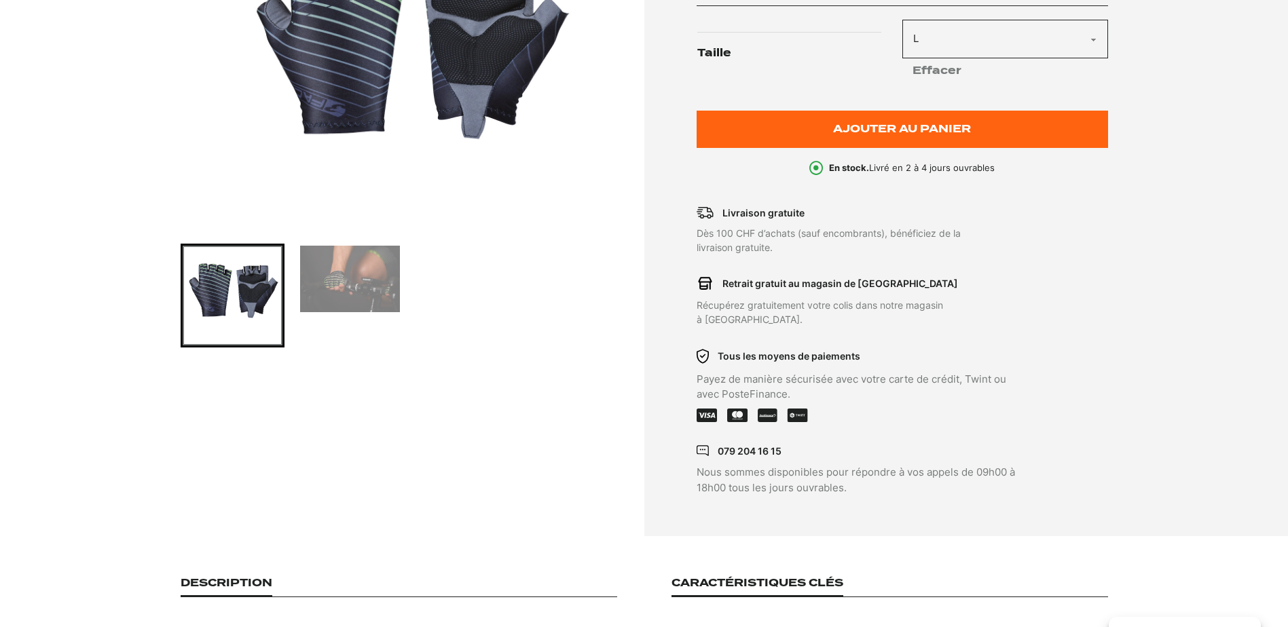
scroll to position [339, 0]
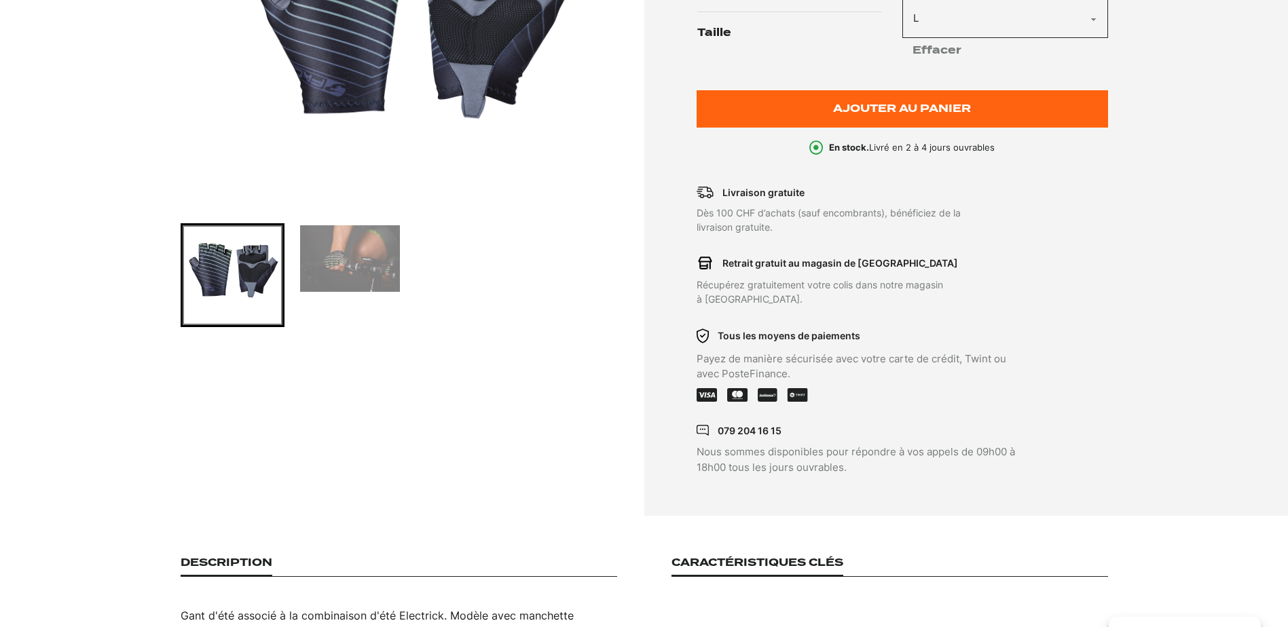
click at [802, 388] on icon at bounding box center [798, 395] width 20 height 14
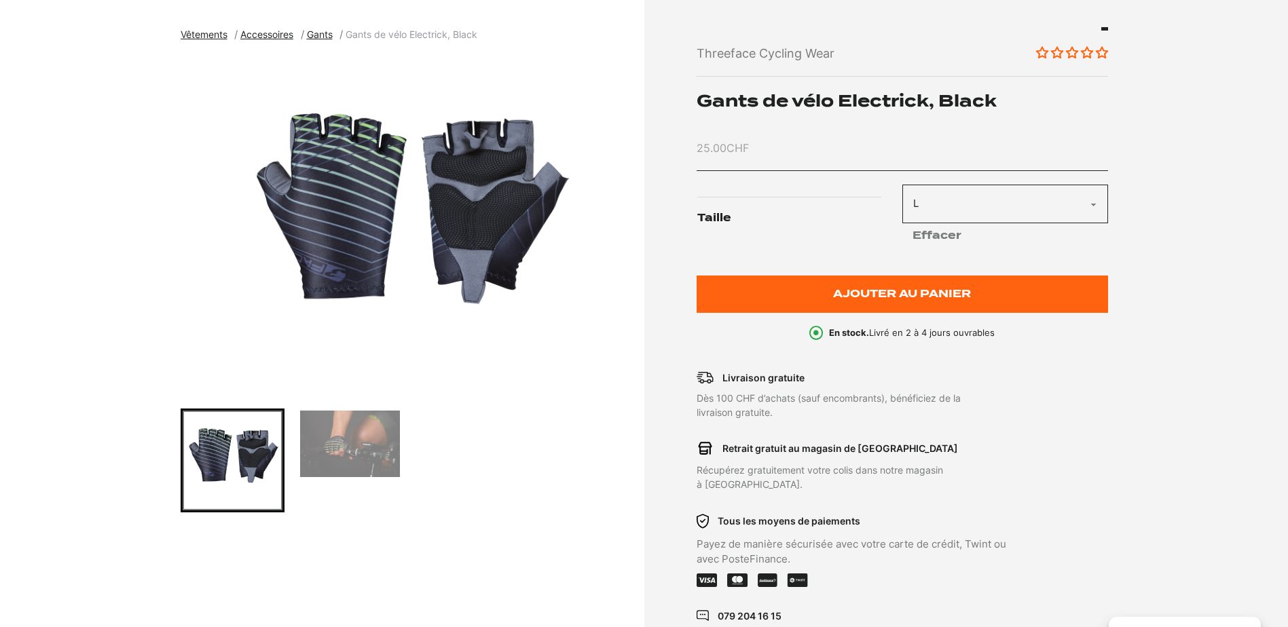
scroll to position [68, 0]
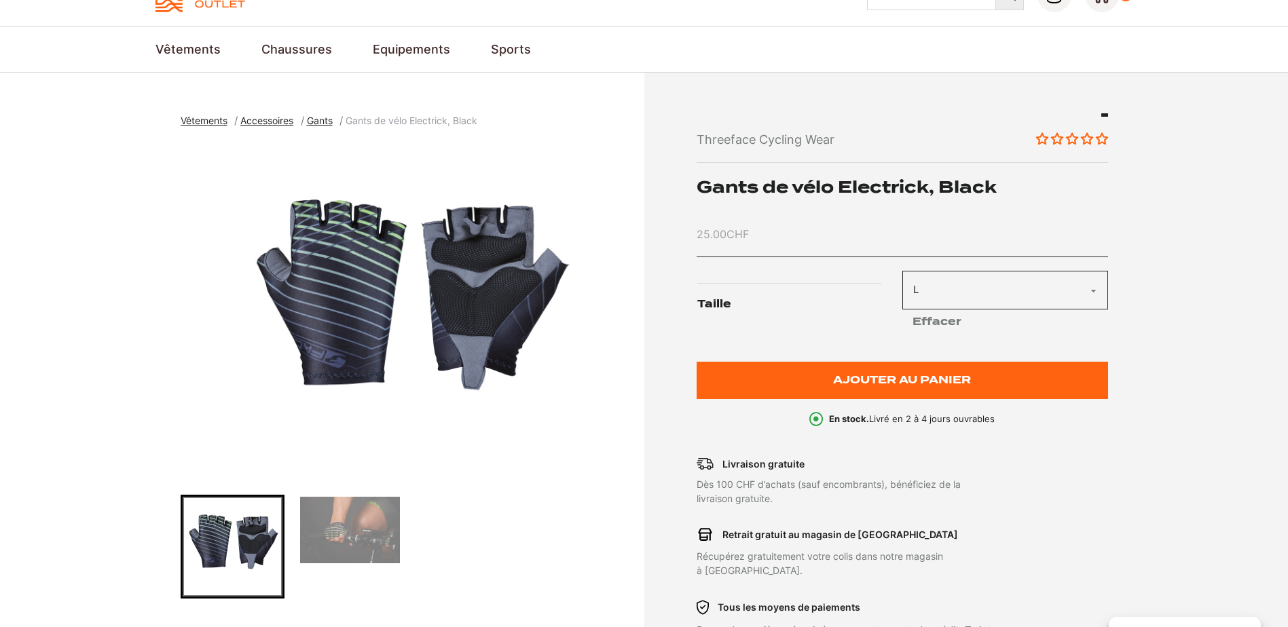
click at [985, 279] on select "Choisir une option L XXL" at bounding box center [1005, 290] width 206 height 39
click at [520, 274] on img "1 of 2" at bounding box center [409, 311] width 457 height 339
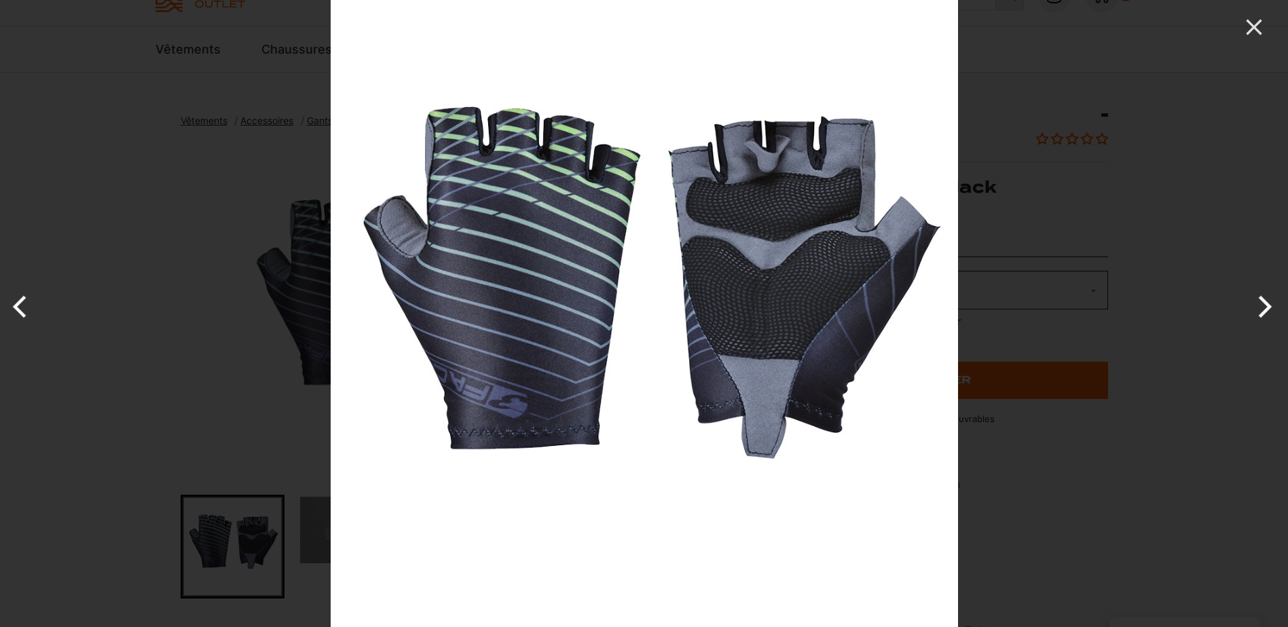
click at [699, 299] on img at bounding box center [644, 313] width 627 height 627
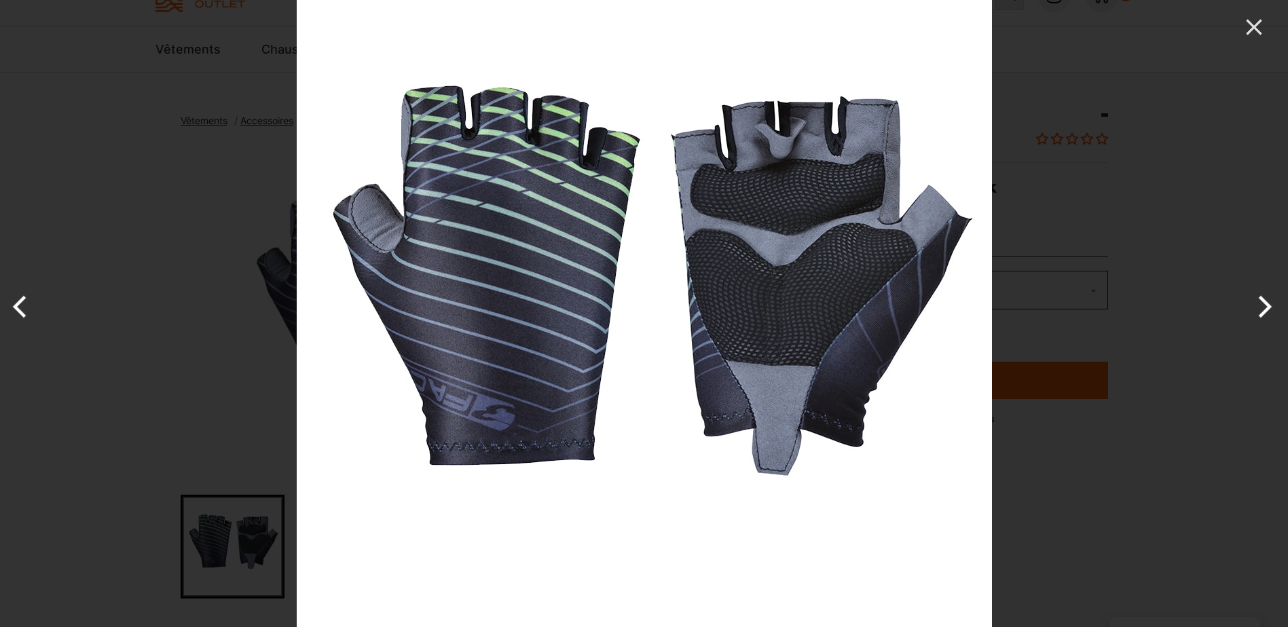
click at [1260, 310] on button "Next" at bounding box center [1262, 307] width 51 height 68
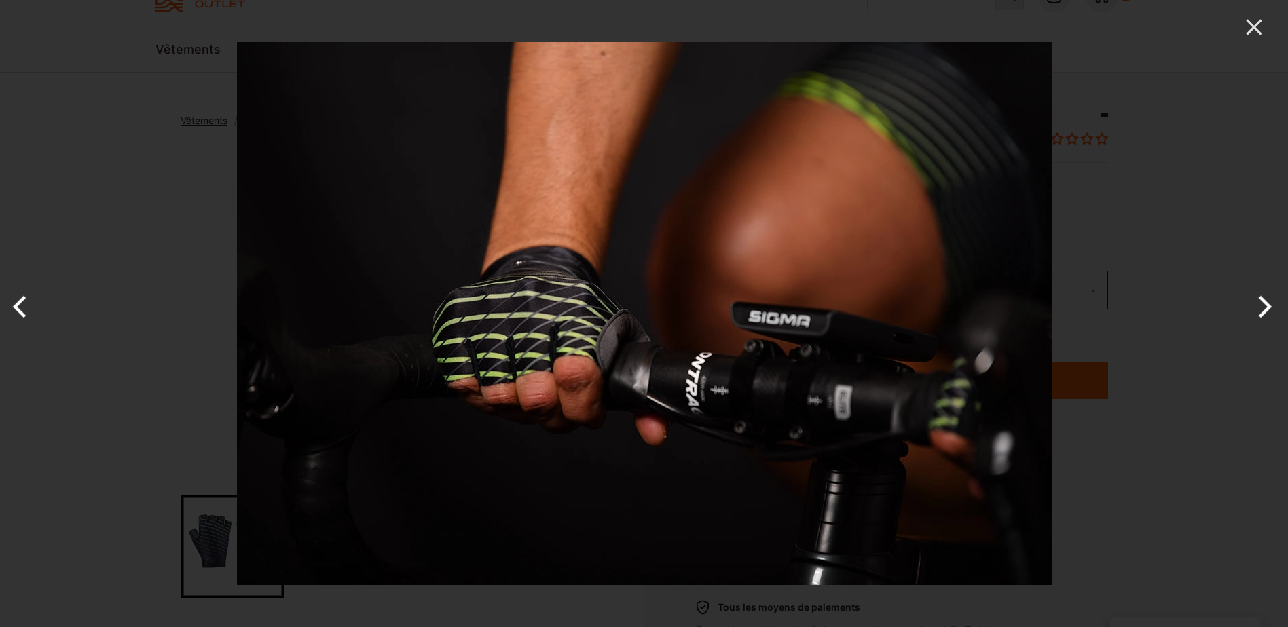
click at [1260, 310] on button "Next" at bounding box center [1262, 307] width 51 height 68
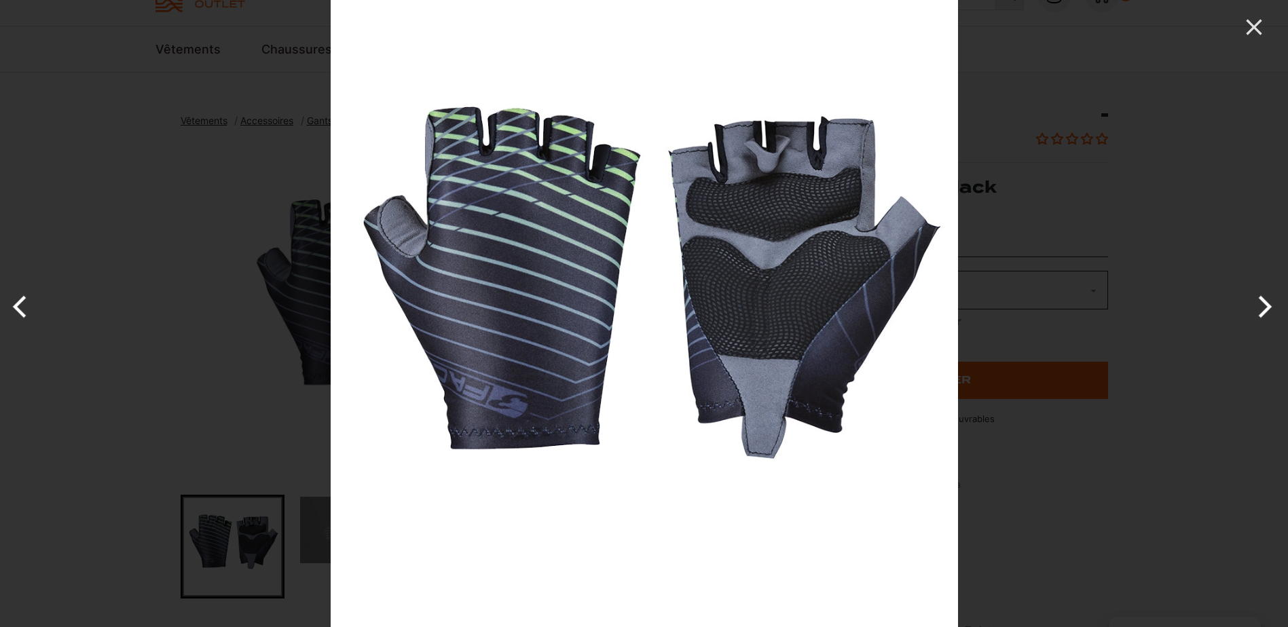
click at [1260, 310] on button "Next" at bounding box center [1262, 307] width 51 height 68
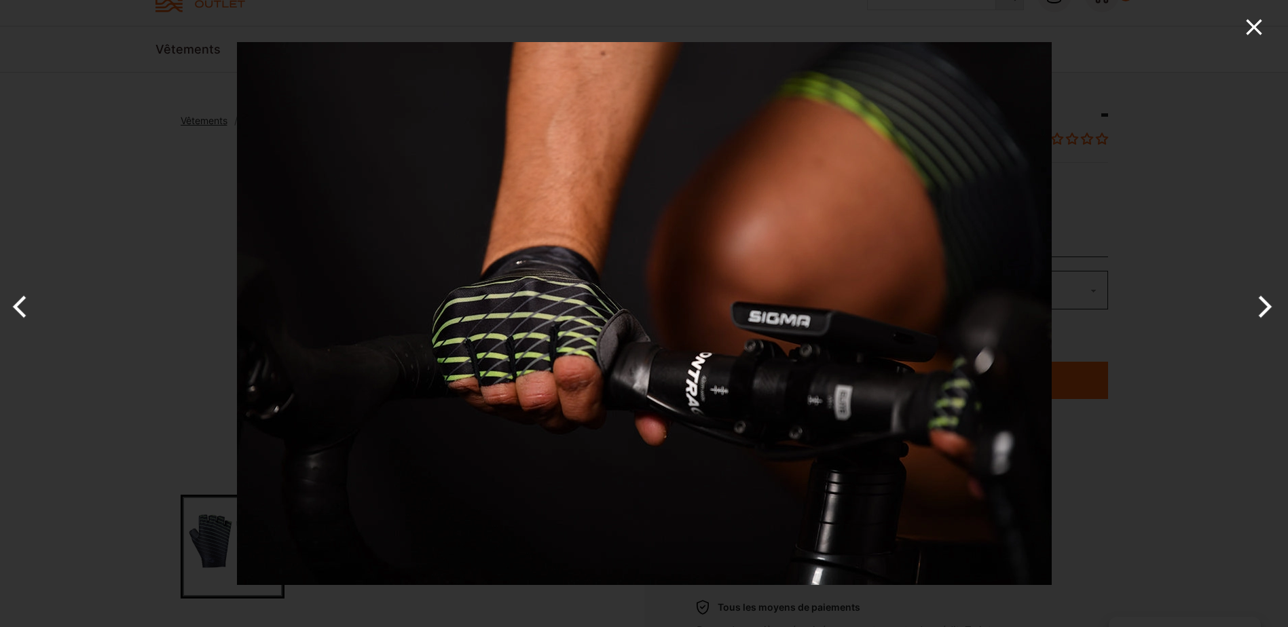
click at [1257, 31] on icon "Close" at bounding box center [1254, 27] width 16 height 16
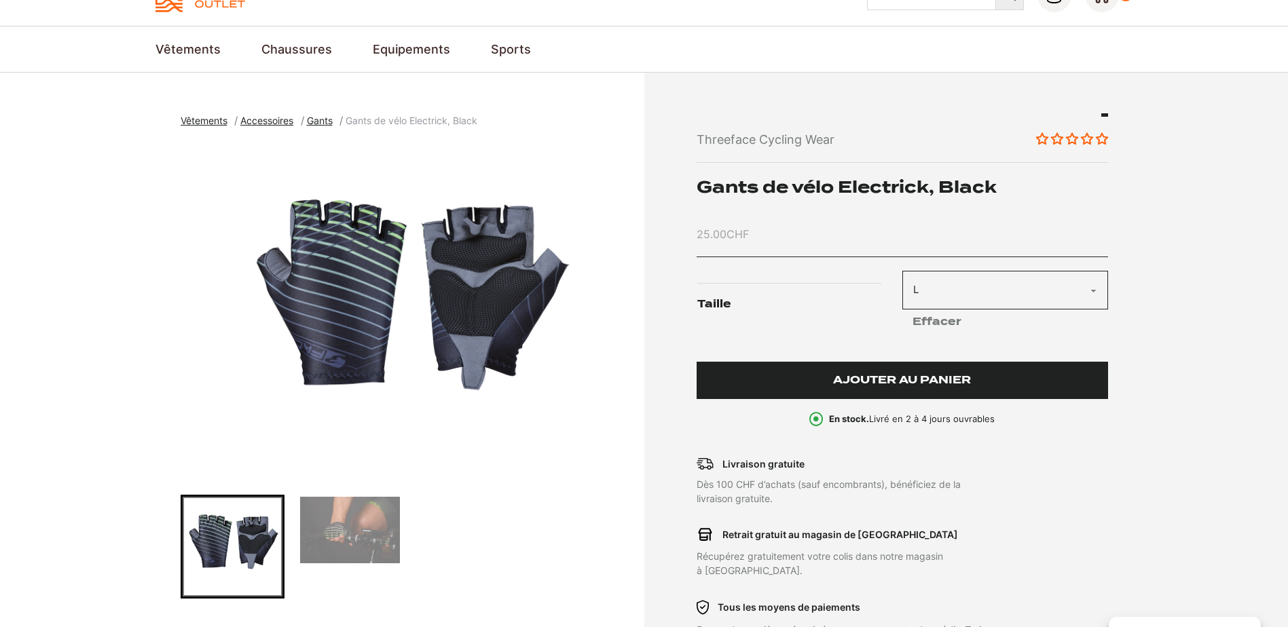
click at [934, 381] on span "Ajouter au panier" at bounding box center [902, 381] width 138 height 12
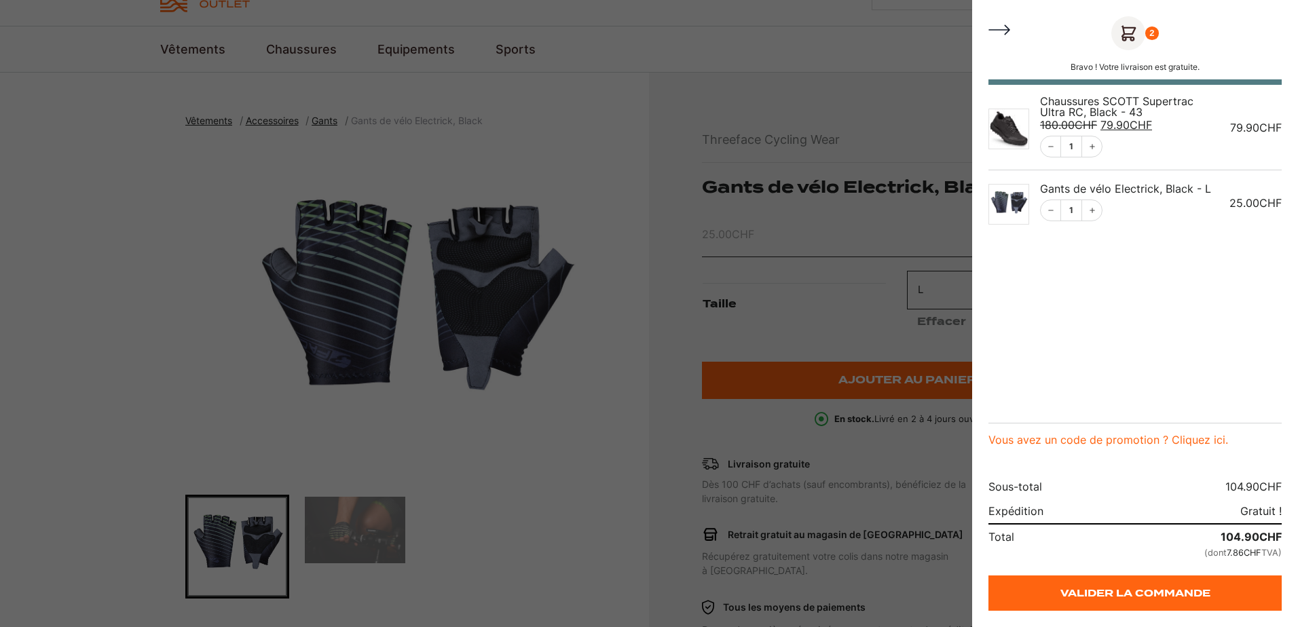
click at [528, 470] on div at bounding box center [649, 313] width 1298 height 627
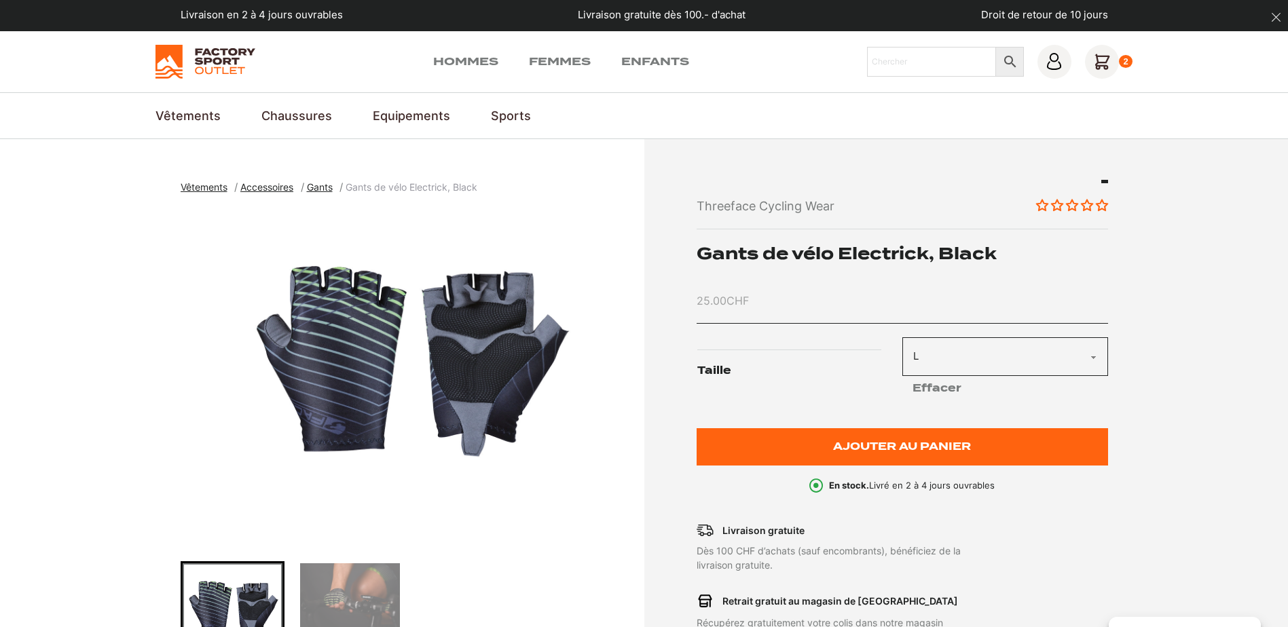
scroll to position [0, 0]
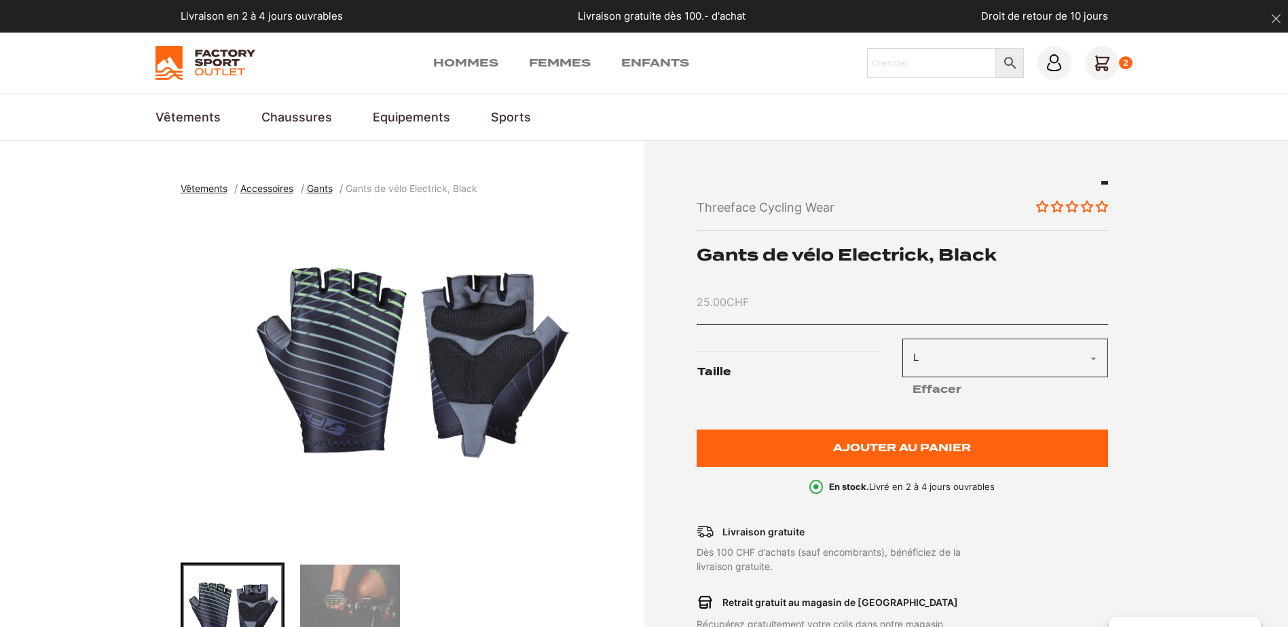
click at [1100, 14] on p "Droit de retour de 10 jours" at bounding box center [1044, 17] width 127 height 16
click at [1120, 61] on div "2" at bounding box center [1126, 63] width 14 height 14
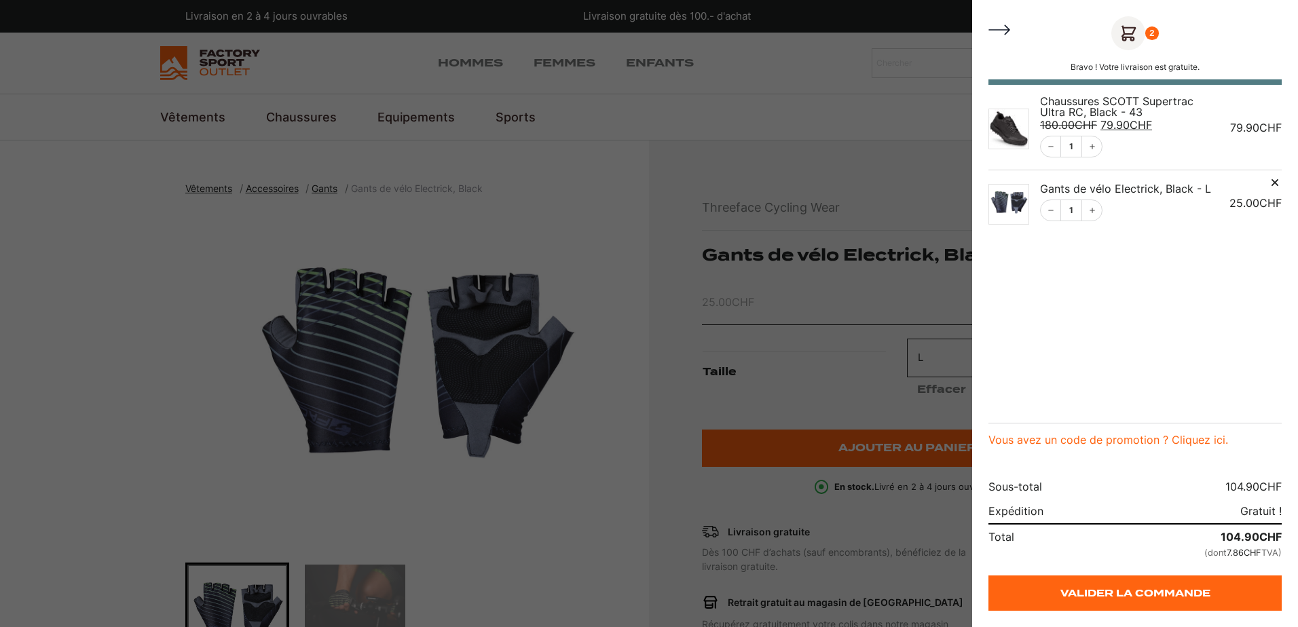
click at [1277, 183] on icon "Remove this item" at bounding box center [1275, 183] width 14 height 14
click at [542, 368] on div at bounding box center [649, 313] width 1298 height 627
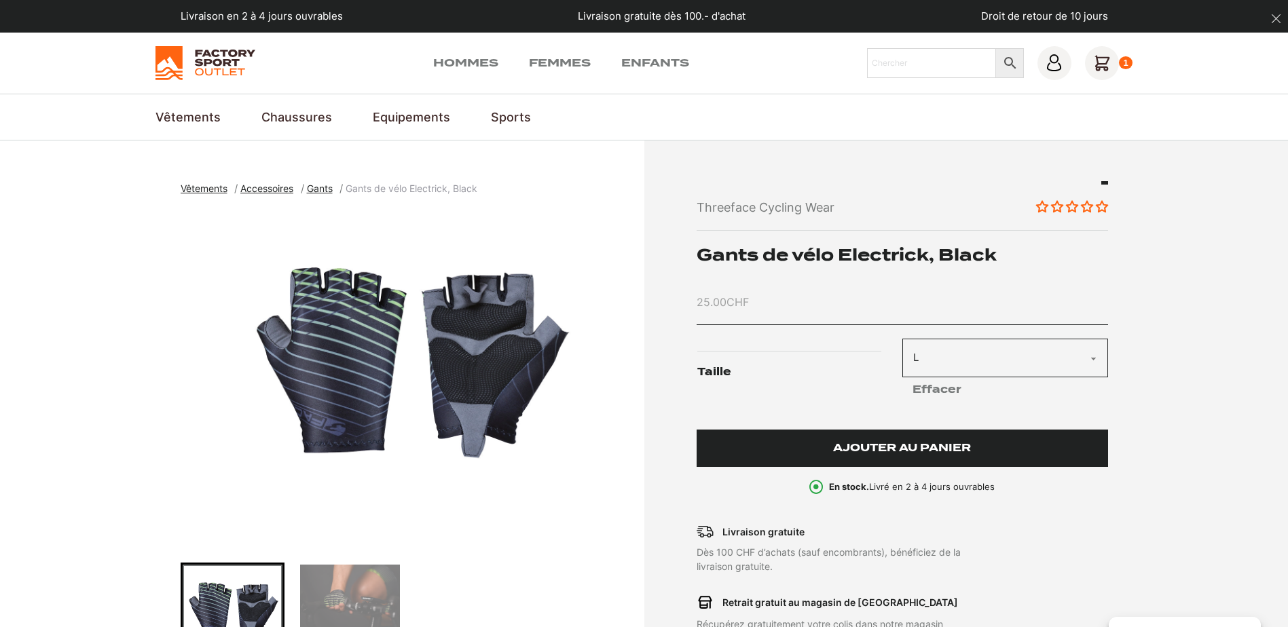
click at [900, 462] on button "Ajouter au panier" at bounding box center [902, 448] width 411 height 37
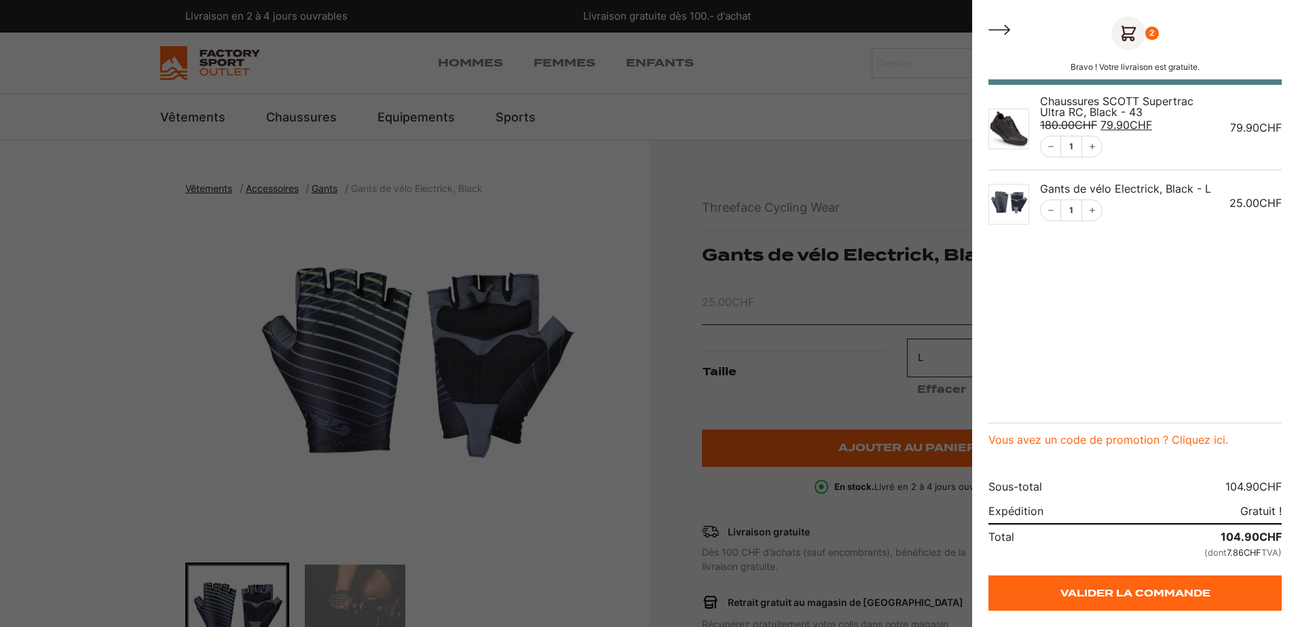
click at [535, 384] on div at bounding box center [649, 313] width 1298 height 627
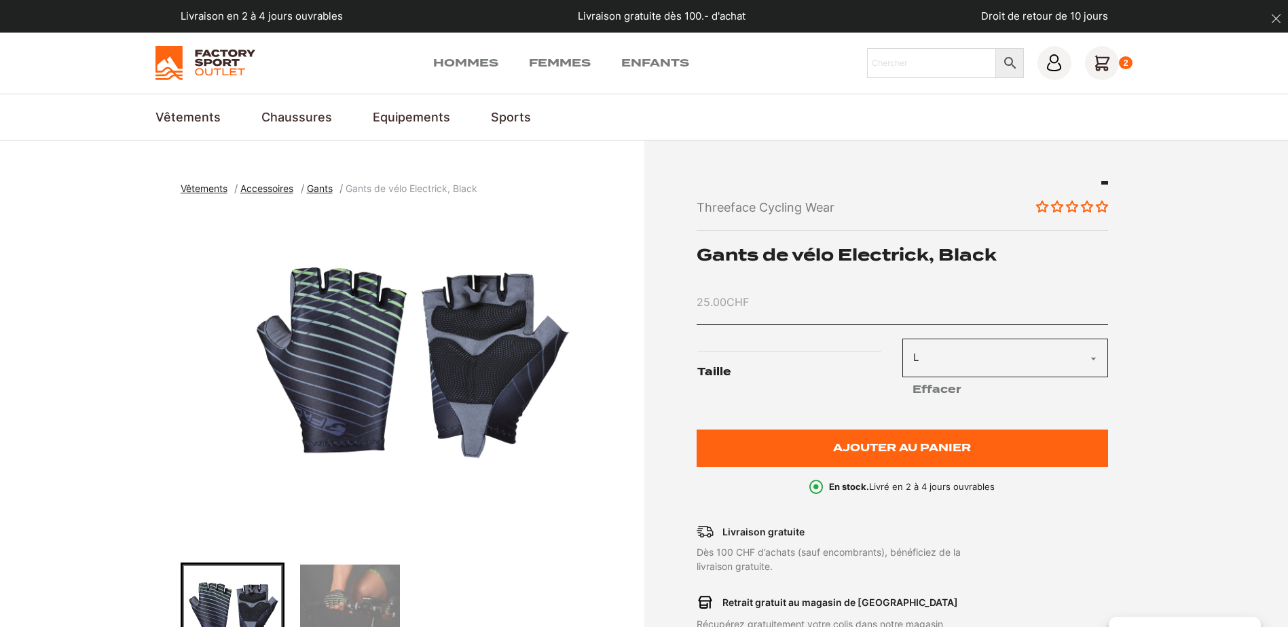
click at [327, 188] on span "Gants" at bounding box center [320, 189] width 26 height 12
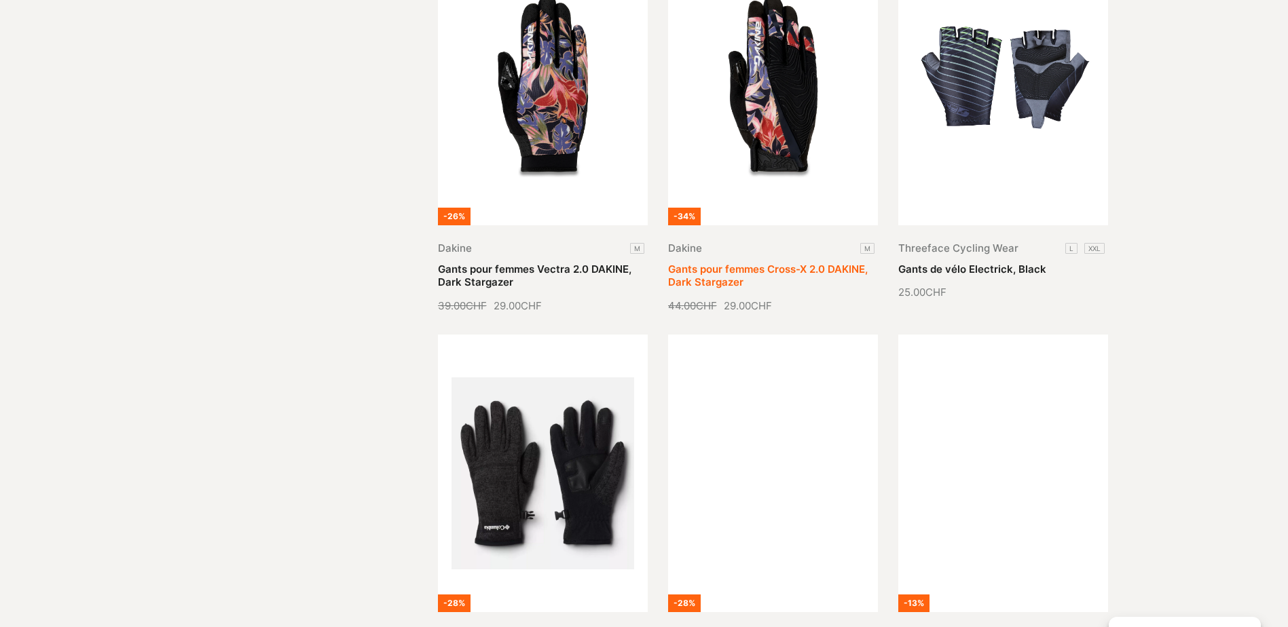
scroll to position [679, 0]
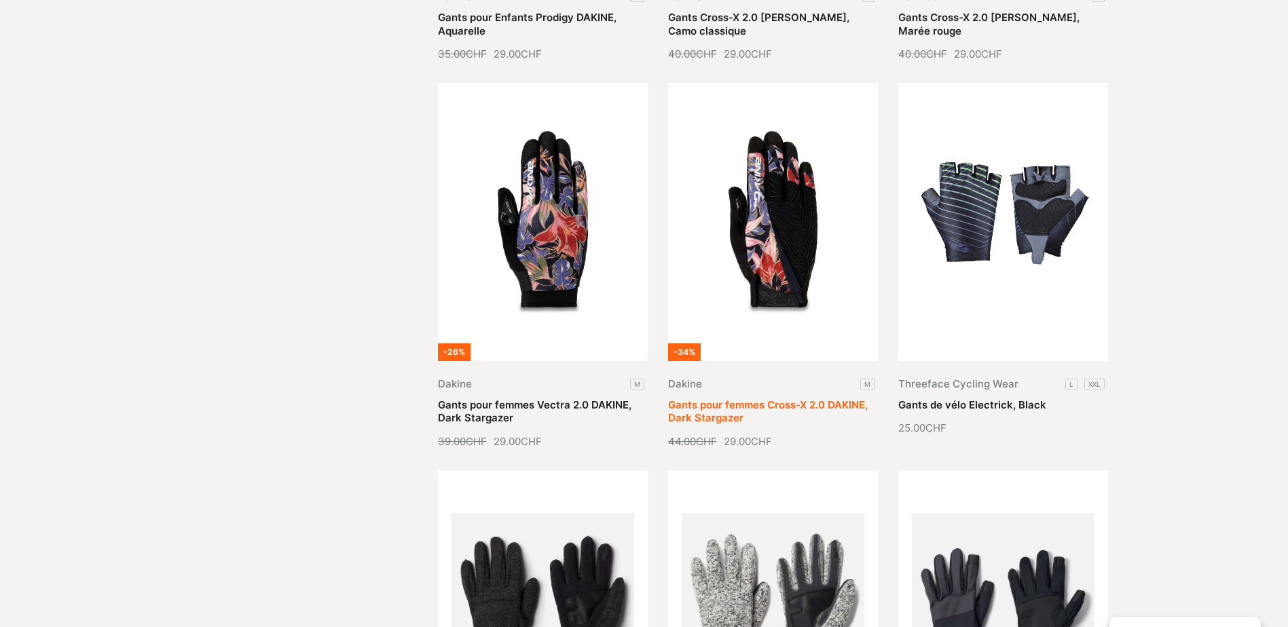
click at [773, 399] on link "Gants pour femmes Cross-X 2.0 DAKINE, Dark Stargazer" at bounding box center [768, 412] width 200 height 26
click at [1015, 399] on link "Gants de vélo Electrick, Black" at bounding box center [972, 405] width 148 height 13
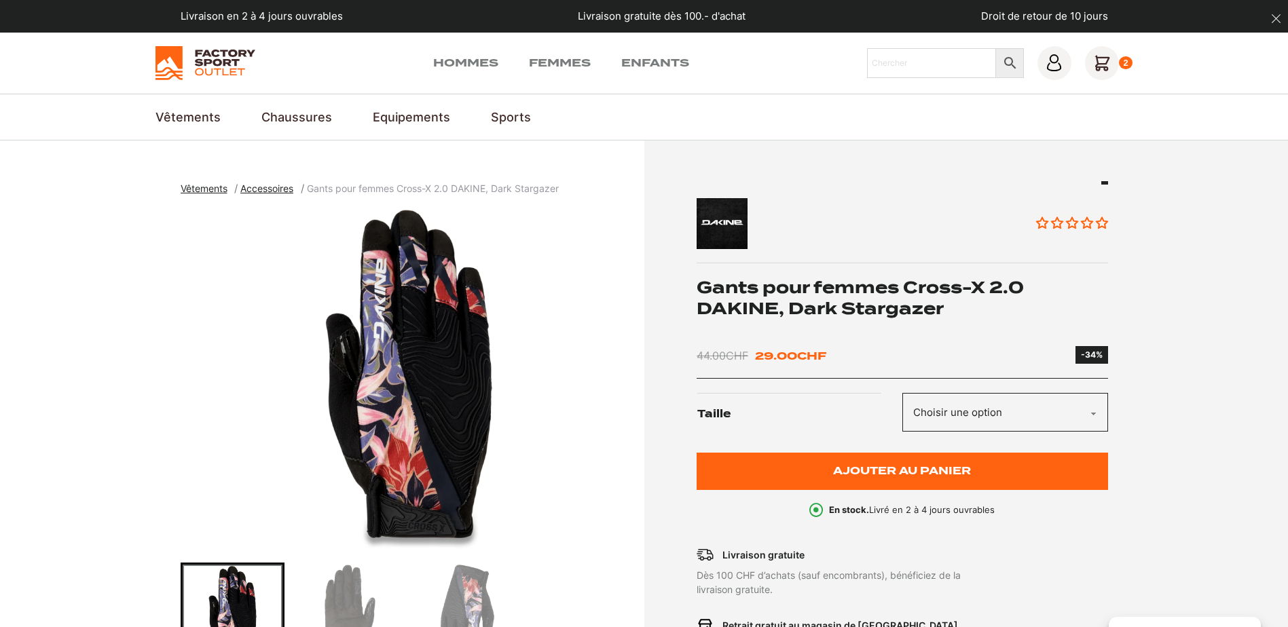
click at [939, 415] on select "Choisir une option M" at bounding box center [1005, 412] width 206 height 39
click at [1106, 64] on icon at bounding box center [1102, 63] width 34 height 34
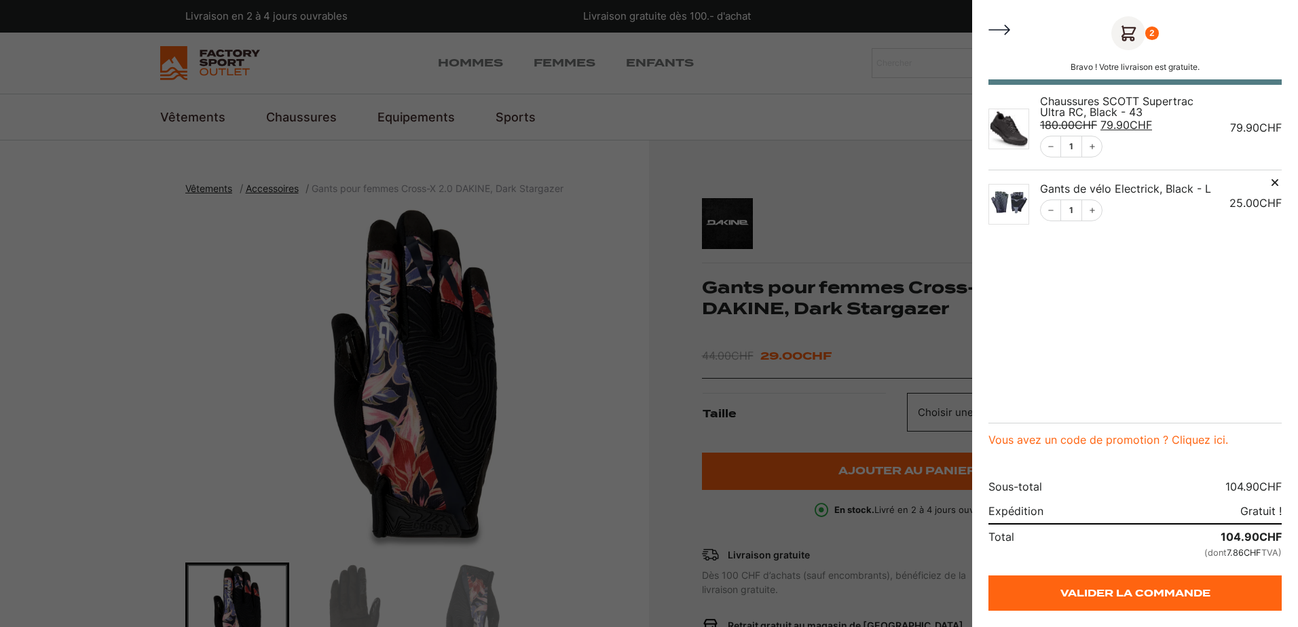
click at [1012, 193] on img "Panier" at bounding box center [1009, 204] width 41 height 41
click at [1002, 200] on img "Panier" at bounding box center [1009, 204] width 41 height 41
click at [722, 263] on div at bounding box center [649, 313] width 1298 height 627
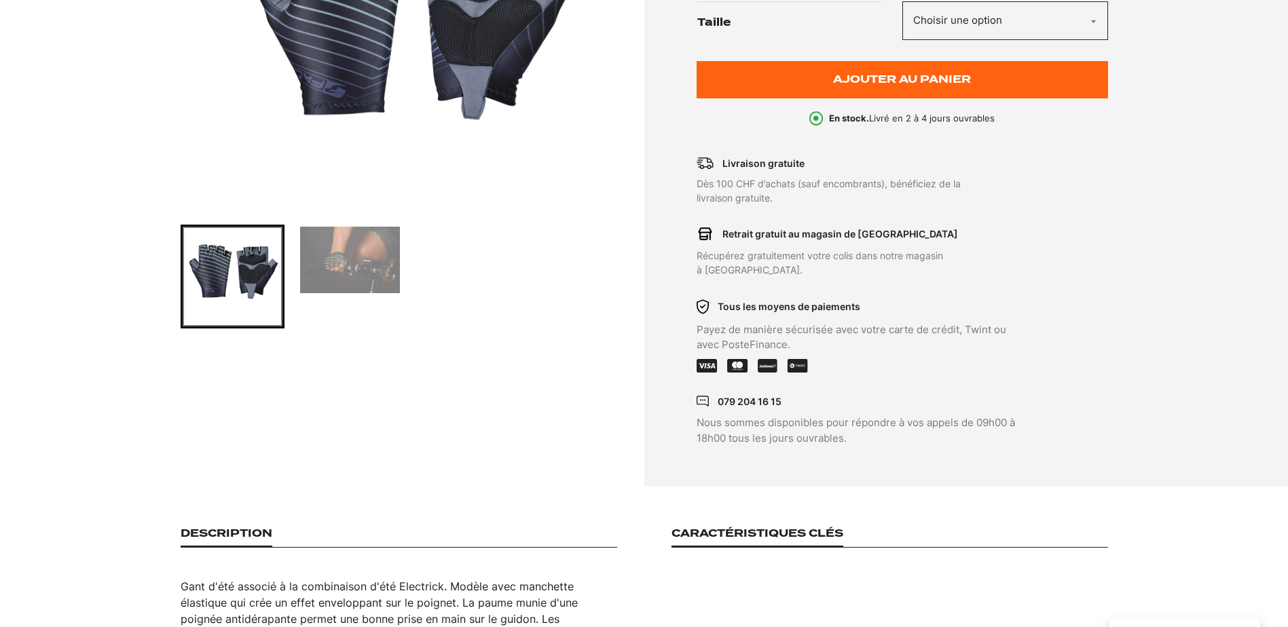
scroll to position [272, 0]
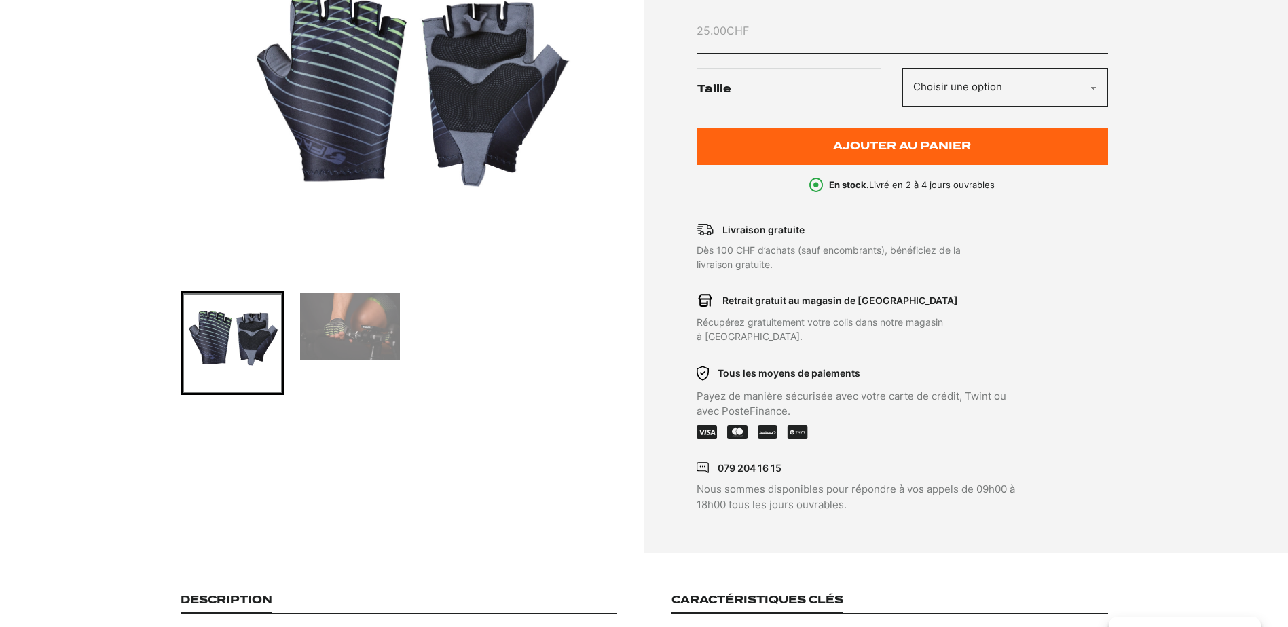
click at [370, 115] on img "1 of 2" at bounding box center [409, 107] width 457 height 339
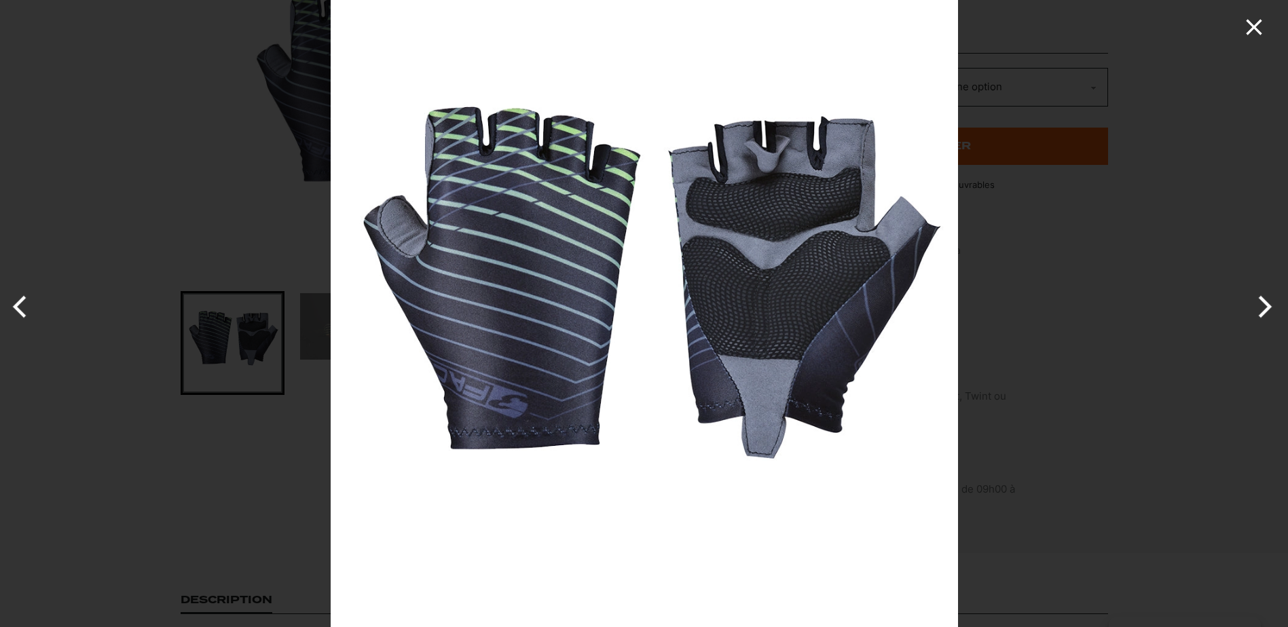
click at [1257, 20] on icon "Close" at bounding box center [1253, 27] width 27 height 27
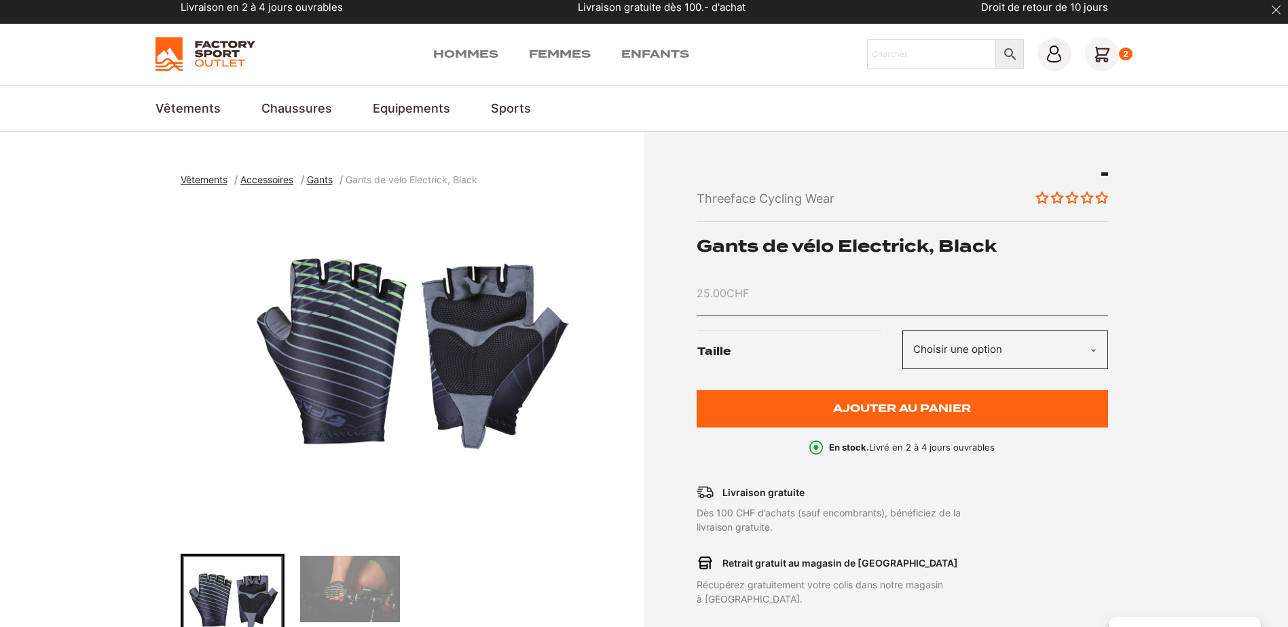
scroll to position [0, 0]
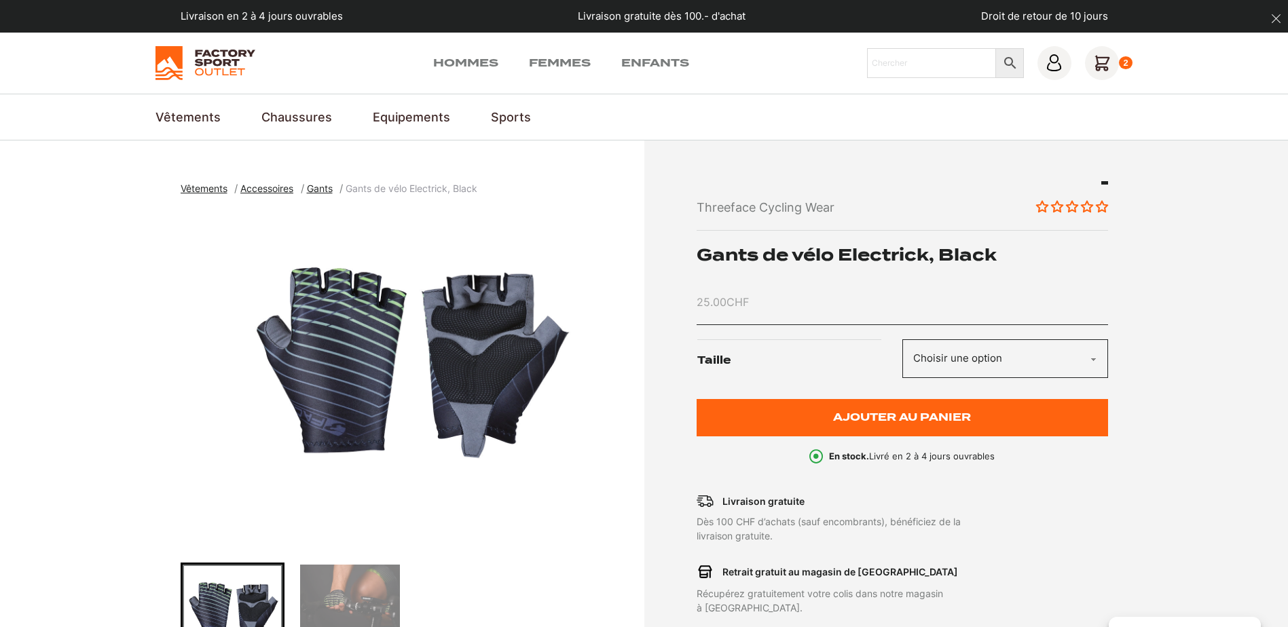
click at [1112, 61] on icon at bounding box center [1102, 63] width 34 height 34
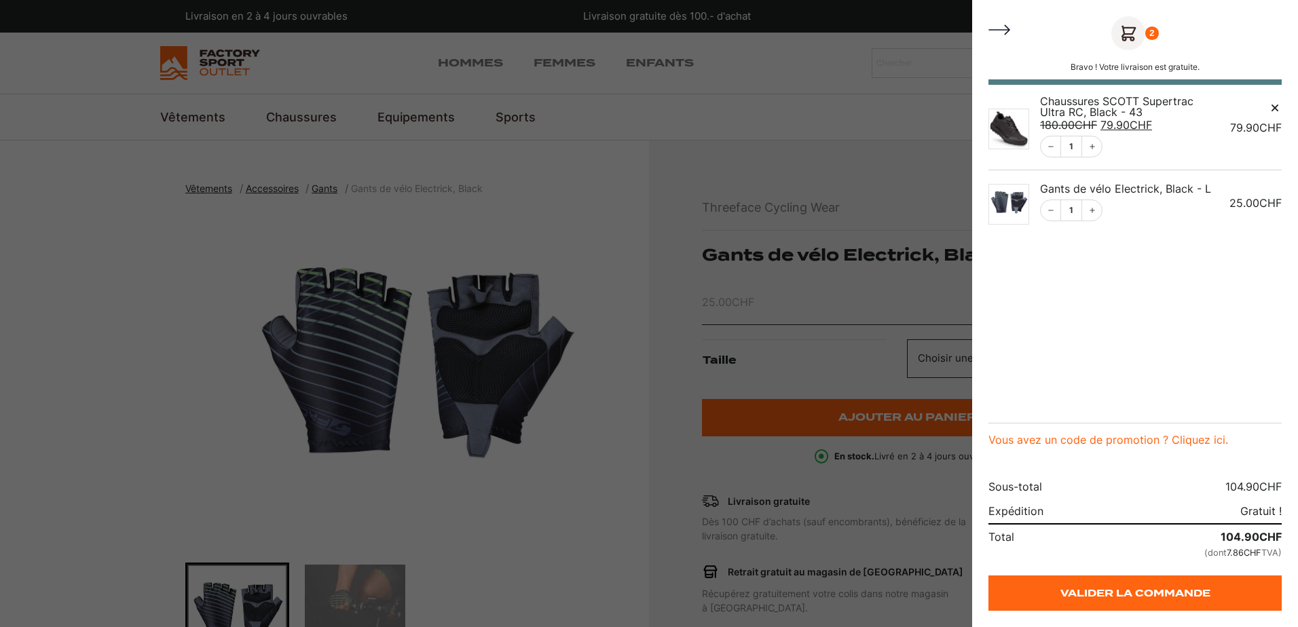
click at [1010, 130] on img "Panier" at bounding box center [1009, 129] width 41 height 41
click at [374, 226] on div at bounding box center [649, 313] width 1298 height 627
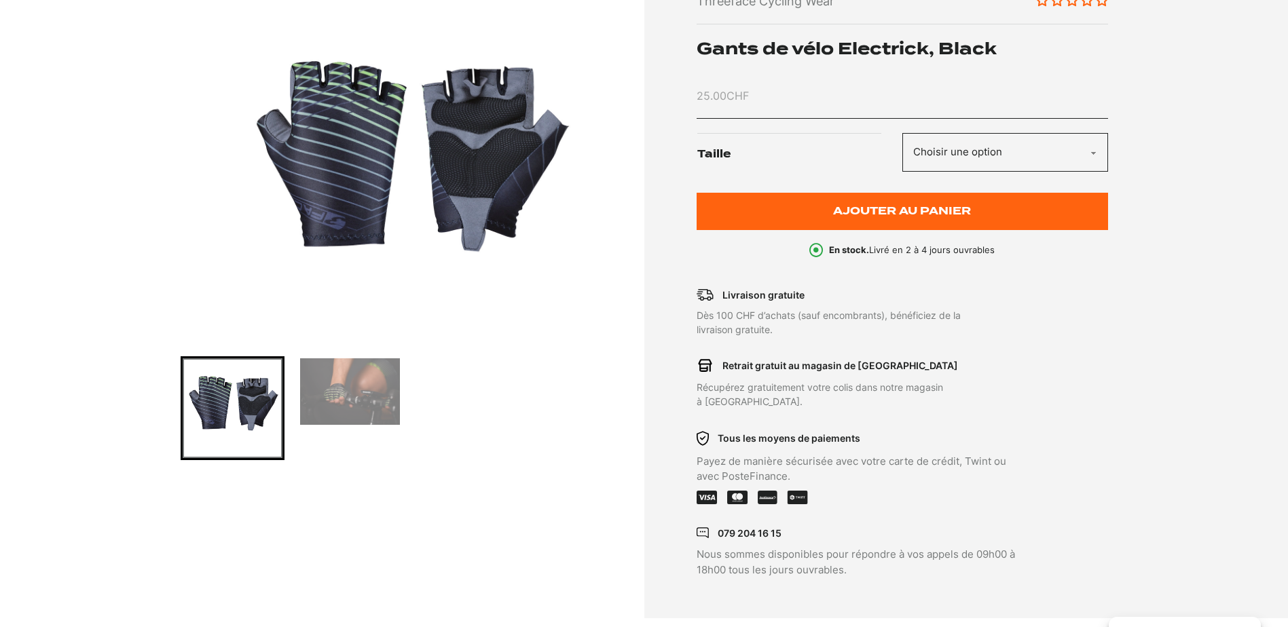
scroll to position [136, 0]
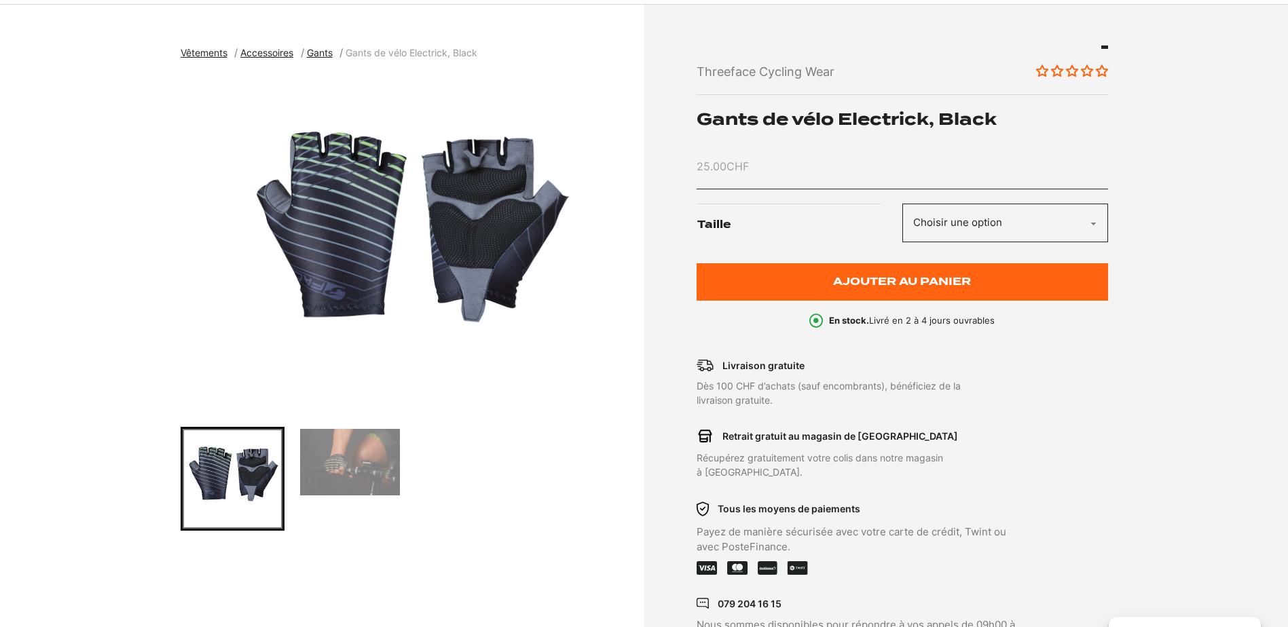
click at [488, 211] on img "1 of 2" at bounding box center [409, 243] width 457 height 339
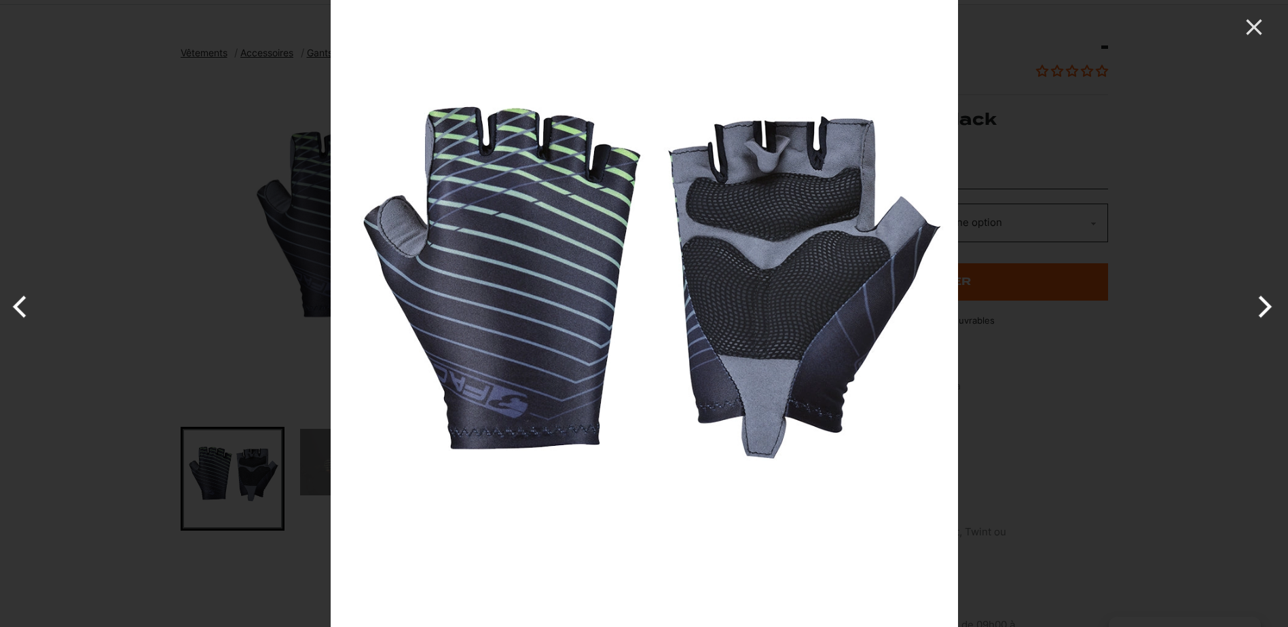
click at [1279, 314] on button "Next" at bounding box center [1262, 307] width 51 height 68
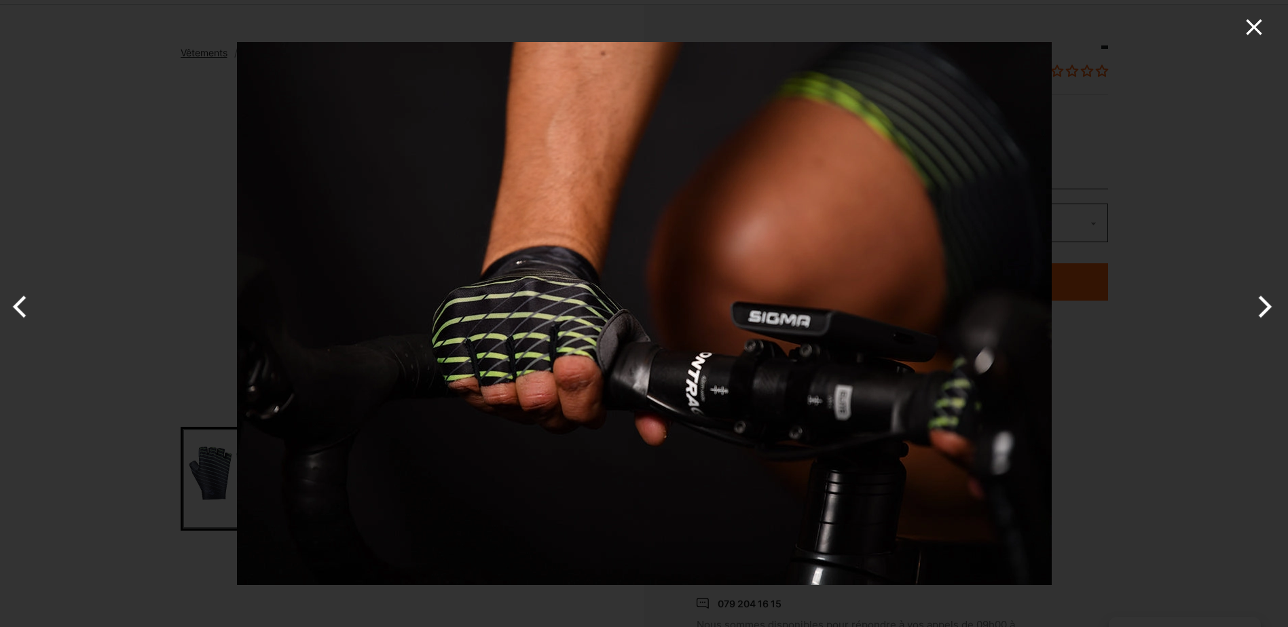
click at [1252, 29] on icon "Close" at bounding box center [1254, 27] width 16 height 16
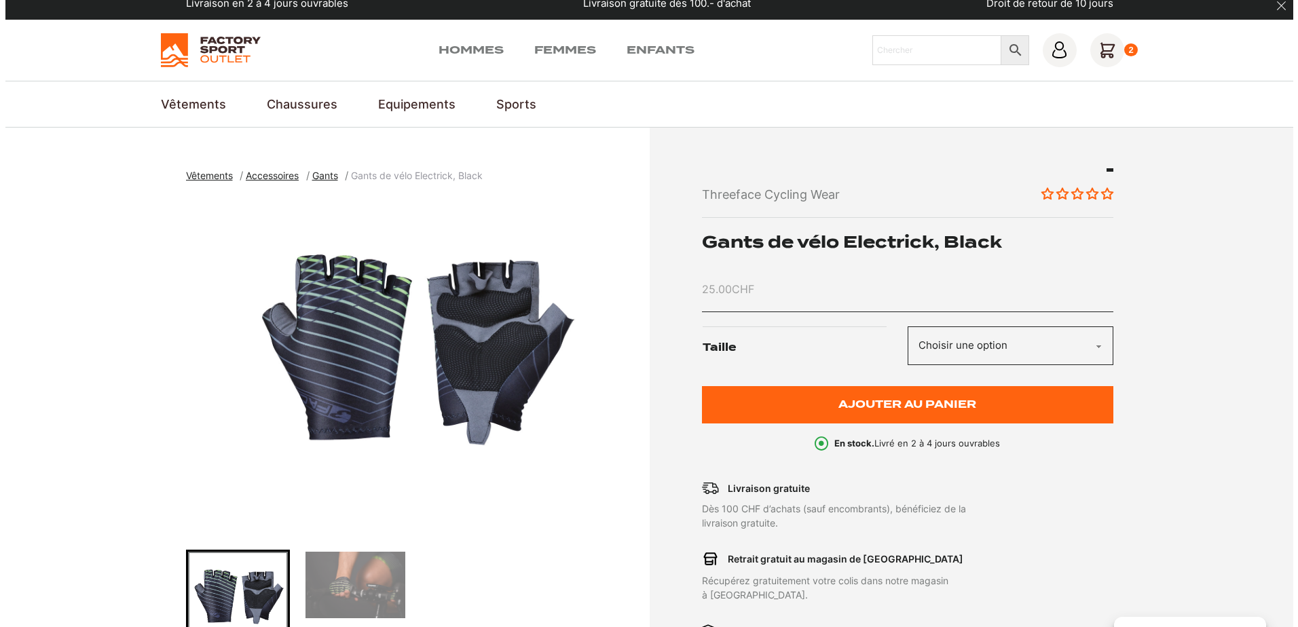
scroll to position [0, 0]
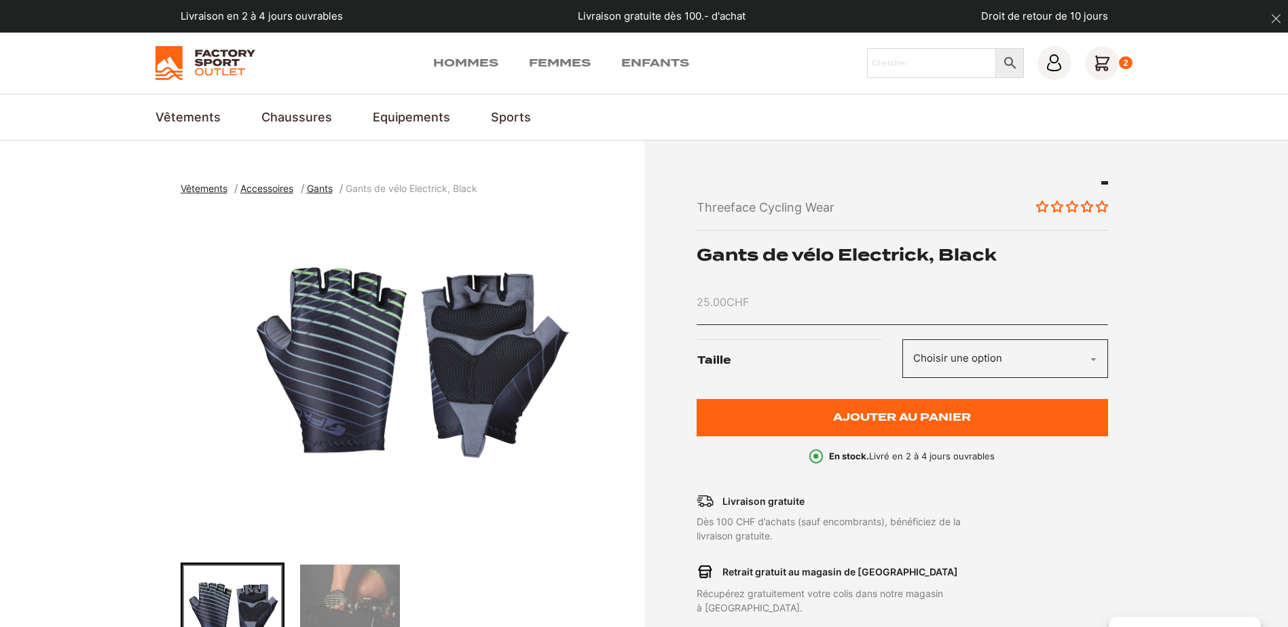
click at [1111, 56] on icon at bounding box center [1102, 63] width 34 height 34
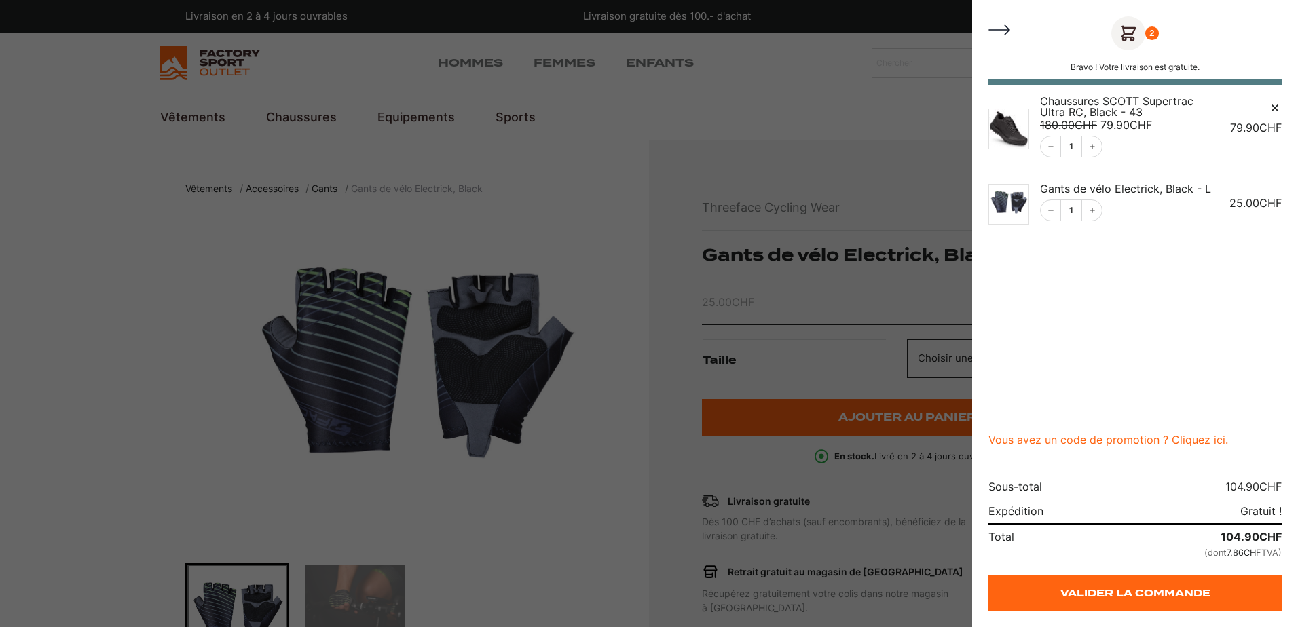
click at [1008, 127] on img "Panier" at bounding box center [1009, 129] width 41 height 41
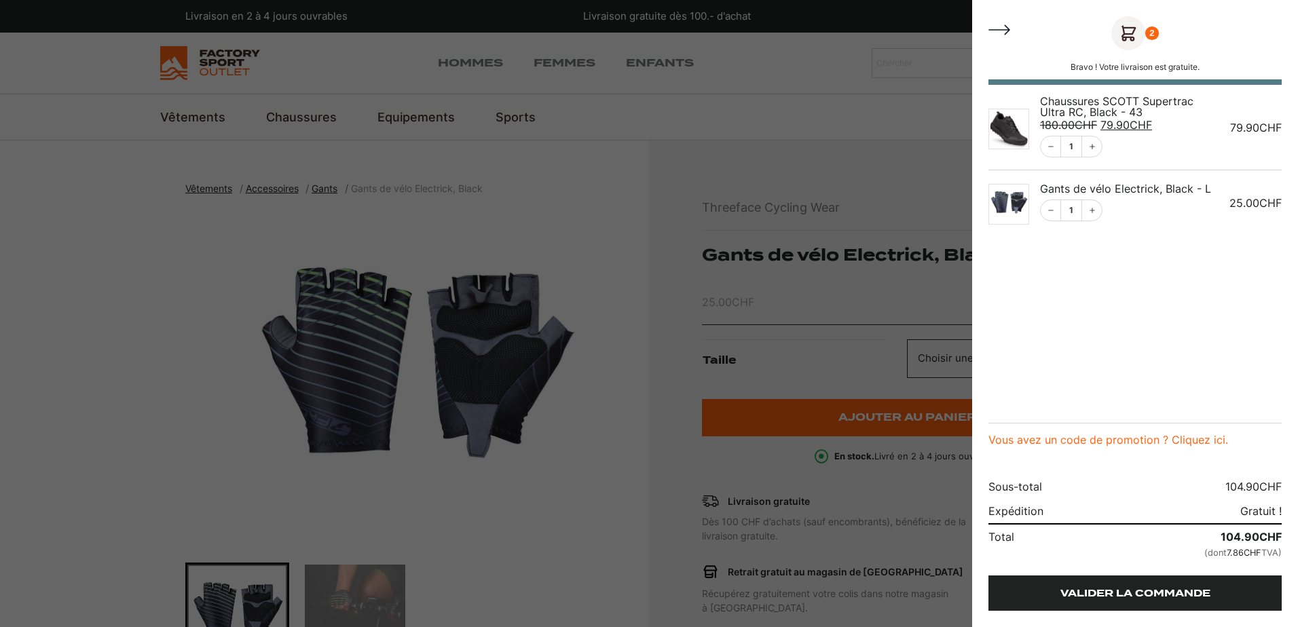
click at [1156, 591] on link "Valider la commande" at bounding box center [1135, 593] width 293 height 35
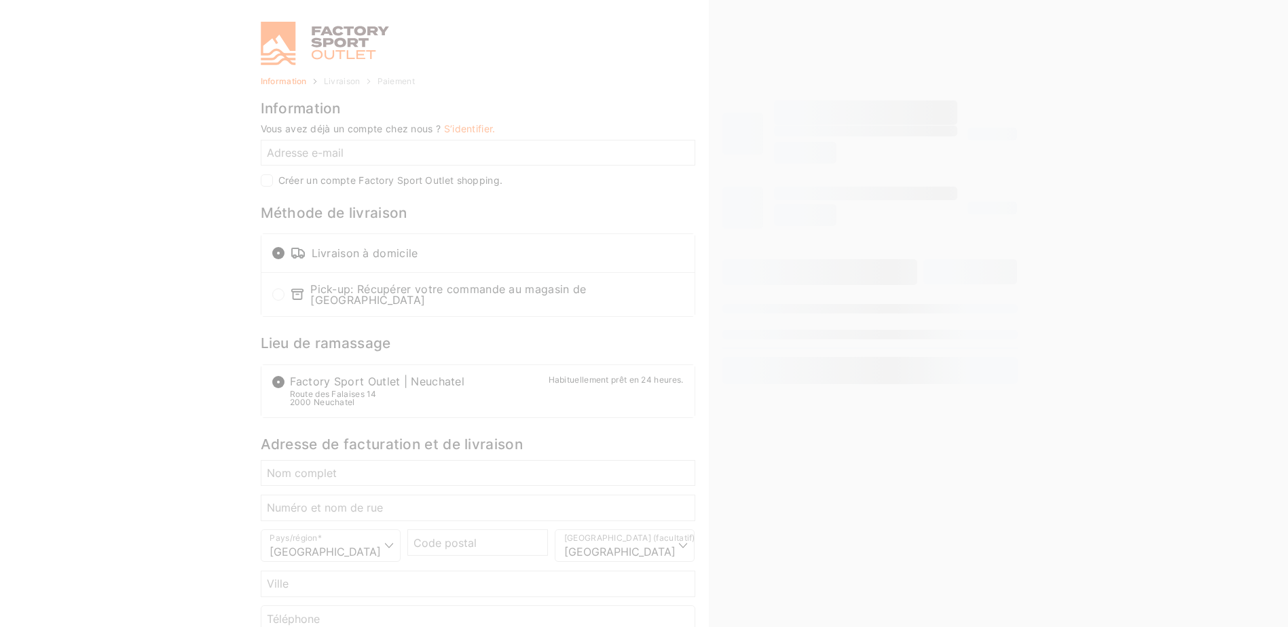
select select "NE"
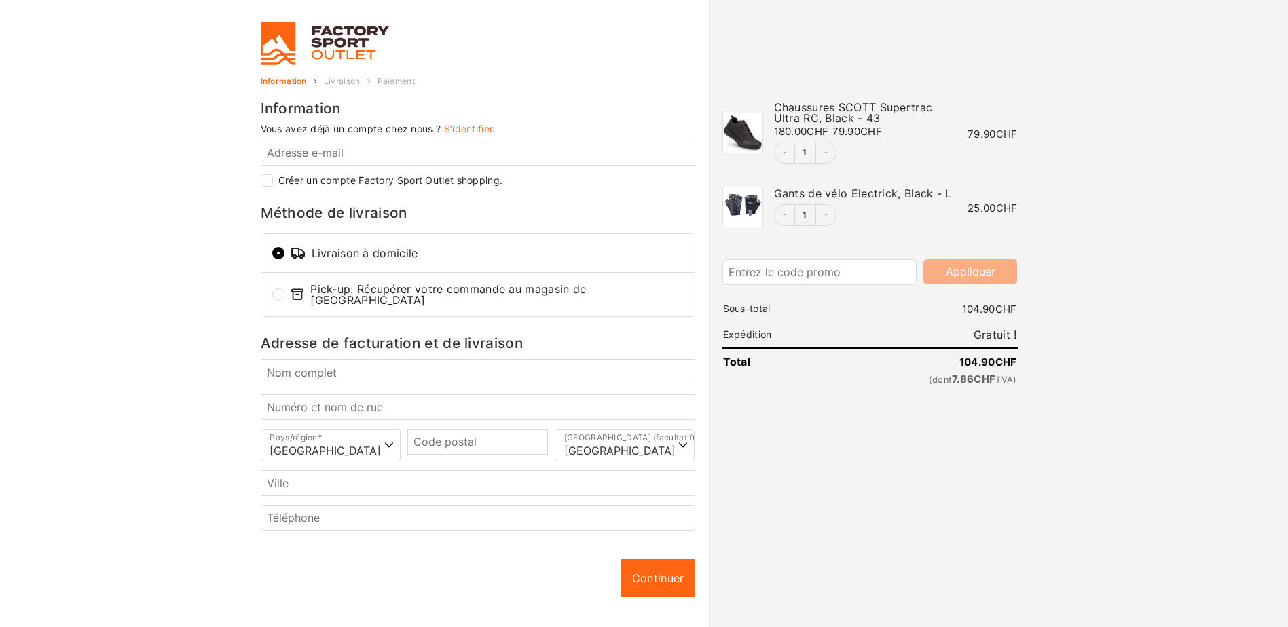
click at [266, 182] on input "Créer un compte Factory Sport Outlet shopping." at bounding box center [267, 180] width 12 height 12
checkbox input "true"
click at [382, 372] on input "Nom complet *" at bounding box center [478, 372] width 435 height 26
type input "[PERSON_NAME]"
type input "jean-luc.roulin@hotmail.com"
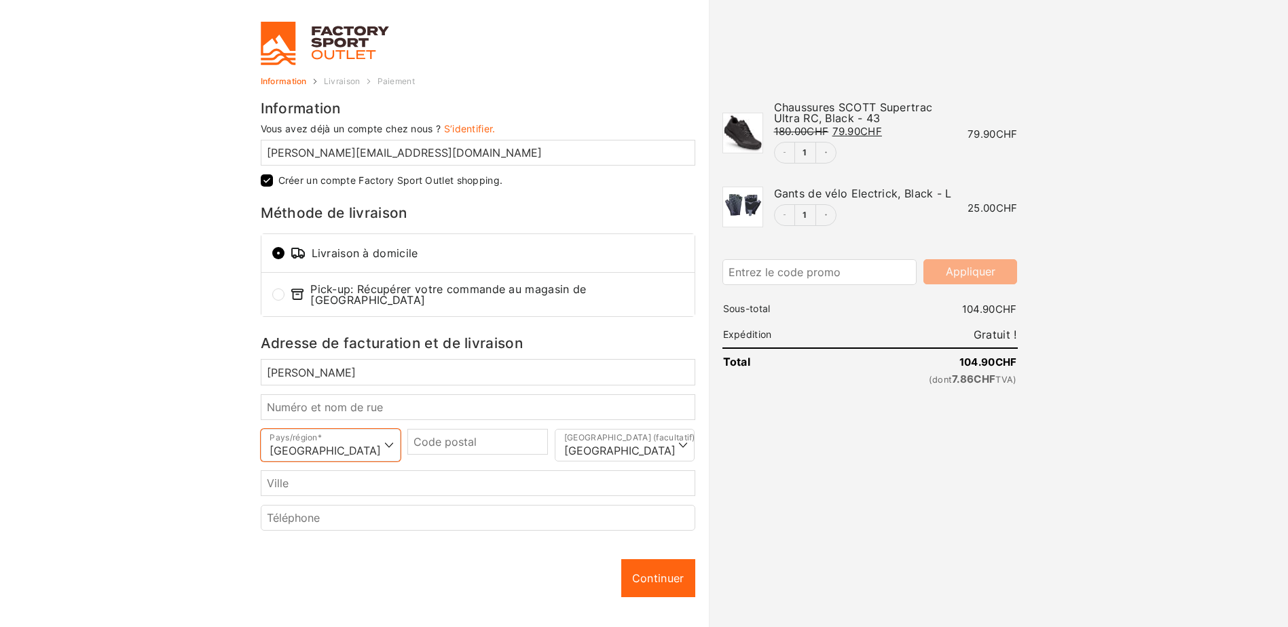
type input "1728"
type input "Rossens"
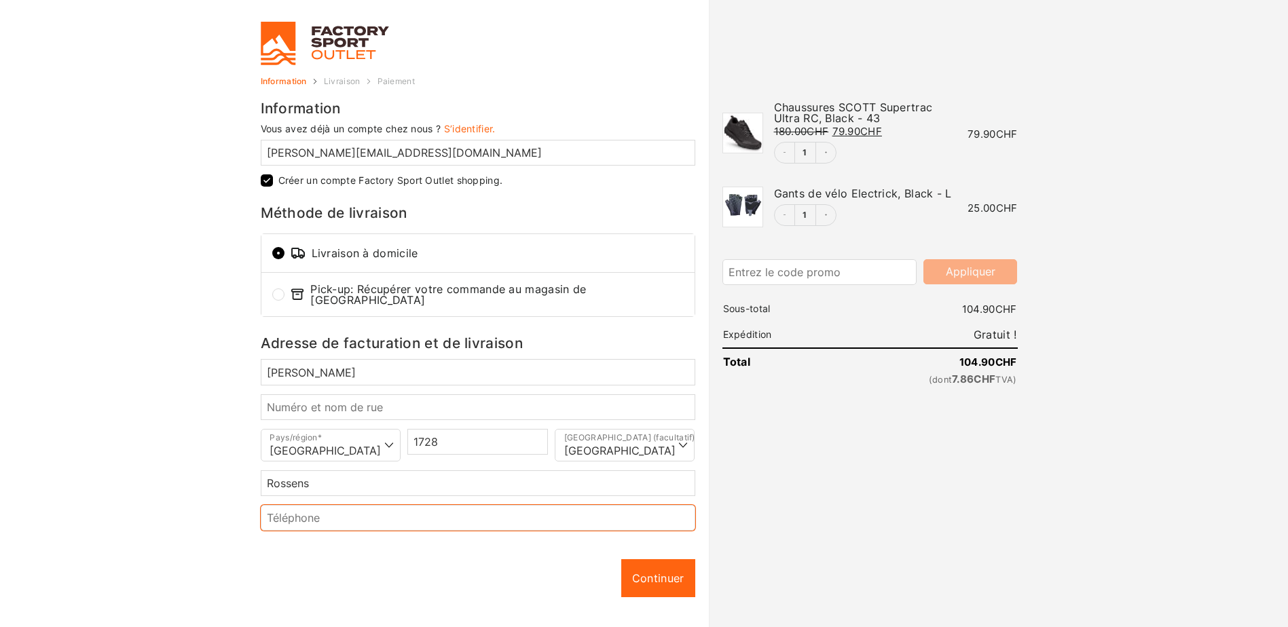
type input "+41794091472"
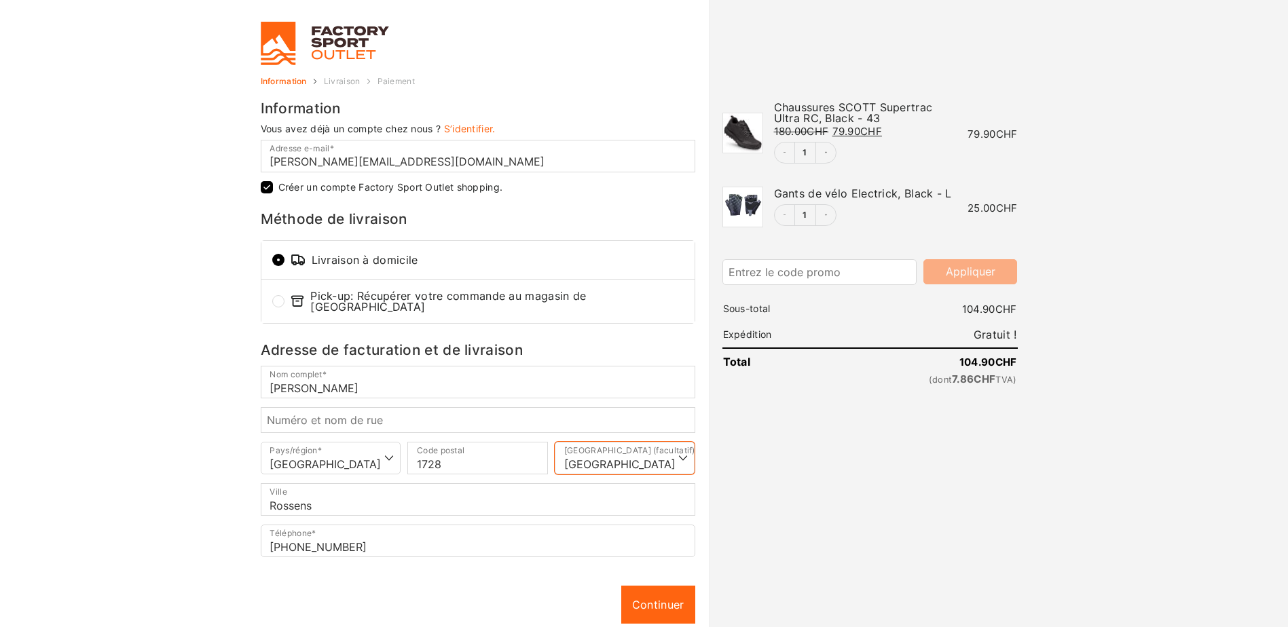
click at [632, 454] on select "Sélectionner une option… Argovie Appenzell Rhodes-Extérieures Appenzell Rhodes-…" at bounding box center [625, 458] width 141 height 33
select select "FR"
click at [555, 442] on select "Sélectionner une option… Argovie Appenzell Rhodes-Extérieures Appenzell Rhodes-…" at bounding box center [625, 458] width 141 height 33
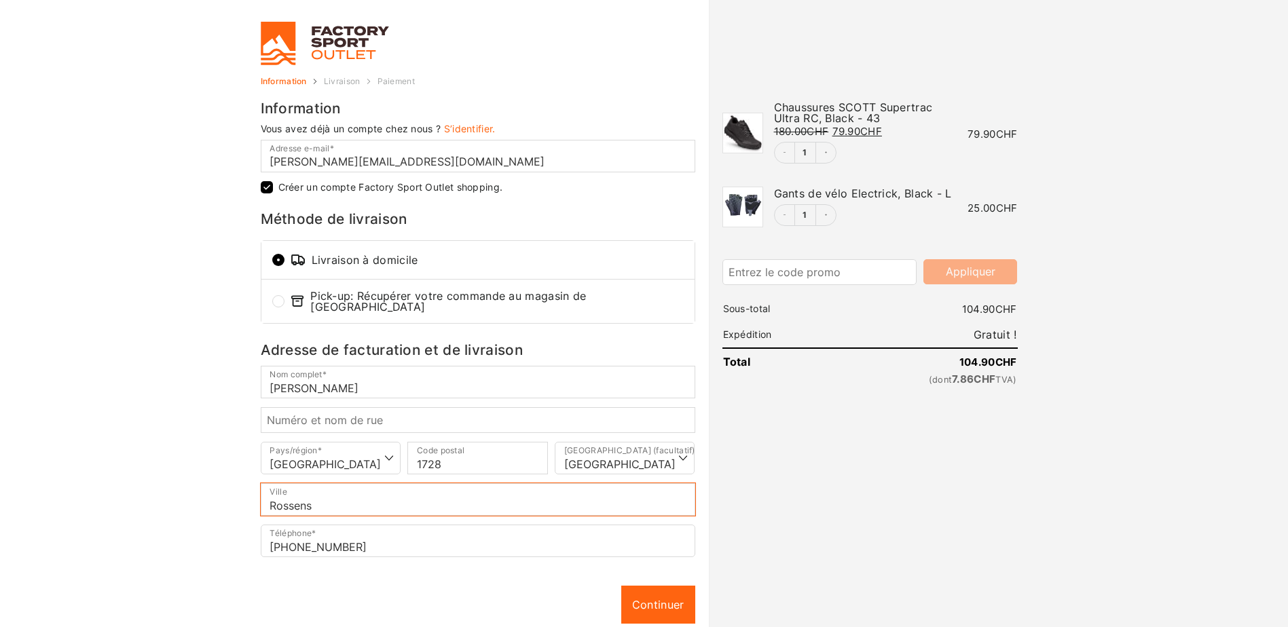
click at [320, 500] on input "Rossens" at bounding box center [478, 499] width 435 height 33
type input "Rossens FR"
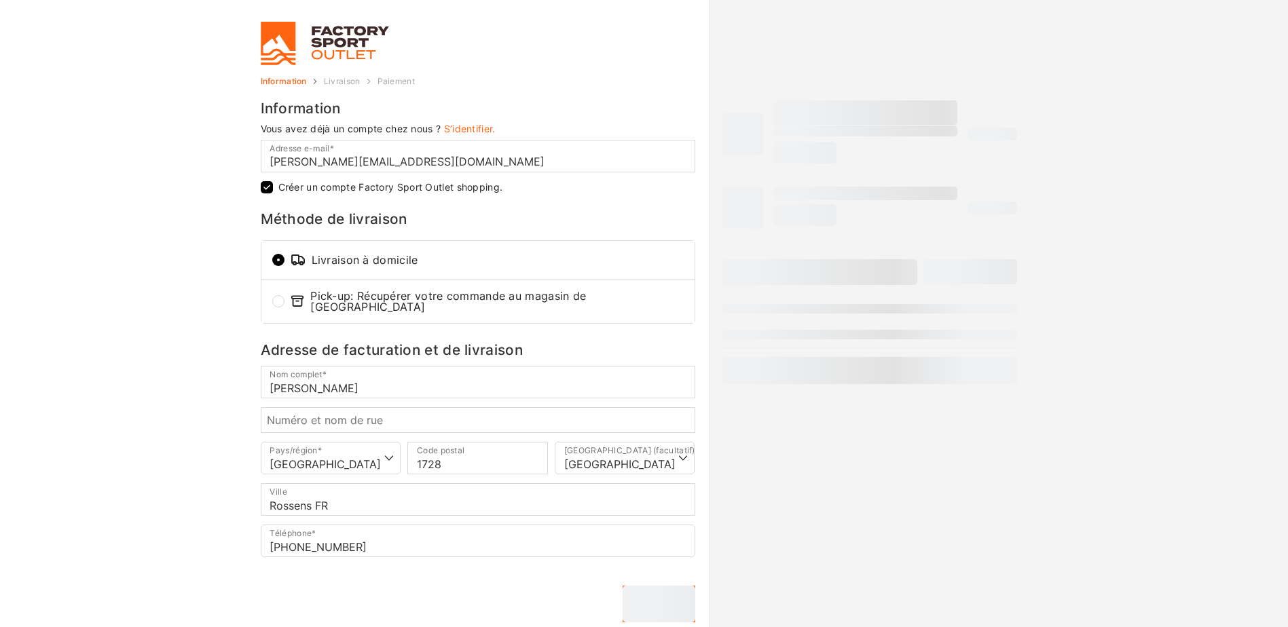
click at [545, 594] on div "Continuer Continuer" at bounding box center [478, 604] width 435 height 37
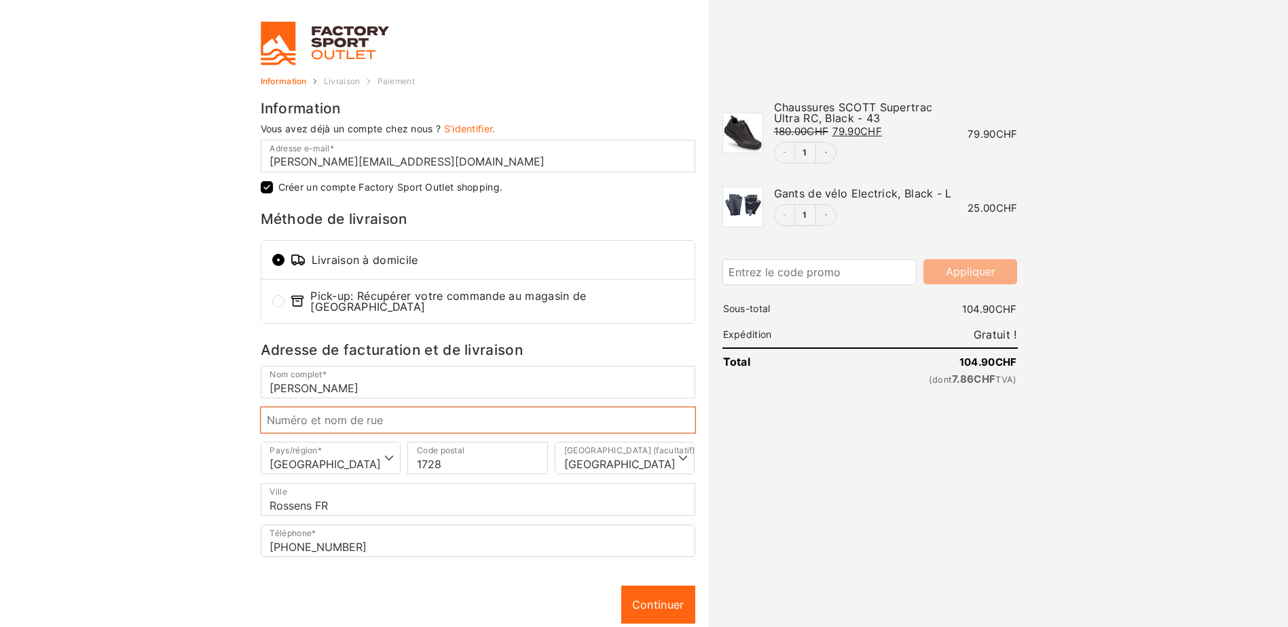
click at [402, 409] on input "Numéro et nom de rue *" at bounding box center [478, 420] width 435 height 26
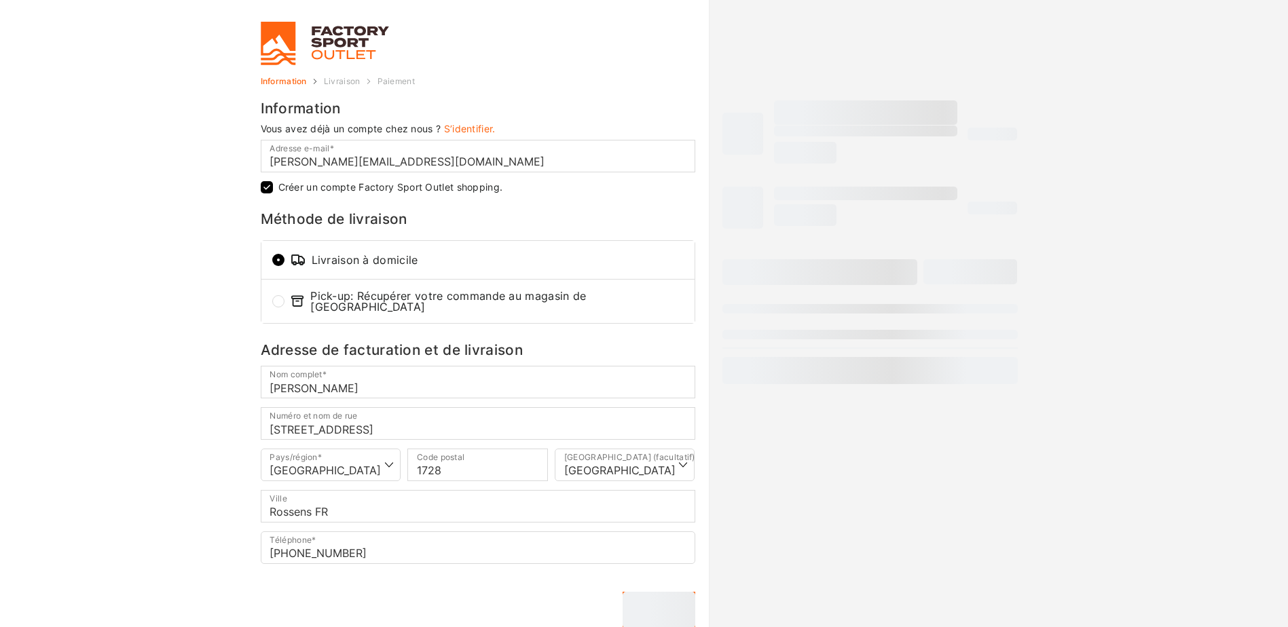
type input "Rte du Jordil 13"
type input "Gibloux"
select select "FR"
click at [350, 515] on input "Gibloux" at bounding box center [478, 506] width 435 height 33
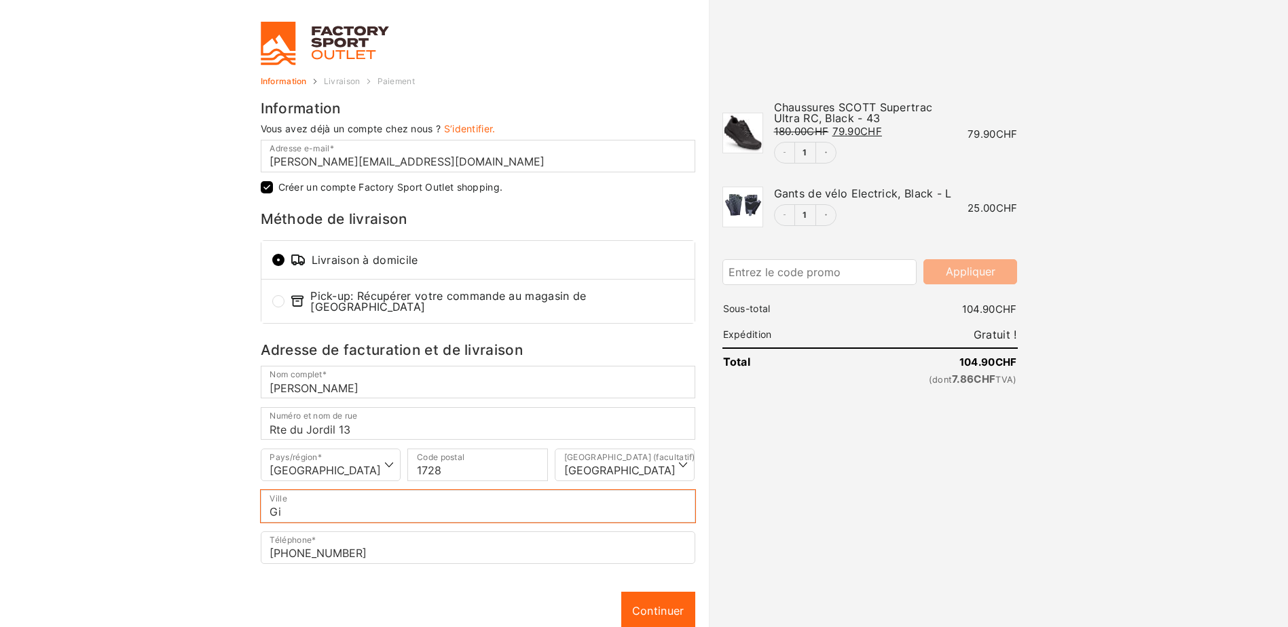
type input "G"
type input "Rossens FR"
click at [657, 597] on link "Continuer" at bounding box center [658, 611] width 74 height 38
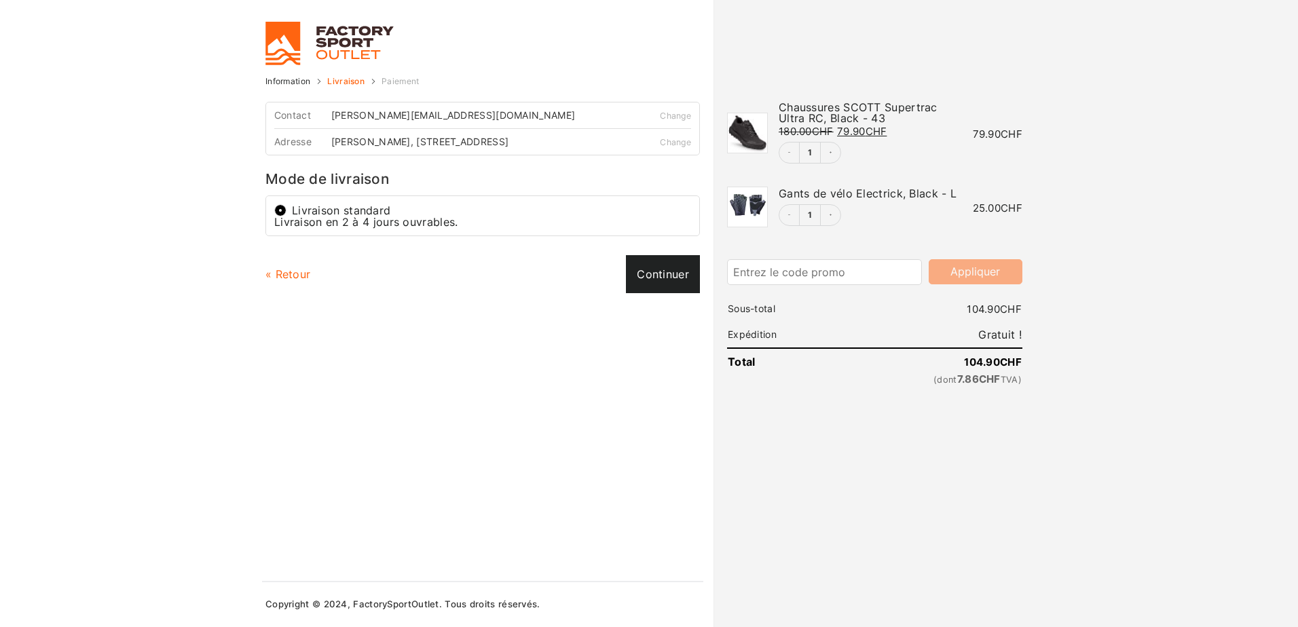
click at [661, 274] on link "Continuer" at bounding box center [663, 274] width 74 height 38
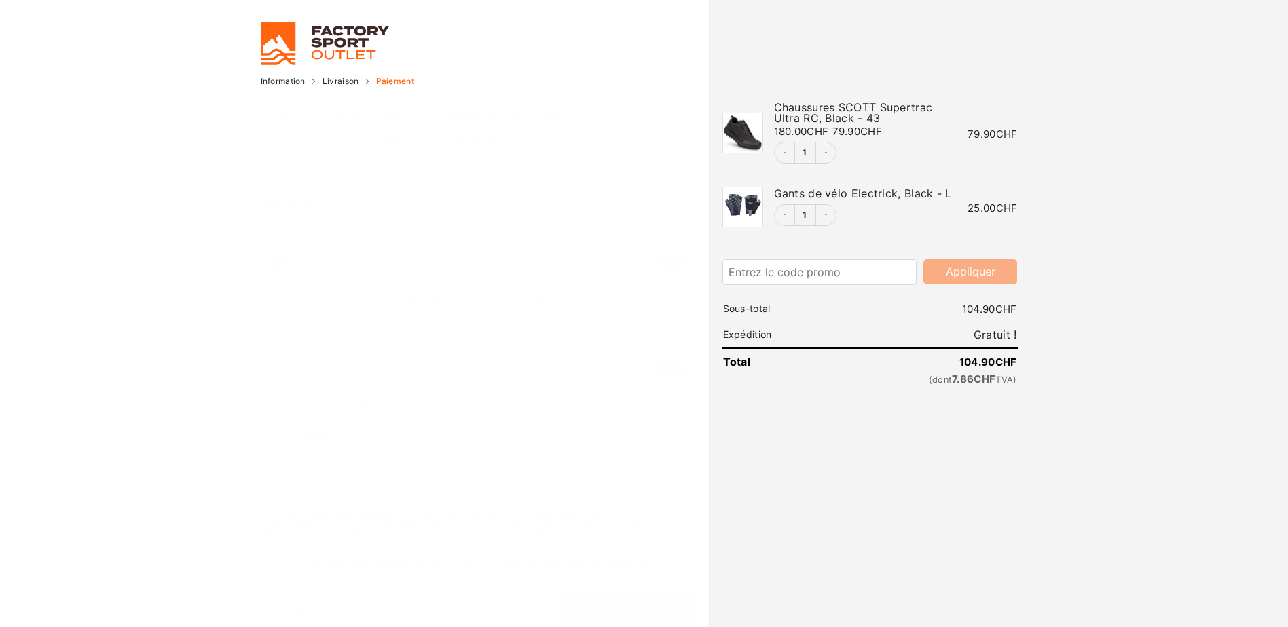
click at [623, 608] on button "Commander" at bounding box center [627, 610] width 136 height 39
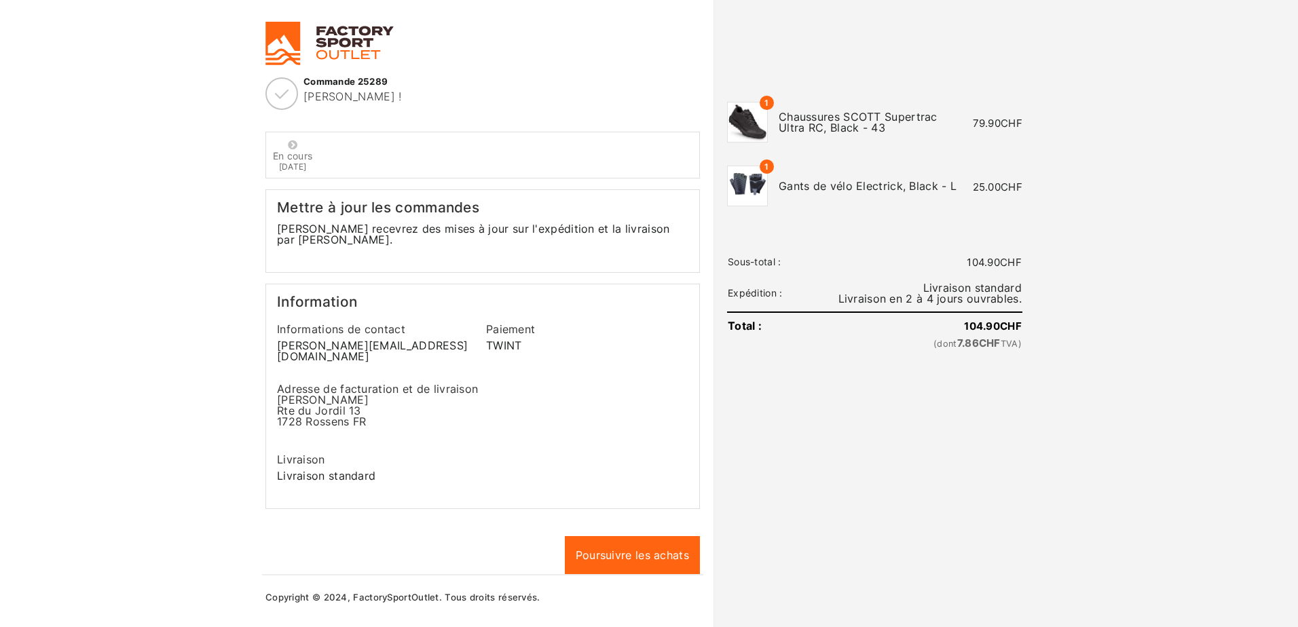
click at [44, 369] on body "Gérer le consentement Pour offrir les meilleures expériences, nous utilisons de…" at bounding box center [649, 313] width 1298 height 627
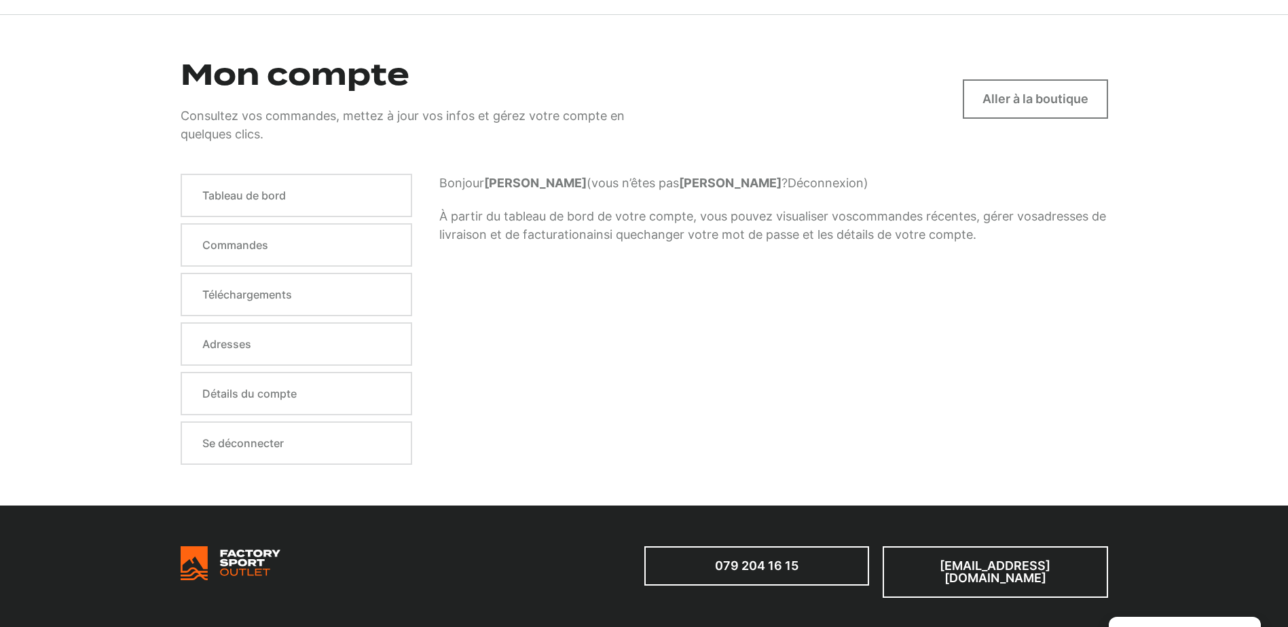
scroll to position [136, 0]
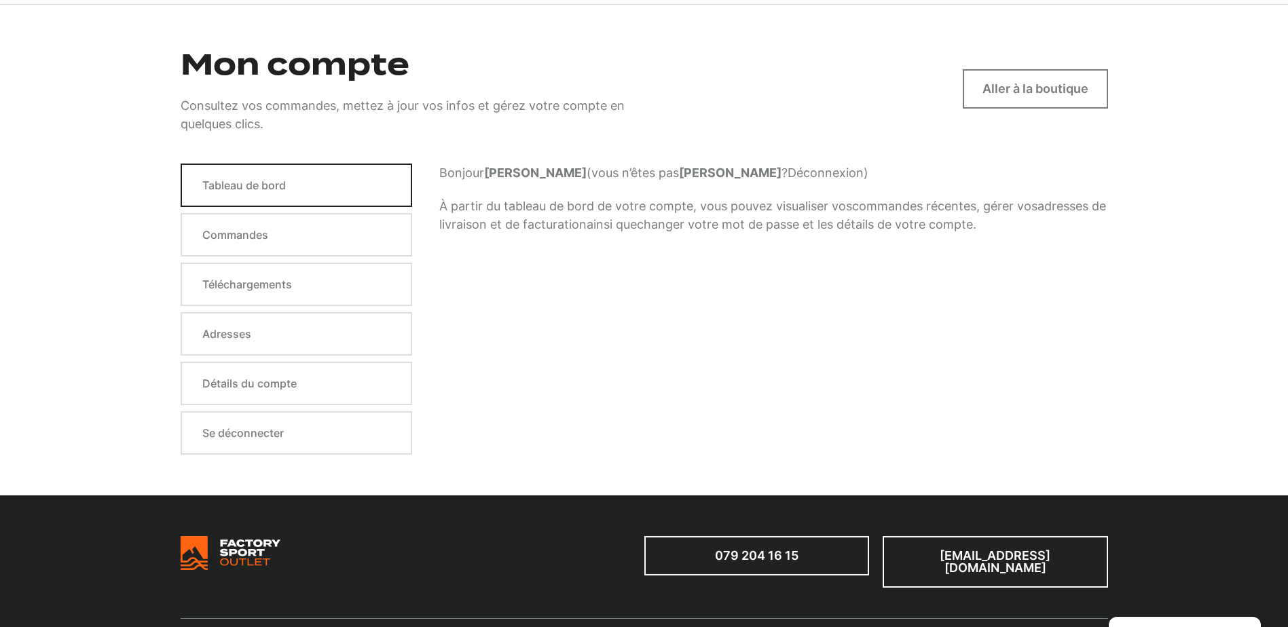
click at [282, 185] on link "Tableau de bord" at bounding box center [297, 185] width 232 height 43
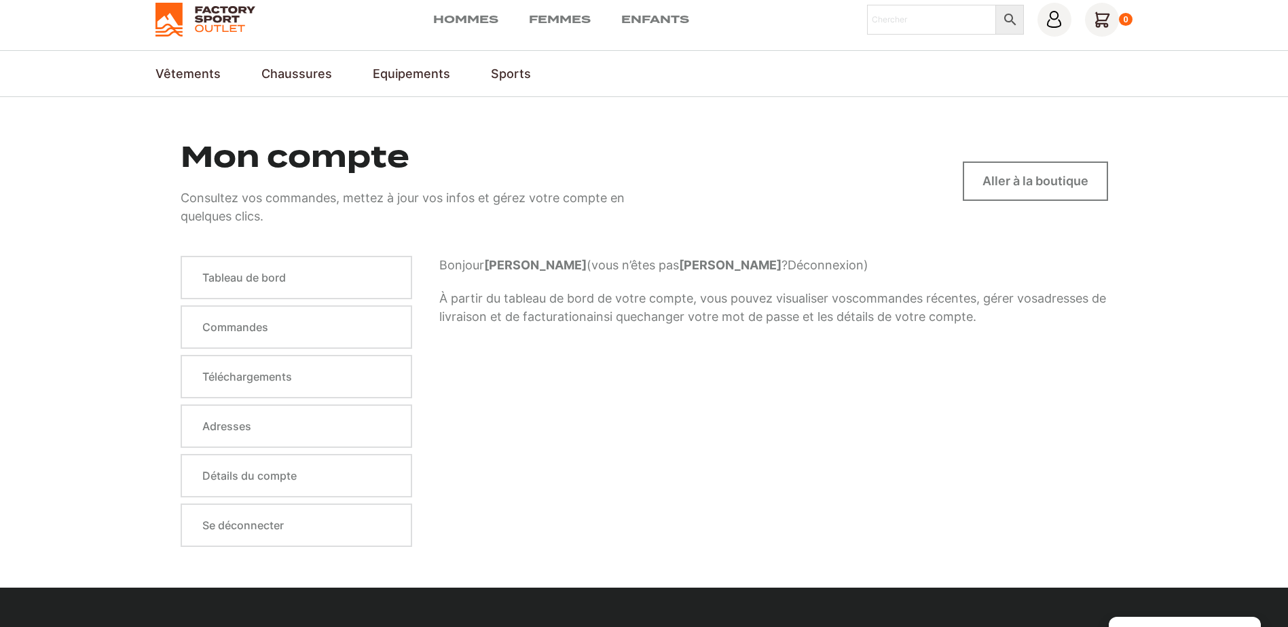
scroll to position [68, 0]
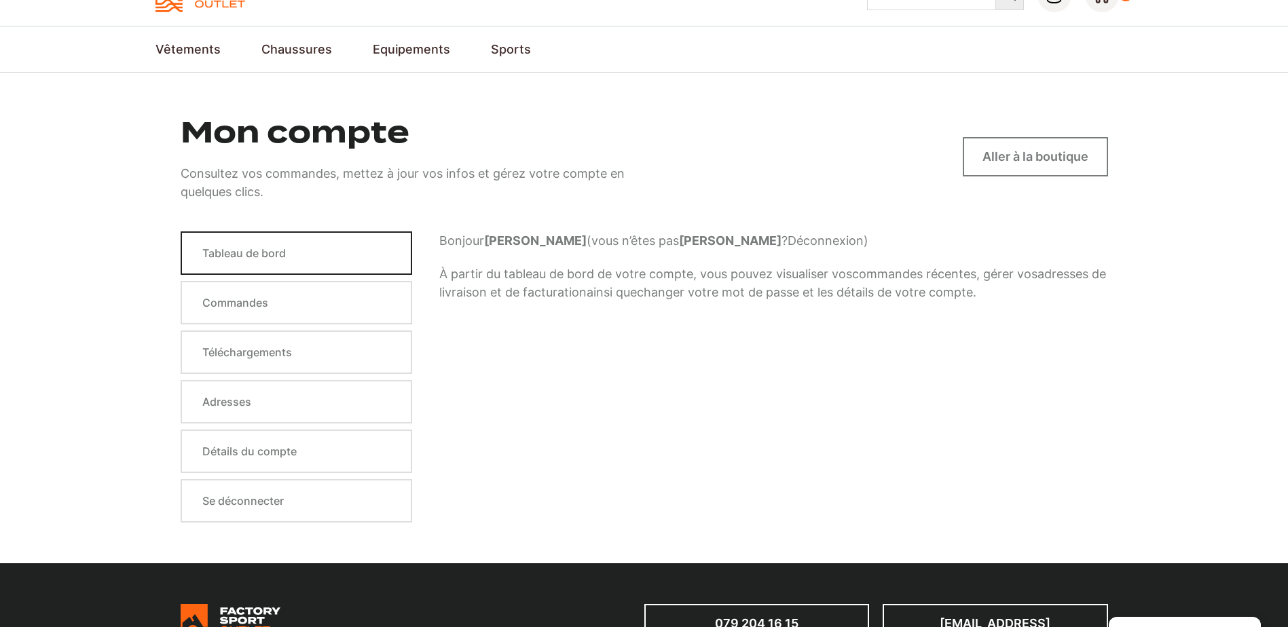
click at [229, 256] on link "Tableau de bord" at bounding box center [297, 253] width 232 height 43
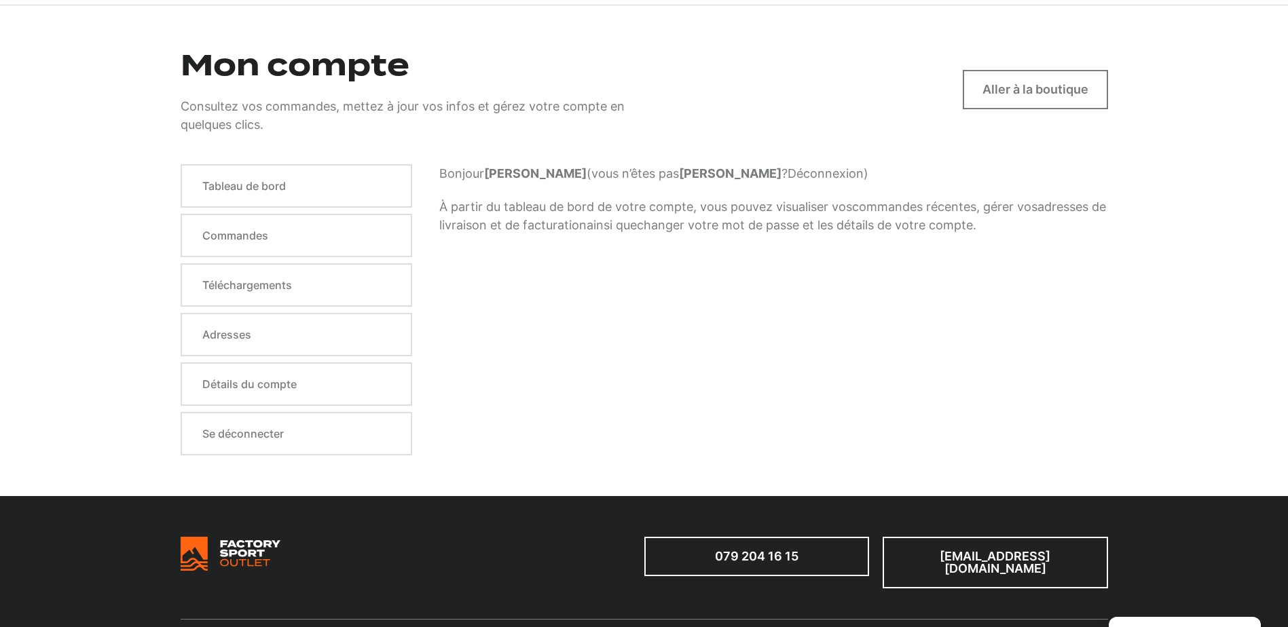
scroll to position [204, 0]
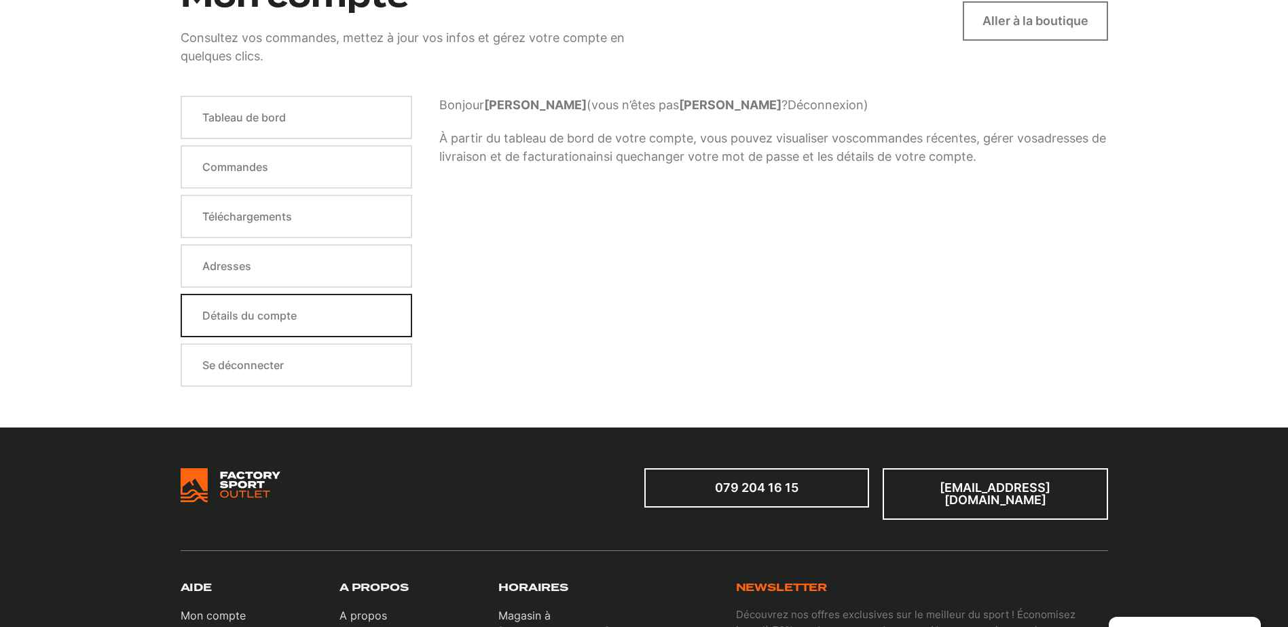
click at [234, 322] on link "Détails du compte" at bounding box center [297, 315] width 232 height 43
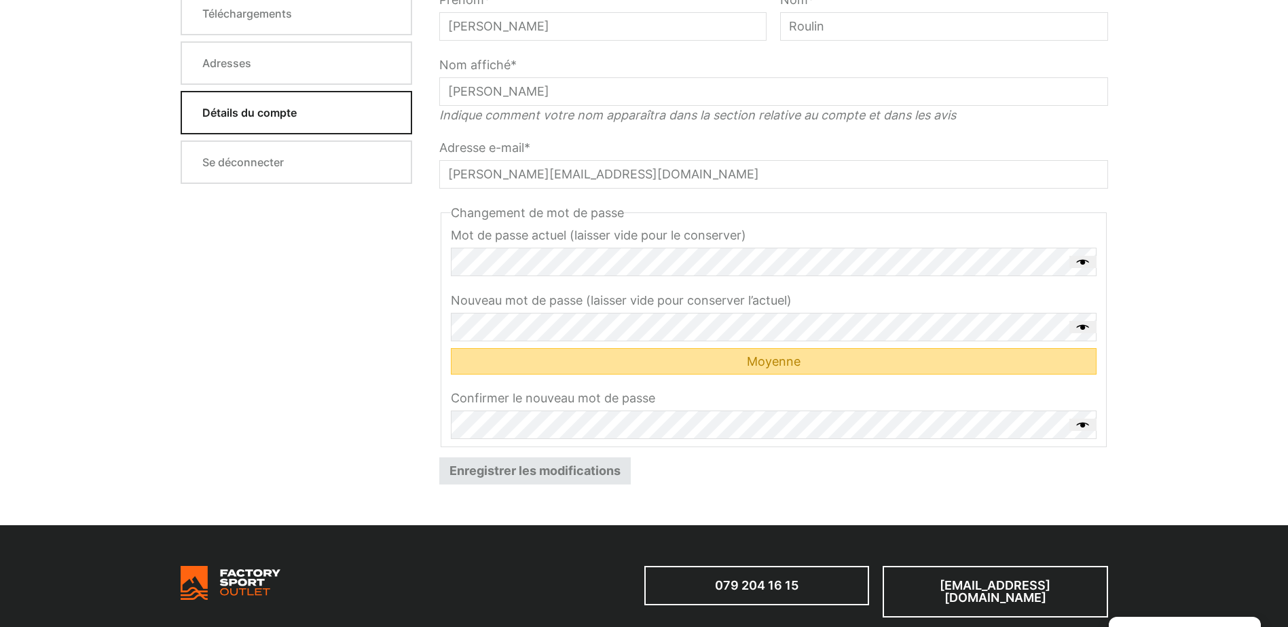
scroll to position [407, 0]
click at [582, 464] on button "Enregistrer les modifications" at bounding box center [534, 470] width 191 height 27
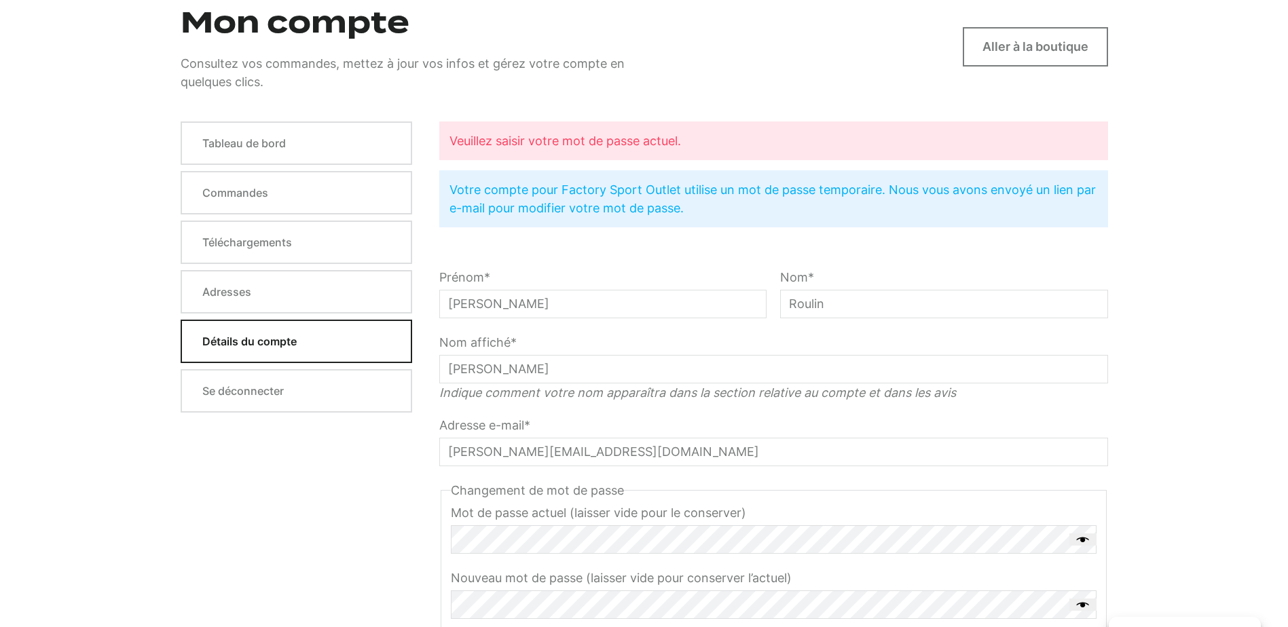
scroll to position [136, 0]
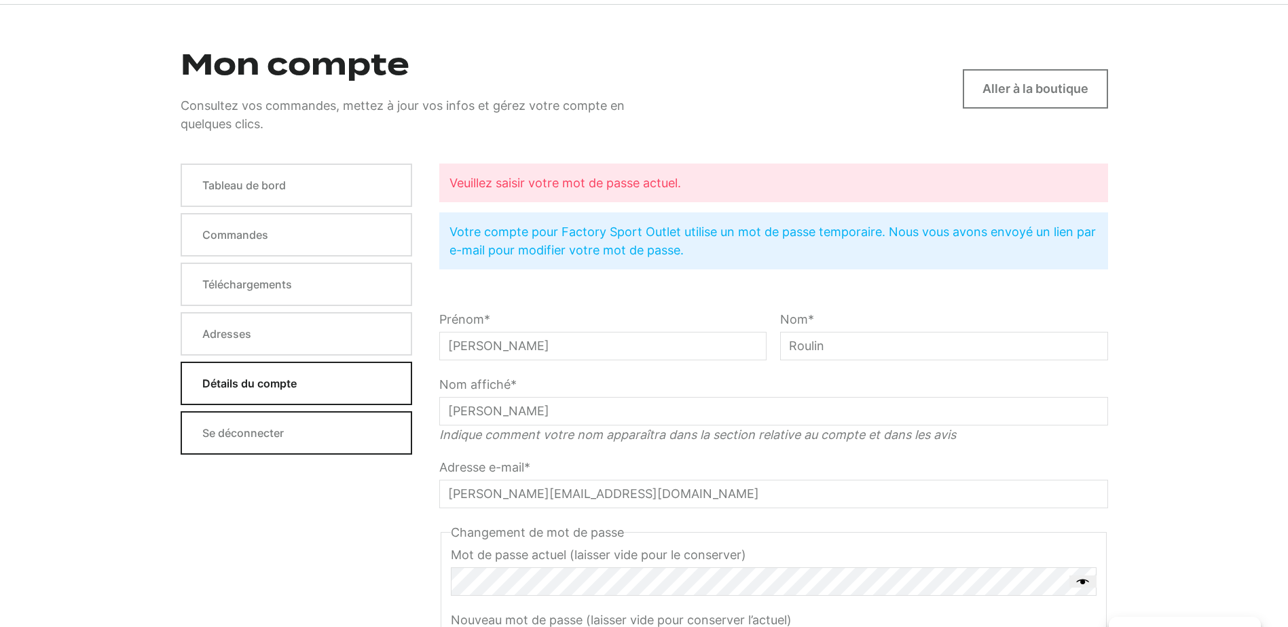
click at [240, 429] on link "Se déconnecter" at bounding box center [297, 432] width 232 height 43
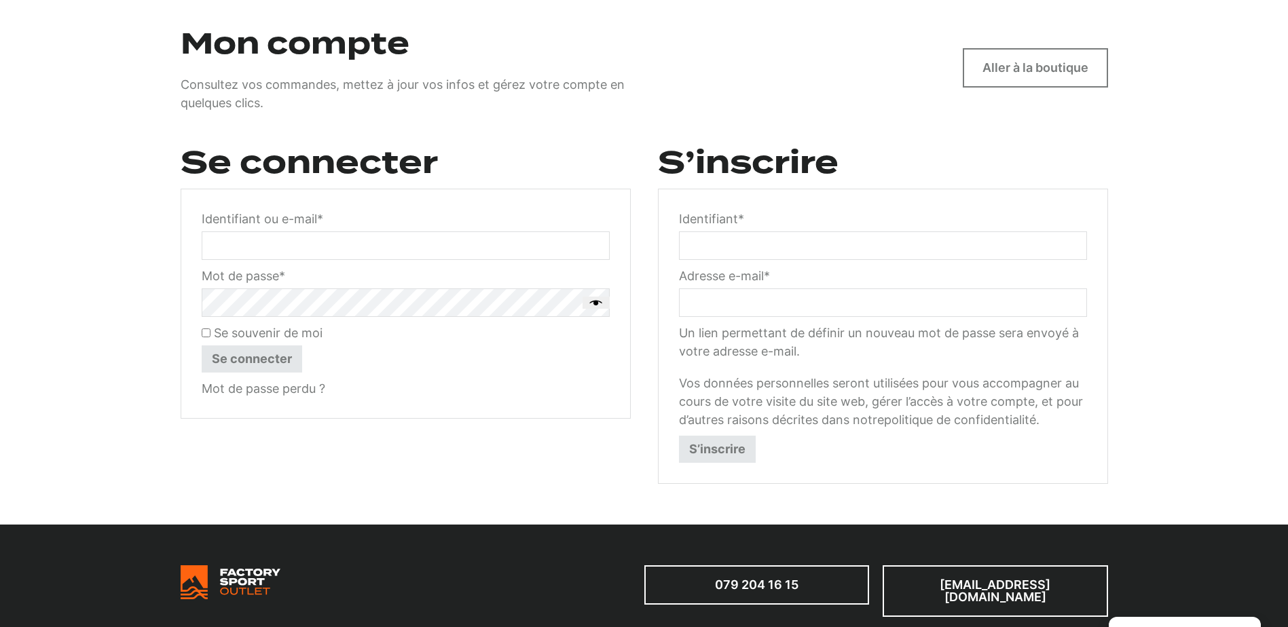
scroll to position [68, 0]
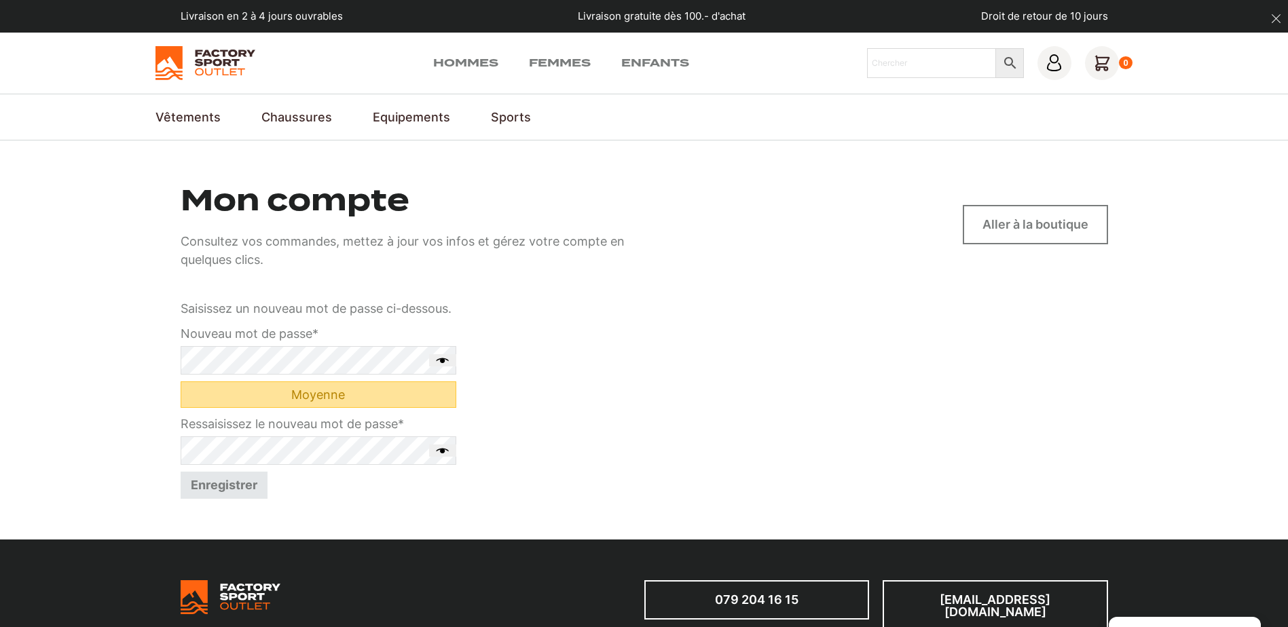
click at [248, 492] on button "Enregistrer" at bounding box center [224, 485] width 87 height 27
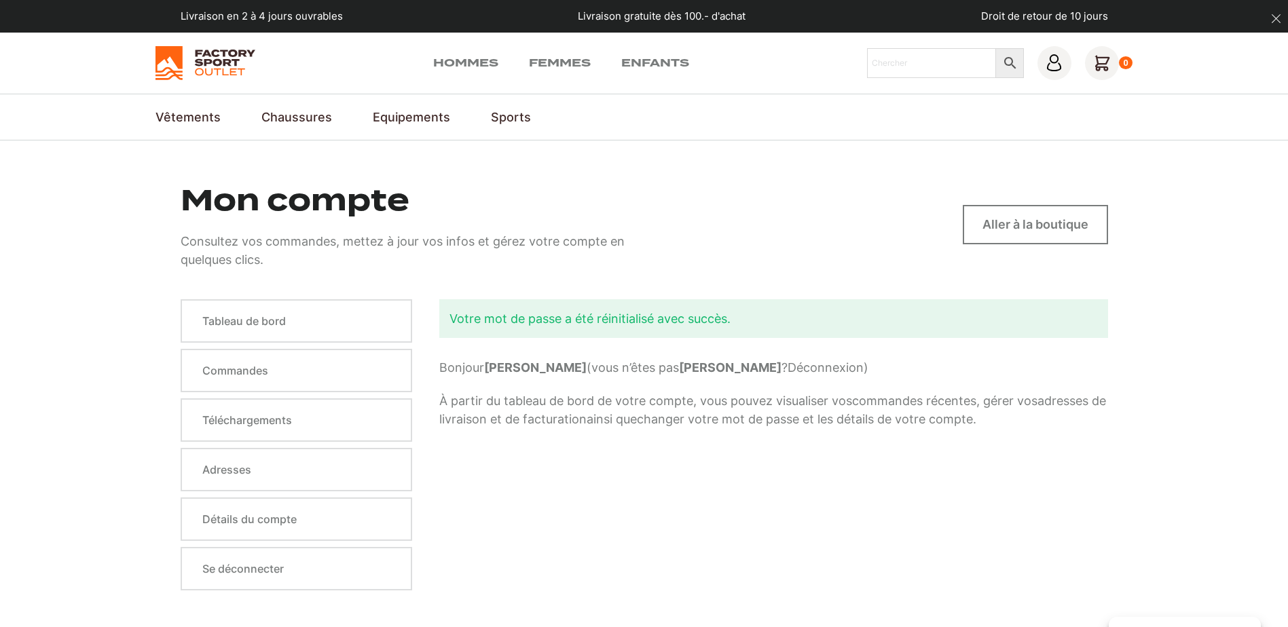
click at [196, 66] on img at bounding box center [205, 63] width 100 height 34
